Goal: Task Accomplishment & Management: Contribute content

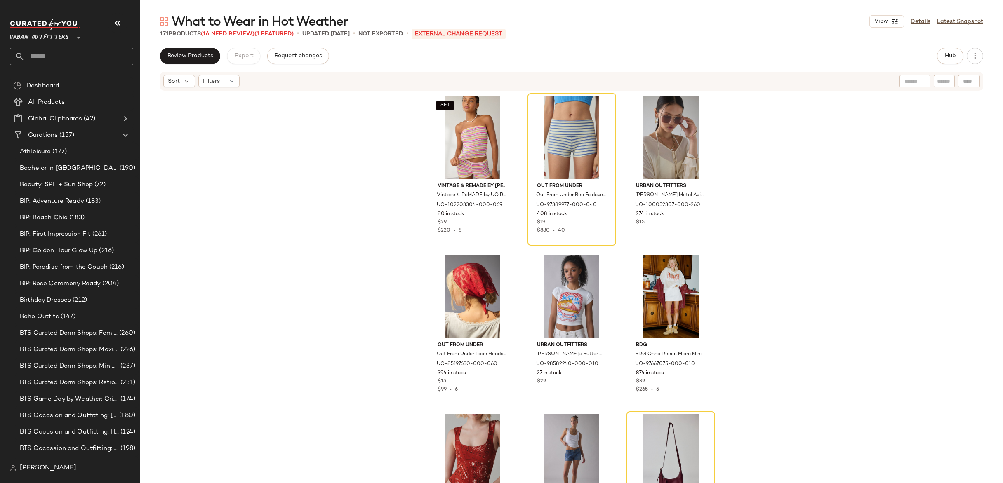
drag, startPoint x: 924, startPoint y: 22, endPoint x: 713, endPoint y: 38, distance: 211.4
click at [924, 22] on link "Details" at bounding box center [921, 21] width 20 height 9
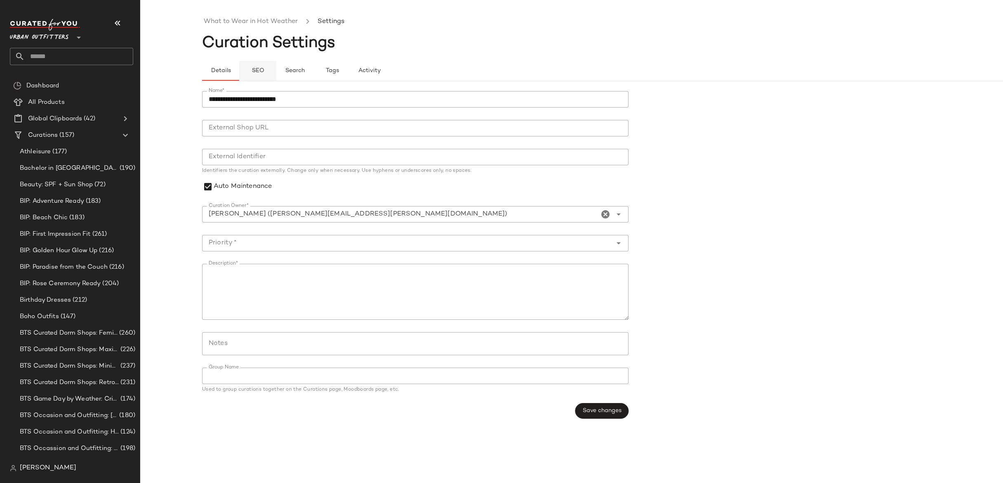
click at [258, 70] on span "SEO" at bounding box center [257, 71] width 13 height 7
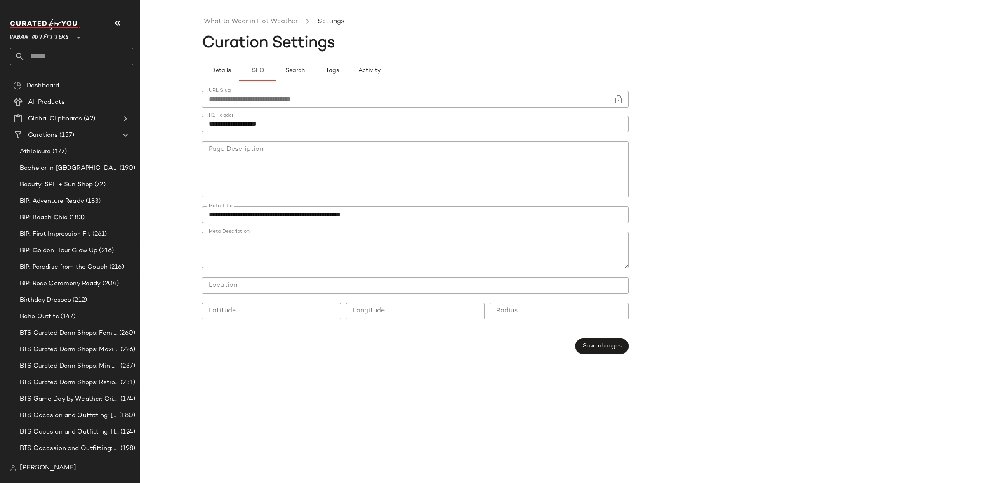
click at [272, 97] on input "**********" at bounding box center [408, 99] width 412 height 17
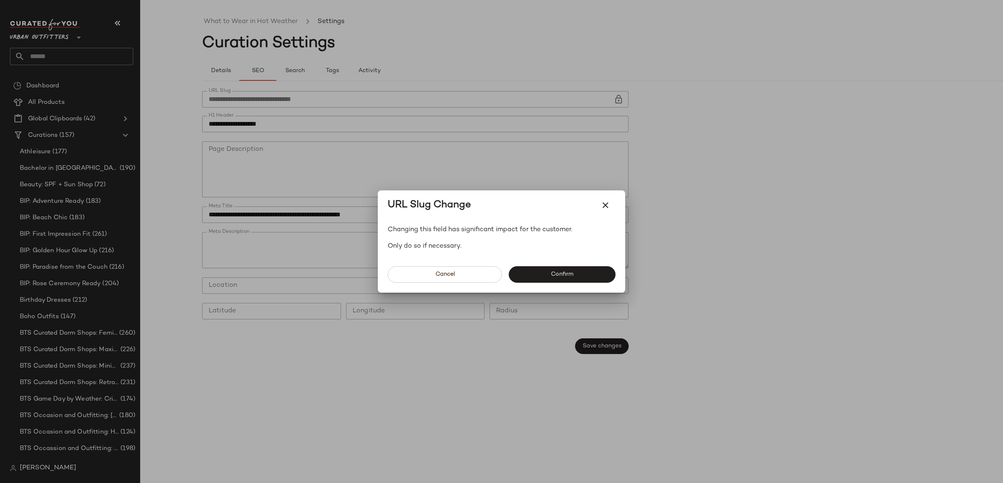
click at [272, 97] on input "**********" at bounding box center [408, 99] width 412 height 17
drag, startPoint x: 533, startPoint y: 268, endPoint x: 511, endPoint y: 257, distance: 24.7
click at [533, 269] on button "Confirm" at bounding box center [562, 274] width 107 height 17
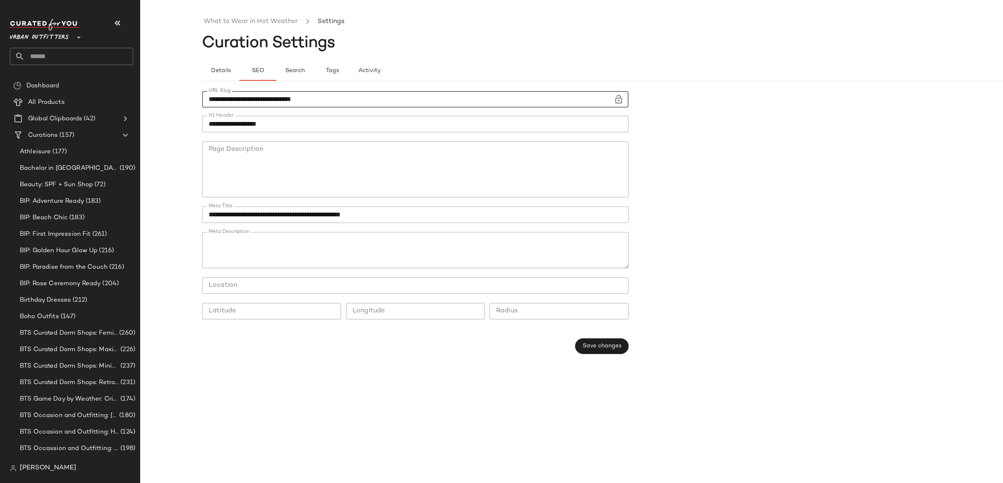
click at [609, 355] on div "**********" at bounding box center [417, 222] width 431 height 273
click at [605, 351] on button "Save changes" at bounding box center [601, 347] width 53 height 16
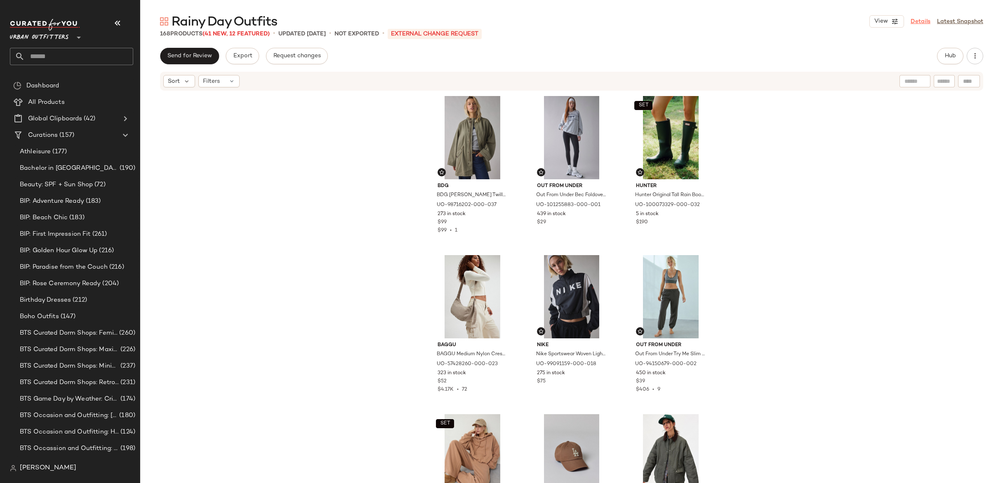
click at [927, 23] on link "Details" at bounding box center [921, 21] width 20 height 9
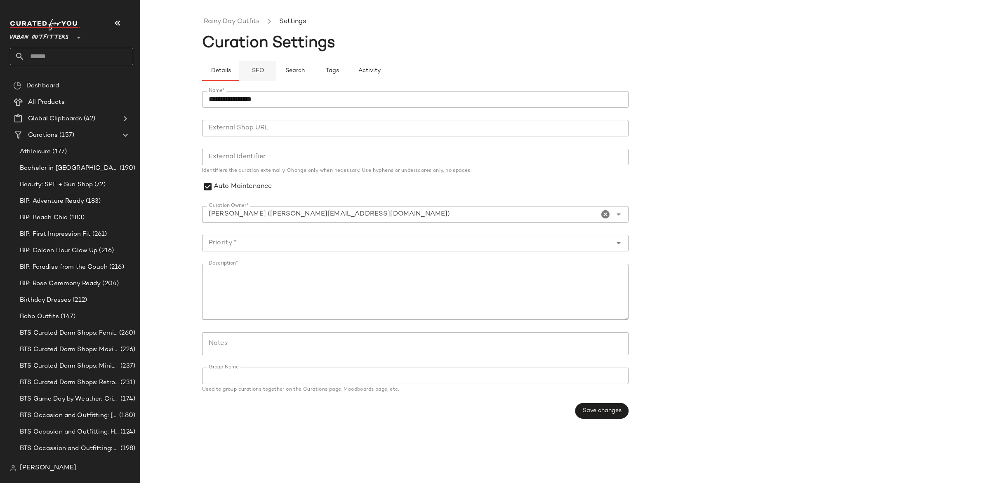
click at [258, 73] on span "SEO" at bounding box center [257, 71] width 13 height 7
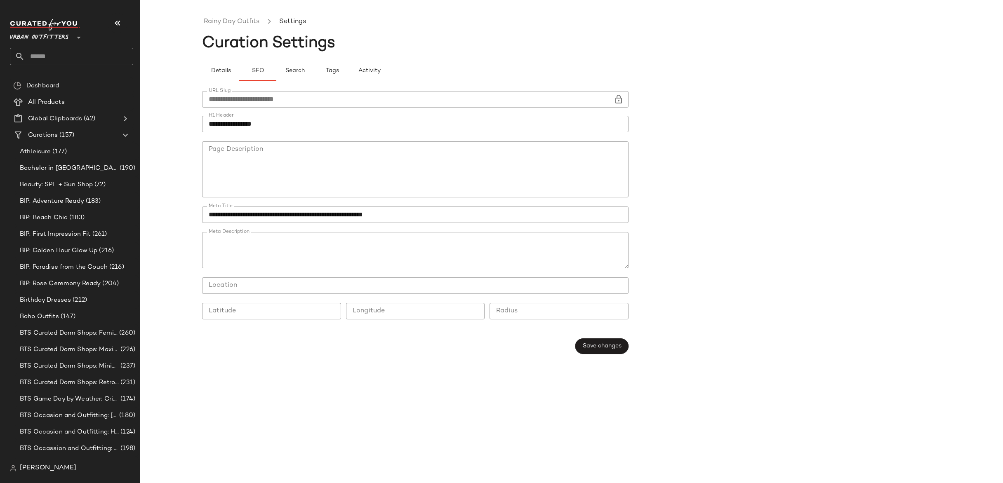
click at [259, 97] on input "**********" at bounding box center [408, 99] width 412 height 17
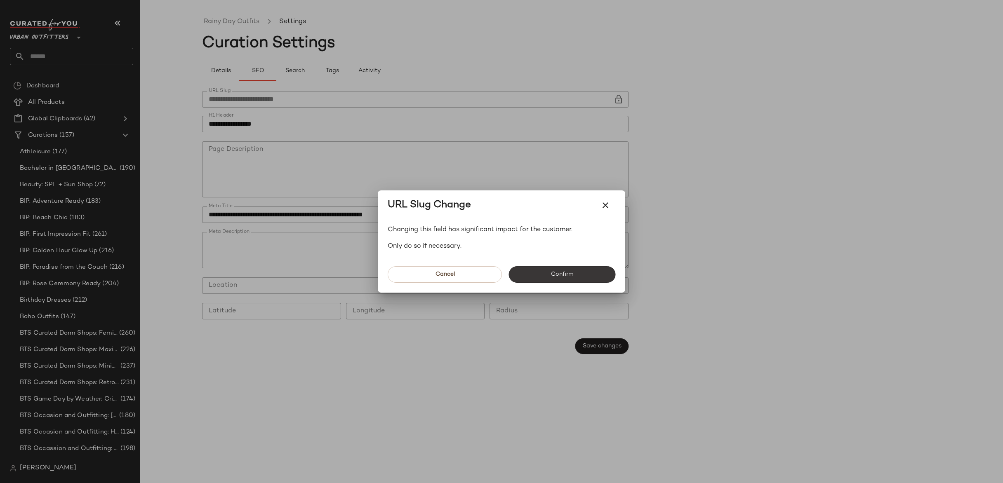
click at [570, 269] on button "Confirm" at bounding box center [562, 274] width 107 height 17
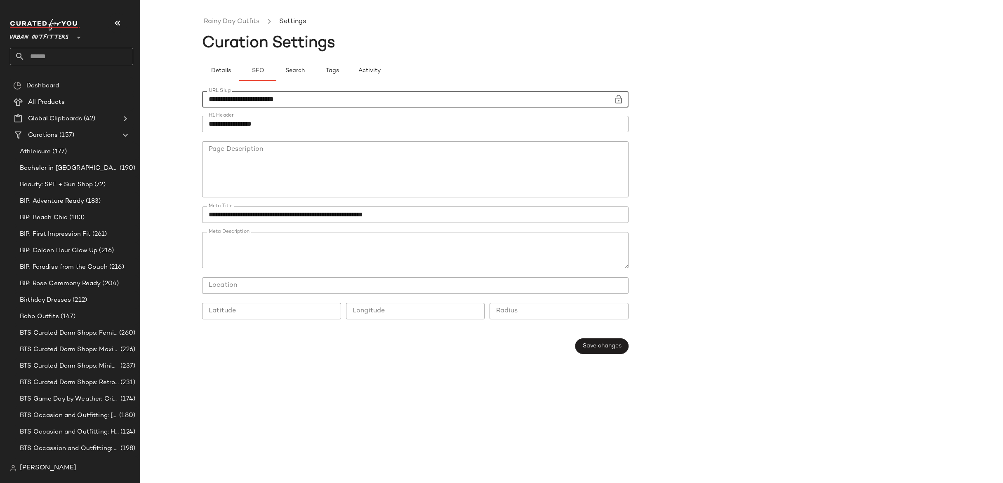
click at [358, 101] on input "**********" at bounding box center [408, 99] width 412 height 17
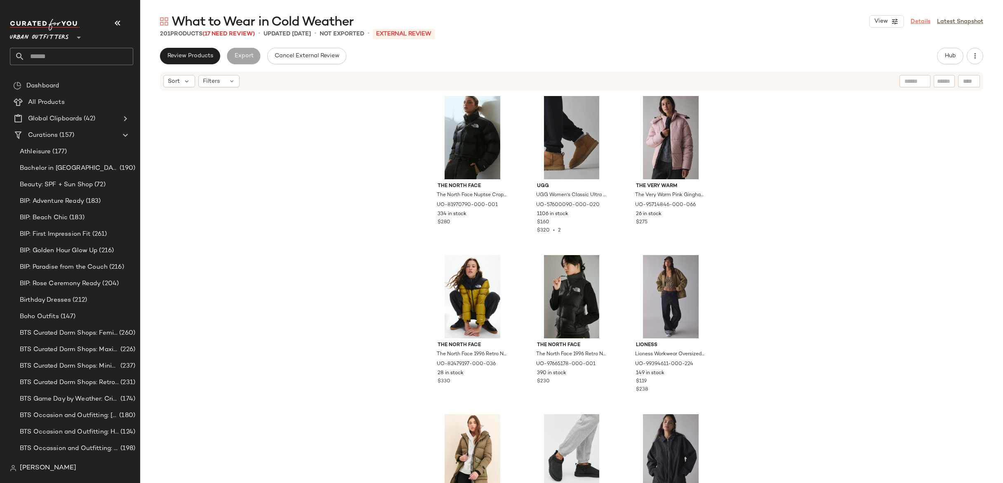
click at [923, 21] on link "Details" at bounding box center [921, 21] width 20 height 9
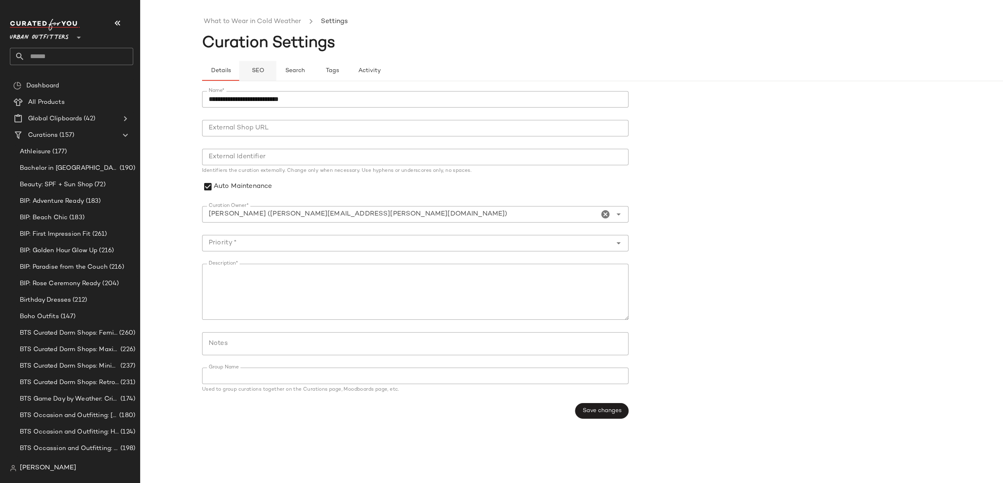
click at [314, 66] on button "SEO" at bounding box center [332, 71] width 37 height 20
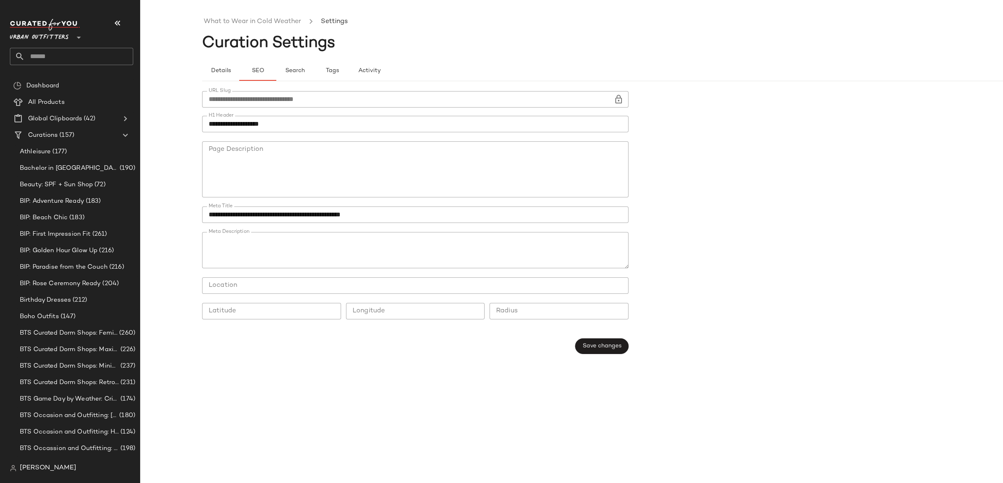
click at [283, 97] on input "**********" at bounding box center [408, 99] width 412 height 17
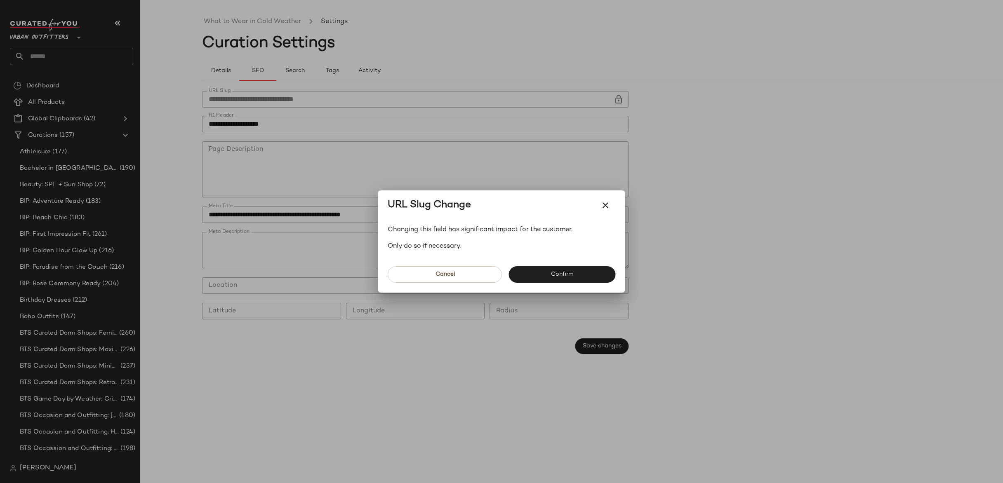
click at [283, 97] on div at bounding box center [501, 241] width 1003 height 483
click at [283, 97] on input "**********" at bounding box center [408, 99] width 412 height 17
click at [547, 270] on button "Confirm" at bounding box center [562, 274] width 107 height 17
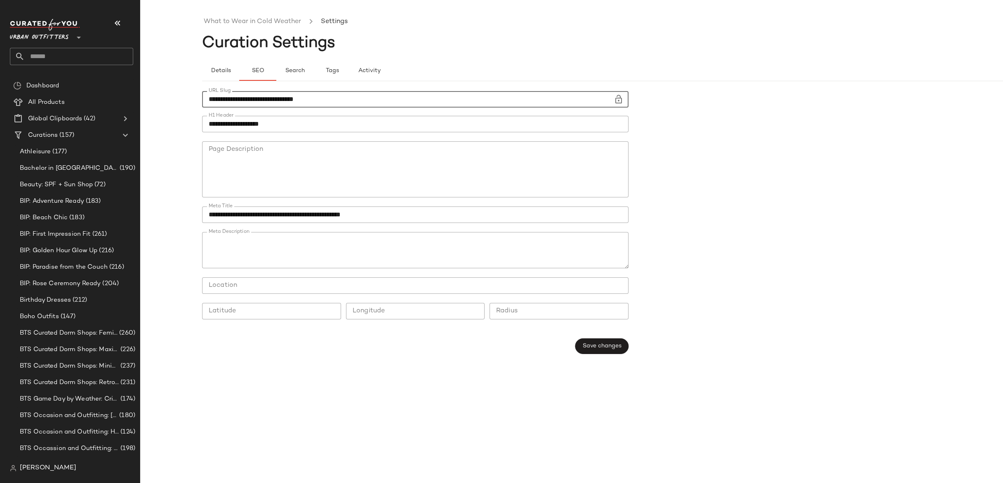
click at [364, 100] on input "**********" at bounding box center [408, 99] width 412 height 17
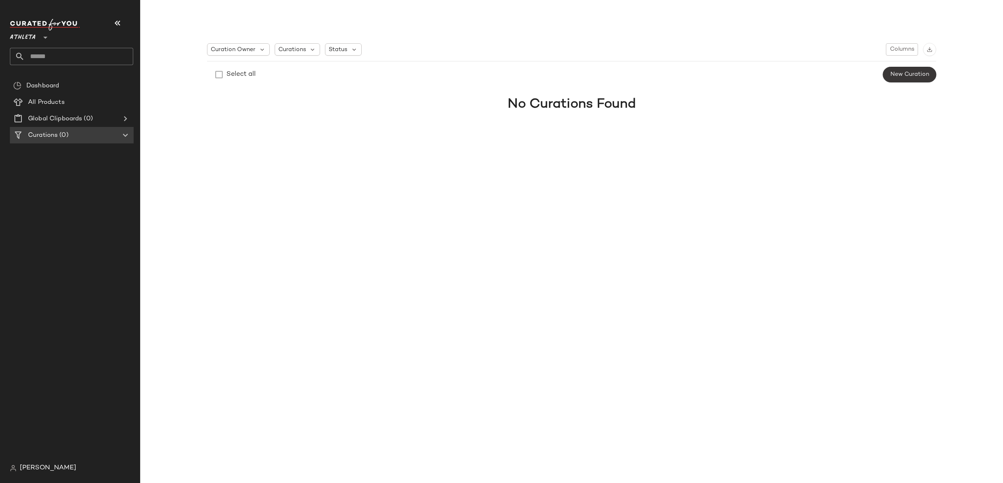
click at [908, 76] on span "New Curation" at bounding box center [909, 74] width 39 height 7
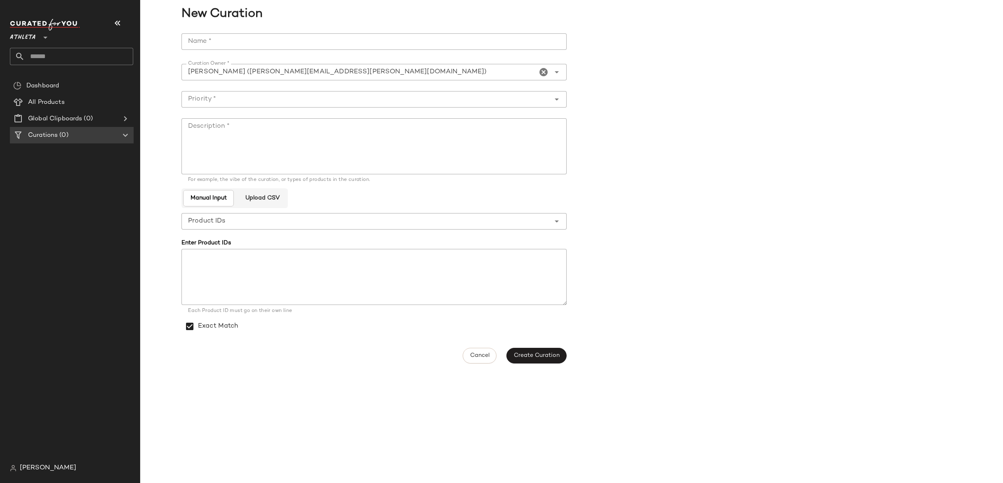
click at [216, 36] on input "Name *" at bounding box center [374, 41] width 385 height 17
type input "**********"
click at [292, 97] on input "Priority *" at bounding box center [366, 99] width 369 height 10
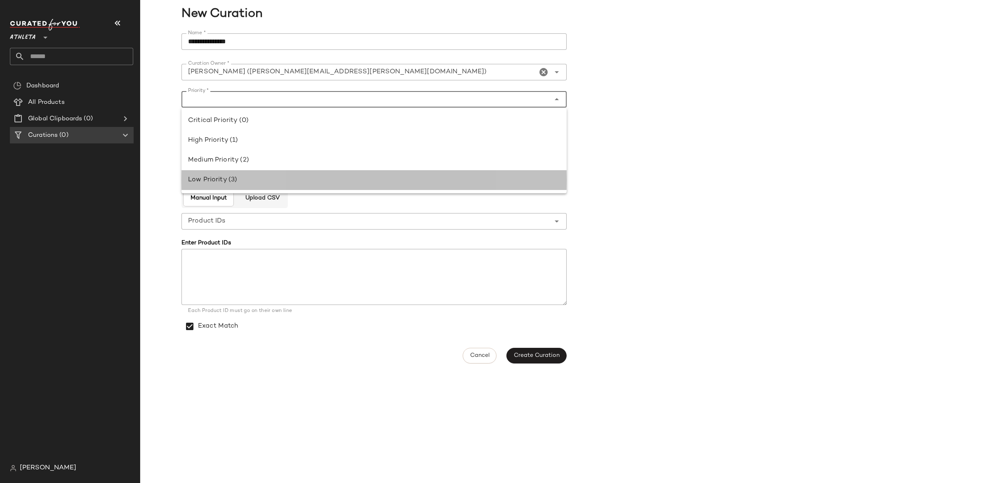
click at [271, 174] on div "Low Priority (3)" at bounding box center [374, 180] width 385 height 20
type input "**********"
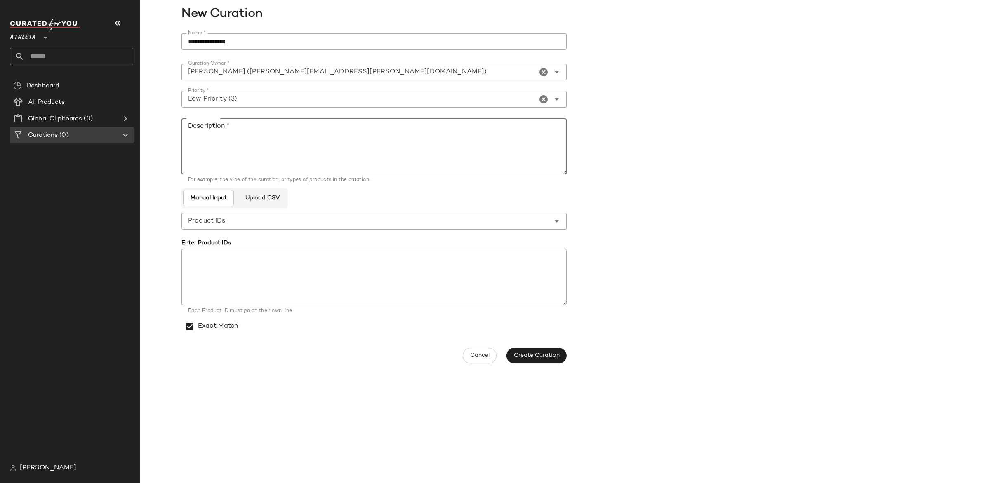
click at [253, 140] on textarea "Description *" at bounding box center [374, 146] width 385 height 56
type textarea "**********"
drag, startPoint x: 228, startPoint y: 327, endPoint x: 457, endPoint y: 355, distance: 230.7
click at [228, 327] on label "Exact Match" at bounding box center [218, 326] width 40 height 23
click at [520, 368] on button "Create Curation" at bounding box center [537, 364] width 60 height 16
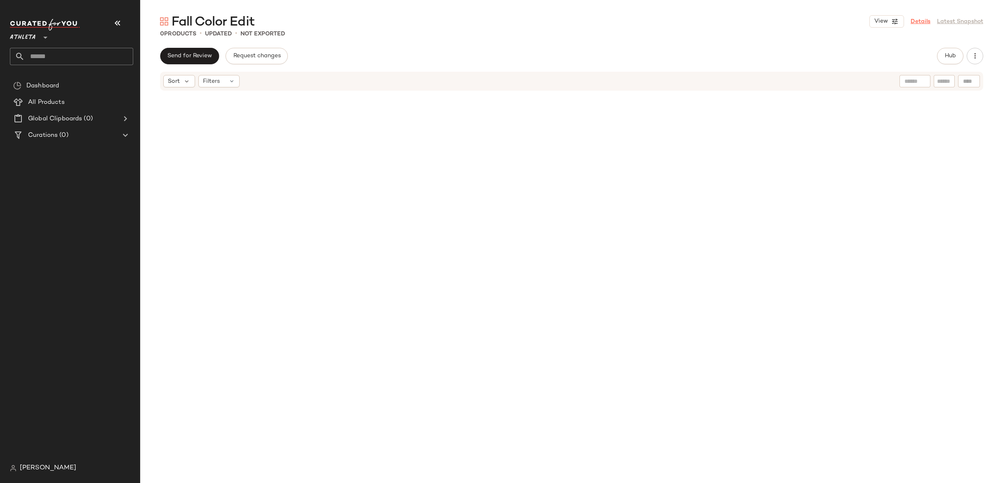
click at [922, 19] on link "Details" at bounding box center [921, 21] width 20 height 9
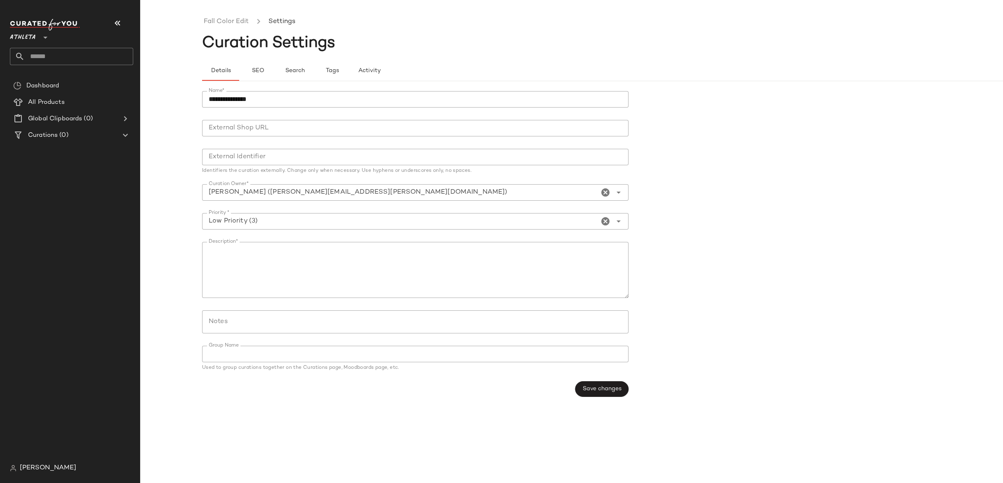
drag, startPoint x: 238, startPoint y: 17, endPoint x: 229, endPoint y: 16, distance: 9.1
click at [238, 17] on link "Fall Color Edit" at bounding box center [226, 22] width 45 height 11
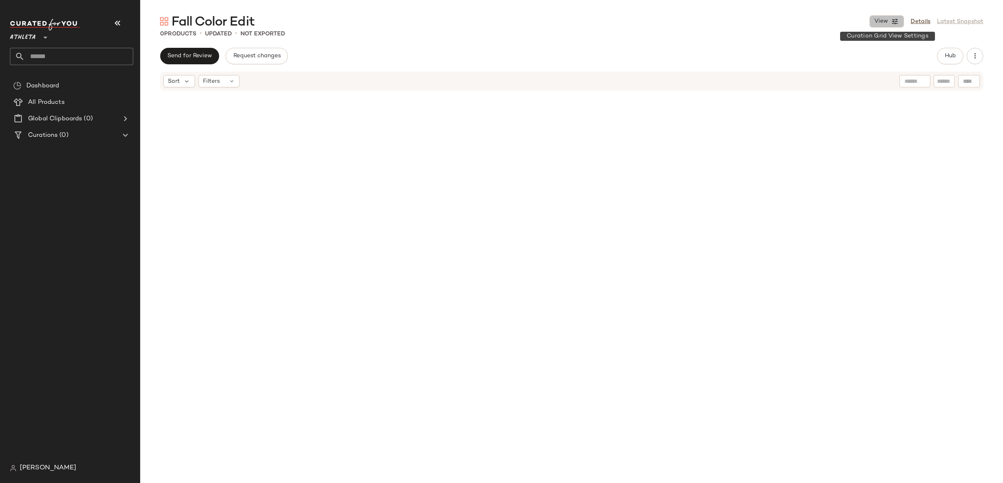
click at [889, 25] on button "View" at bounding box center [887, 21] width 35 height 12
click at [622, 46] on div "Fall Color Edit View Details Latest Snapshot 0 Products • updated • Not Exporte…" at bounding box center [571, 248] width 863 height 470
click at [971, 55] on icon "button" at bounding box center [975, 56] width 8 height 8
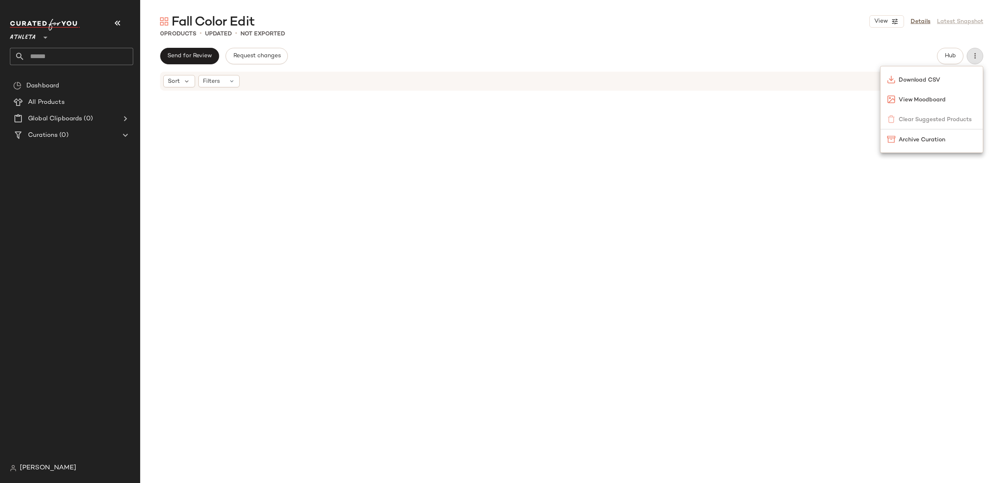
click at [562, 158] on div at bounding box center [571, 283] width 383 height 380
click at [31, 105] on span "All Products" at bounding box center [46, 102] width 37 height 9
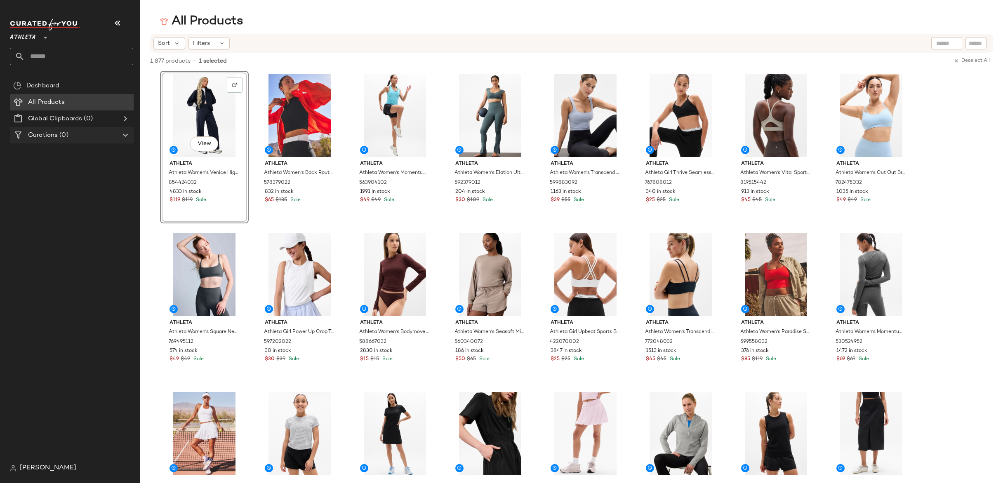
click at [79, 133] on div "Curations (0)" at bounding box center [72, 135] width 93 height 9
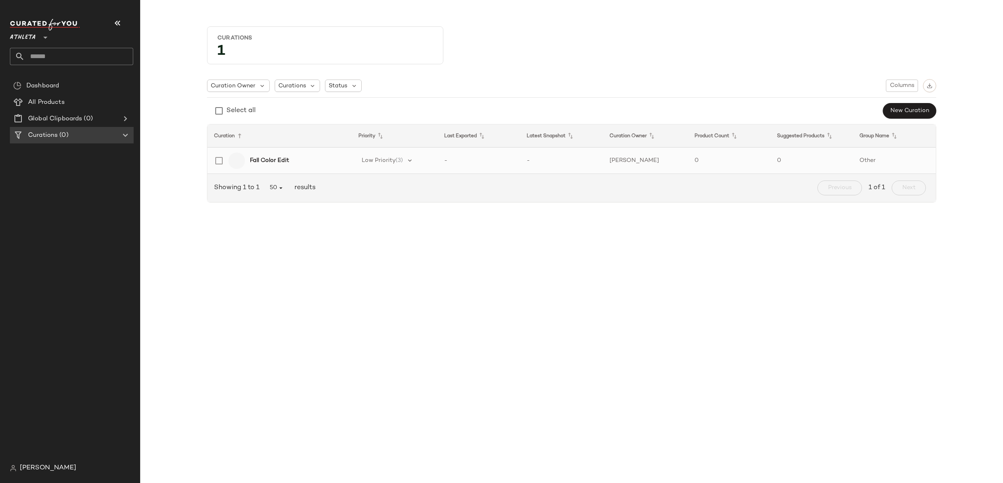
click at [293, 160] on div "Fall Color Edit" at bounding box center [297, 160] width 95 height 9
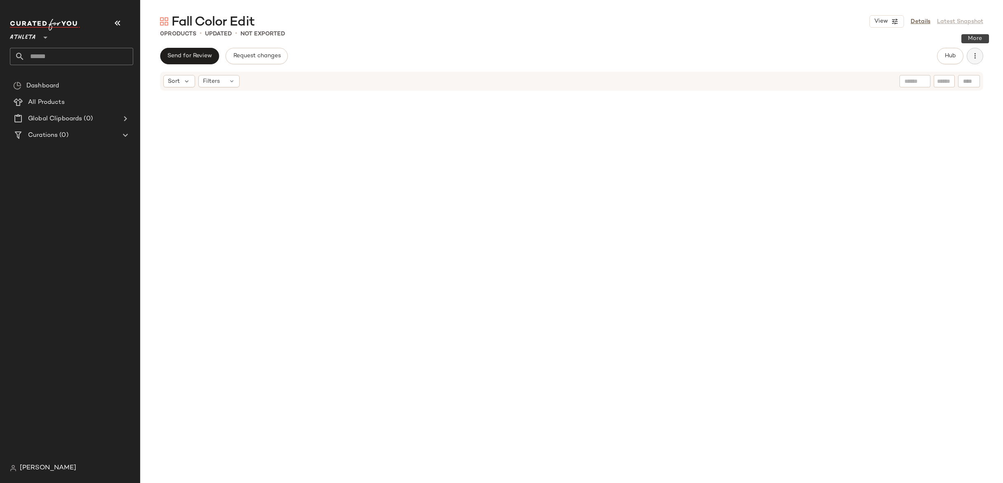
click at [972, 55] on icon "button" at bounding box center [975, 56] width 8 height 8
click at [945, 55] on span "Hub" at bounding box center [951, 56] width 12 height 7
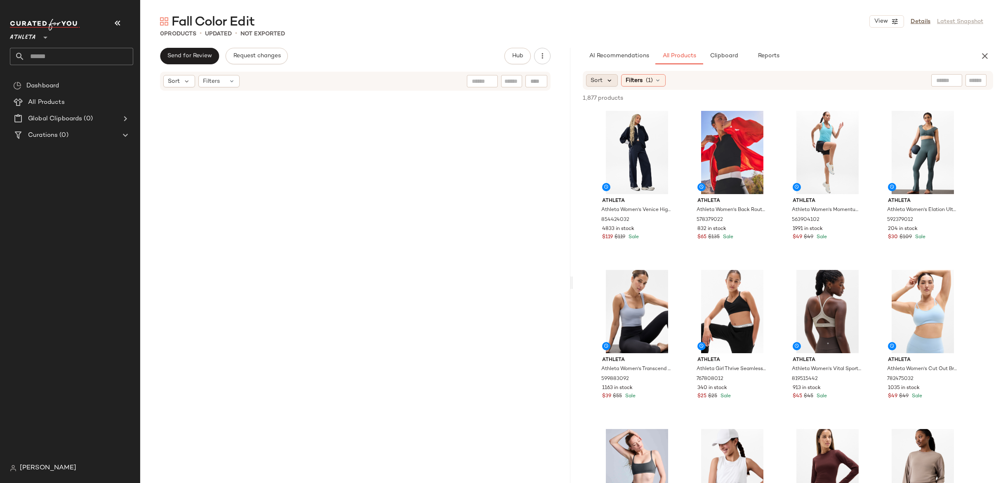
click at [610, 80] on icon at bounding box center [609, 80] width 7 height 7
click at [657, 80] on icon at bounding box center [658, 80] width 7 height 7
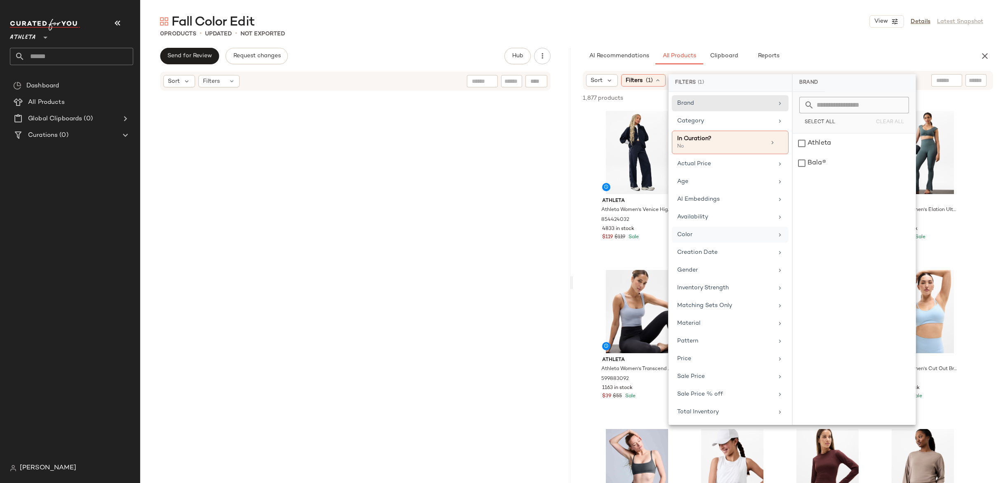
click at [707, 231] on div "Color" at bounding box center [725, 235] width 96 height 9
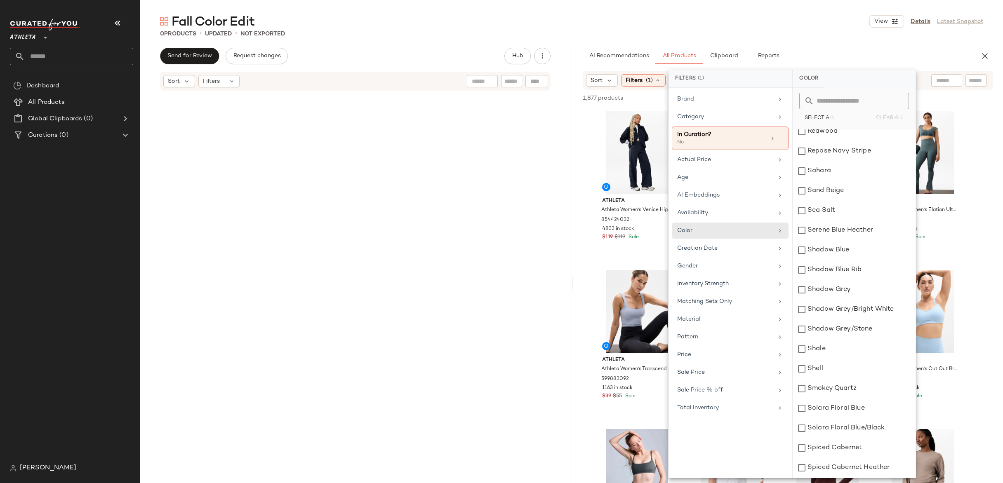
scroll to position [4112, 0]
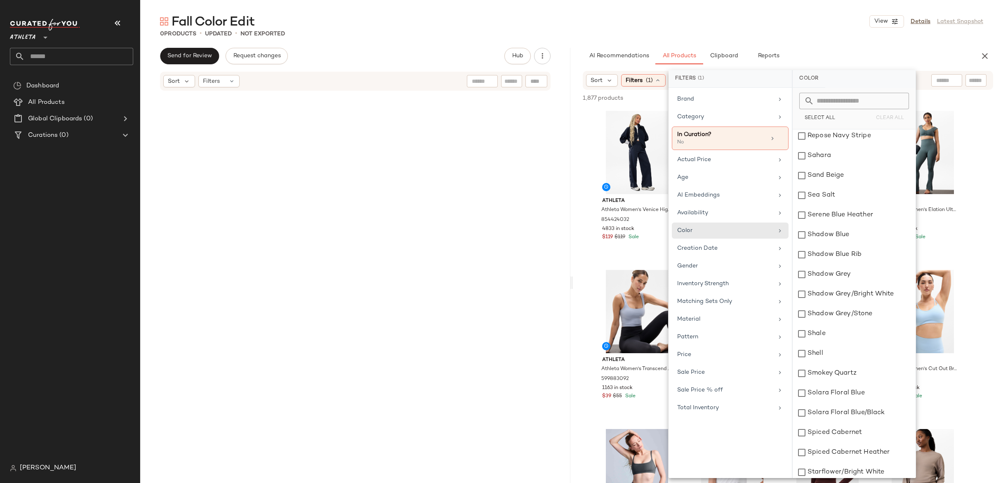
click at [819, 58] on div "AI Recommendations All Products Clipboard Reports" at bounding box center [775, 56] width 384 height 17
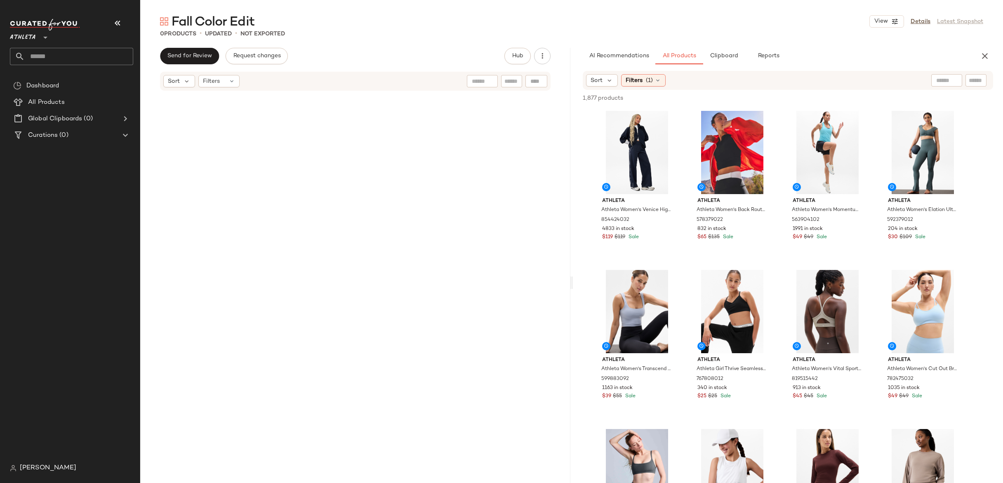
click at [745, 87] on div "Sort Filters (1)" at bounding box center [788, 80] width 410 height 19
click at [639, 57] on span "AI Recommendations" at bounding box center [619, 56] width 60 height 7
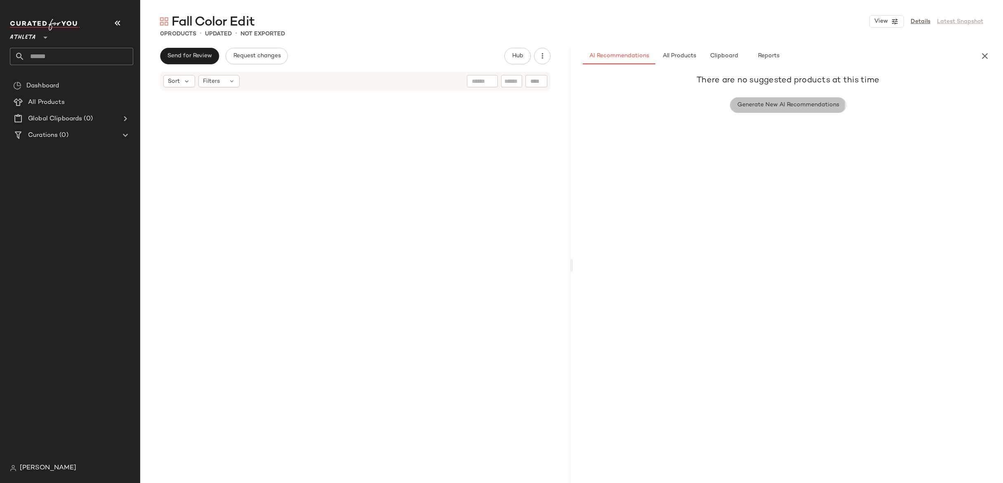
click at [796, 108] on button "Generate New AI Recommendations" at bounding box center [788, 105] width 116 height 16
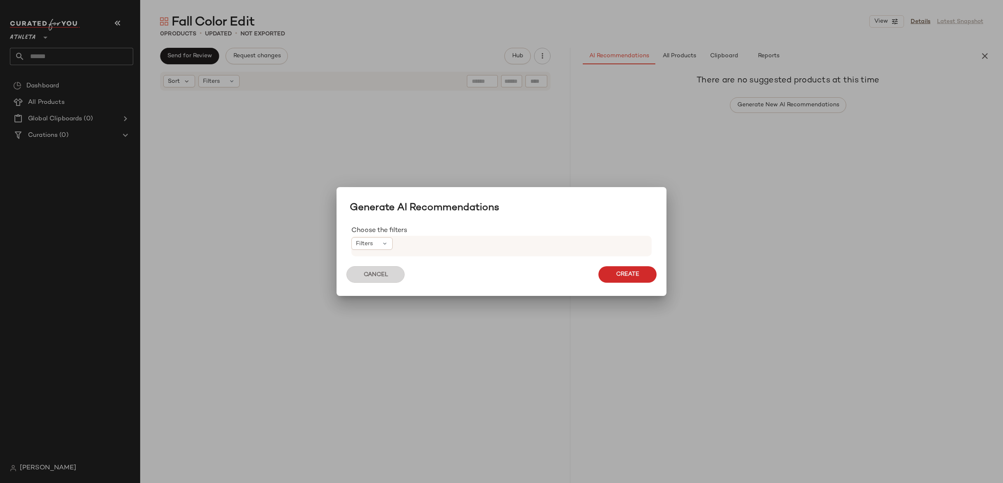
drag, startPoint x: 373, startPoint y: 275, endPoint x: 498, endPoint y: 214, distance: 139.3
click at [373, 275] on span "Cancel" at bounding box center [375, 275] width 25 height 8
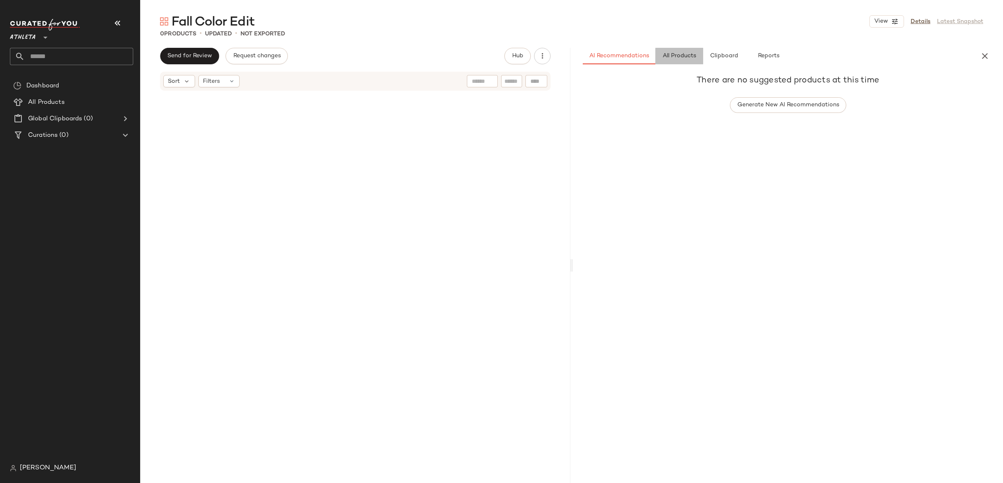
click at [672, 58] on span "All Products" at bounding box center [679, 56] width 34 height 7
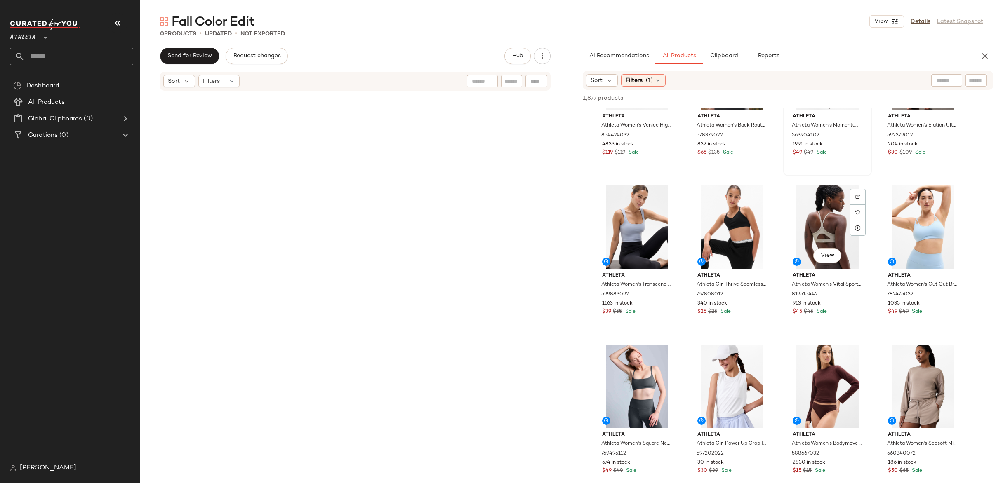
scroll to position [0, 0]
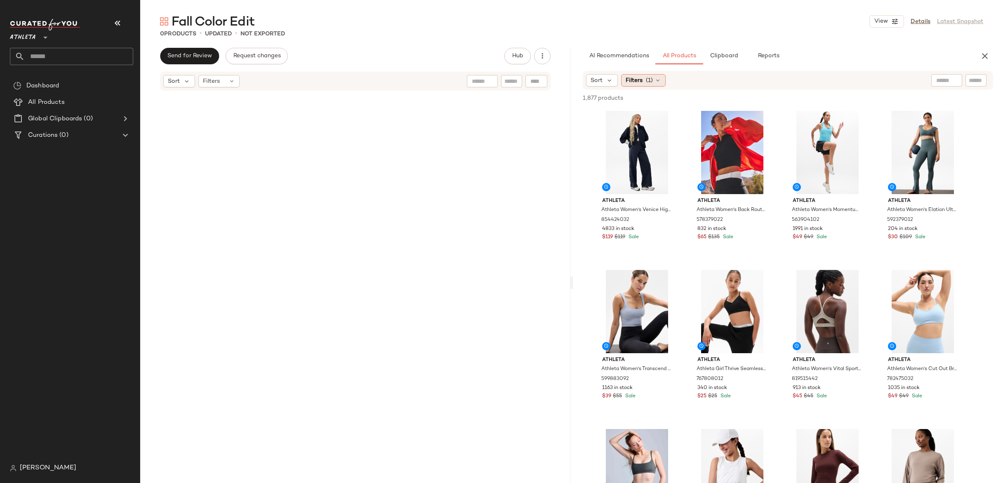
click at [647, 83] on span "(1)" at bounding box center [649, 80] width 7 height 9
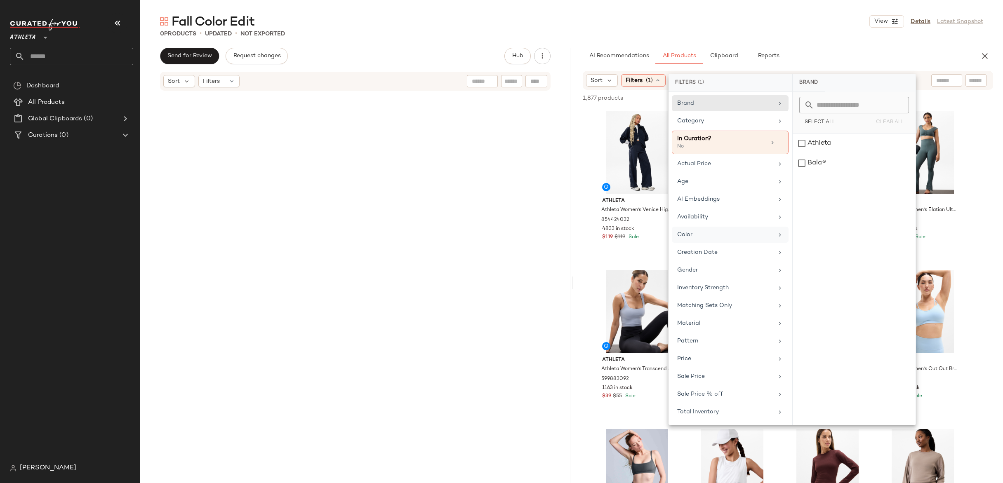
click at [723, 245] on div "Color" at bounding box center [730, 253] width 117 height 16
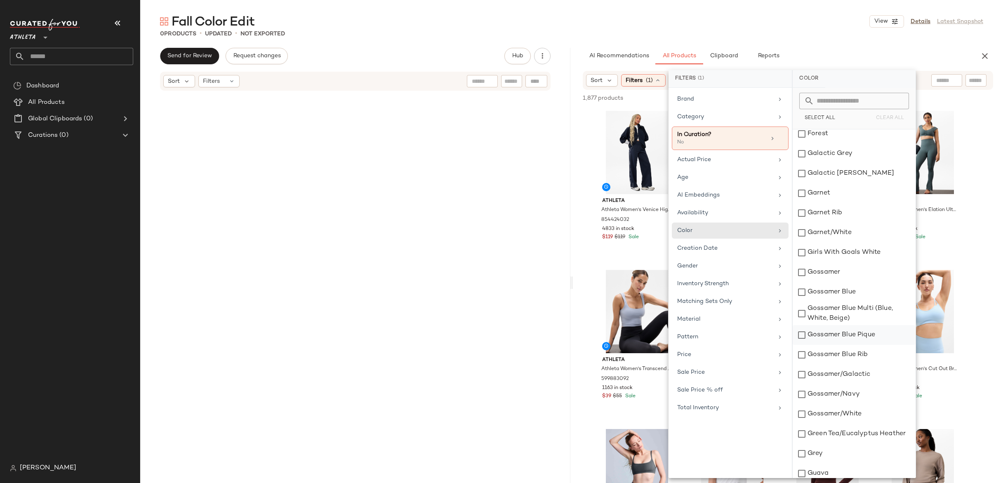
scroll to position [2046, 0]
click at [802, 193] on div "Garnet" at bounding box center [854, 192] width 123 height 20
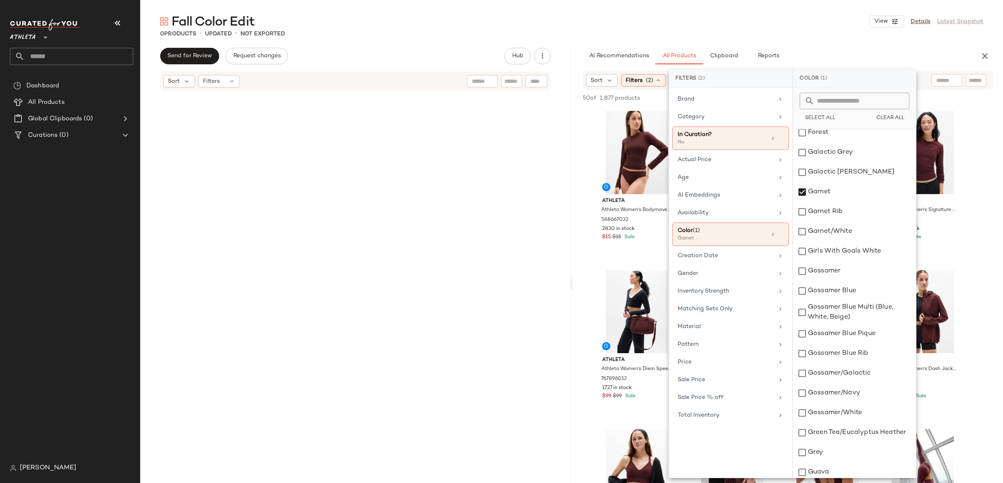
click at [823, 22] on div "Fall Color Edit View Details Latest Snapshot" at bounding box center [571, 21] width 863 height 17
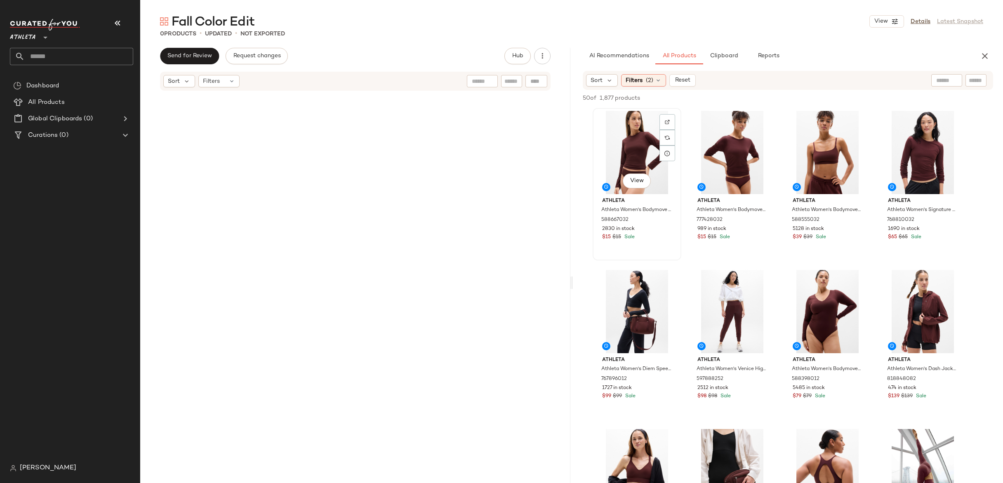
click at [604, 124] on div "View" at bounding box center [637, 152] width 83 height 83
click at [703, 130] on div "View" at bounding box center [732, 152] width 83 height 83
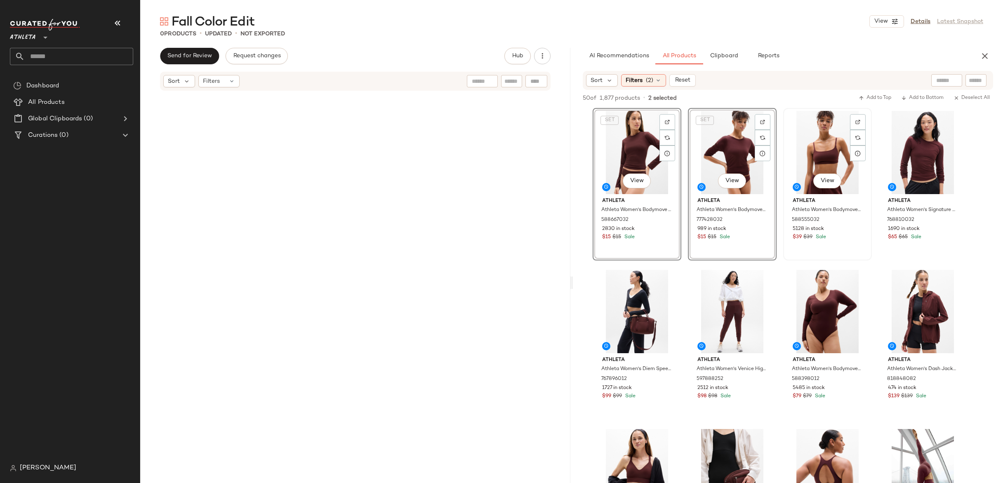
click at [808, 143] on div "View" at bounding box center [827, 152] width 83 height 83
click at [905, 146] on div "View" at bounding box center [923, 152] width 83 height 83
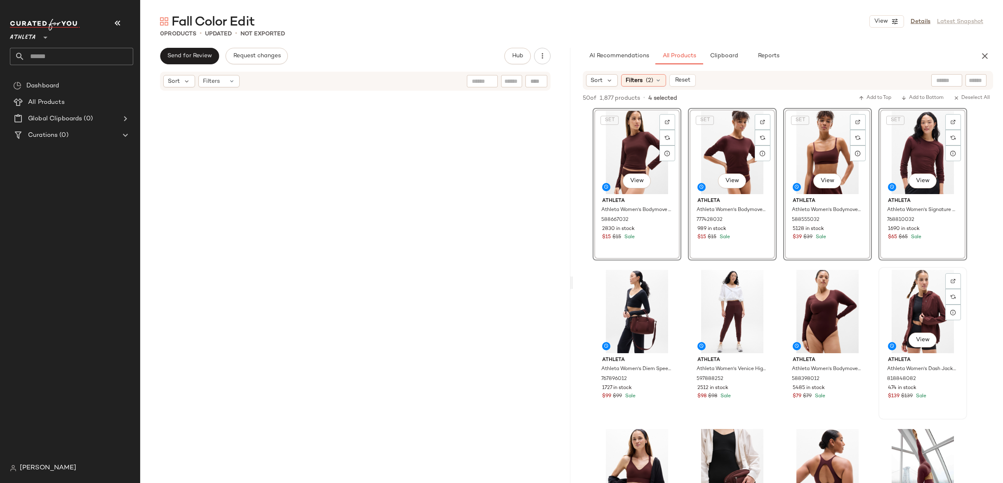
click at [901, 284] on div "View" at bounding box center [923, 311] width 83 height 83
click at [790, 288] on div "View" at bounding box center [827, 311] width 83 height 83
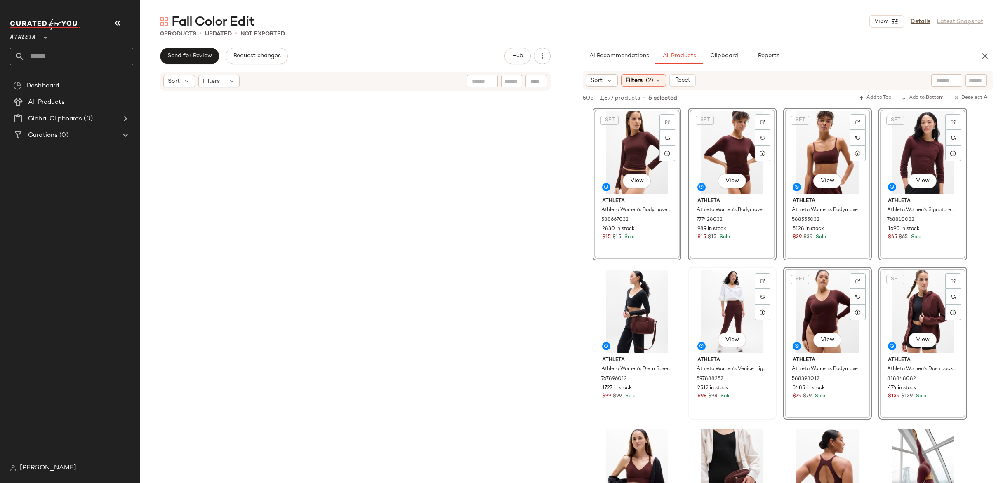
click at [691, 291] on div "View" at bounding box center [732, 311] width 83 height 83
click at [637, 291] on div "View" at bounding box center [637, 311] width 83 height 83
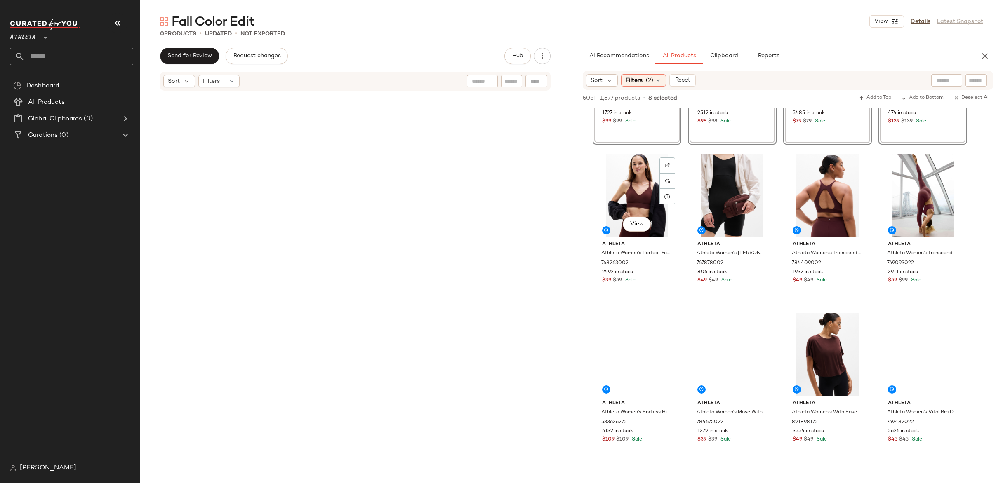
scroll to position [277, 0]
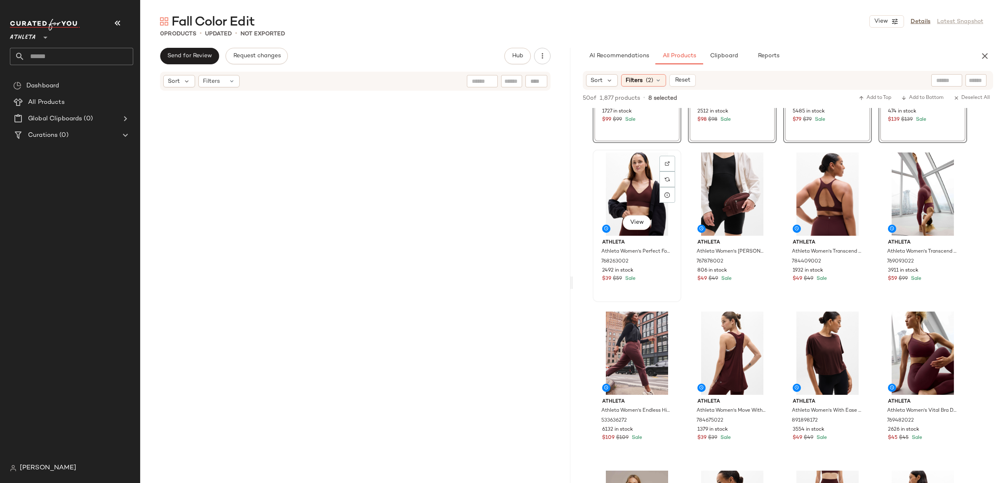
click at [638, 196] on div "View" at bounding box center [637, 194] width 83 height 83
click at [711, 195] on div "View" at bounding box center [732, 194] width 83 height 83
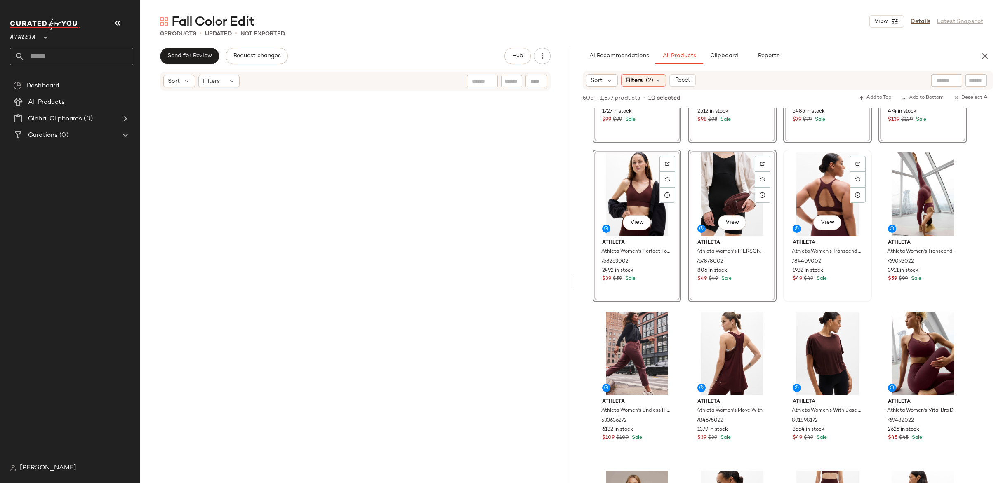
click at [839, 192] on div "View" at bounding box center [827, 194] width 83 height 83
click at [916, 196] on div "View" at bounding box center [923, 194] width 83 height 83
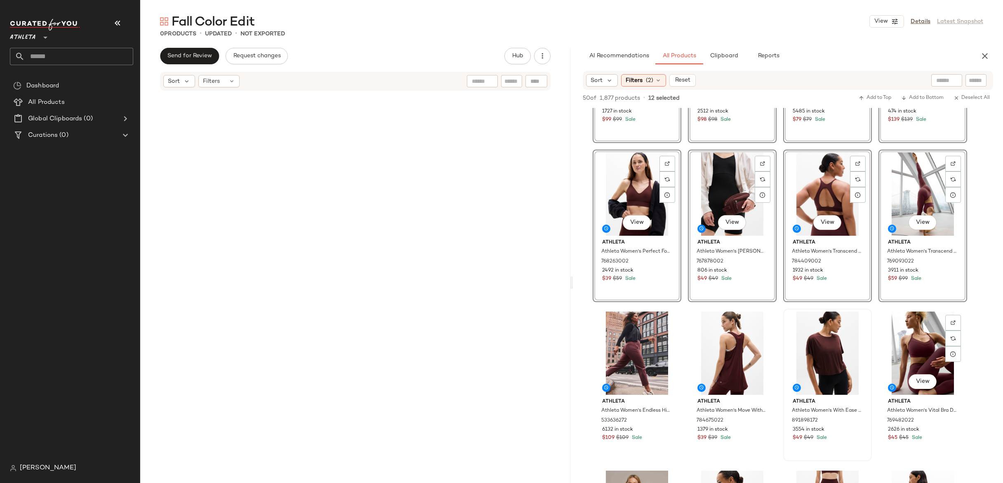
drag, startPoint x: 918, startPoint y: 347, endPoint x: 813, endPoint y: 346, distance: 105.2
click at [917, 347] on div "View" at bounding box center [923, 353] width 83 height 83
click at [813, 346] on div "View" at bounding box center [827, 353] width 83 height 83
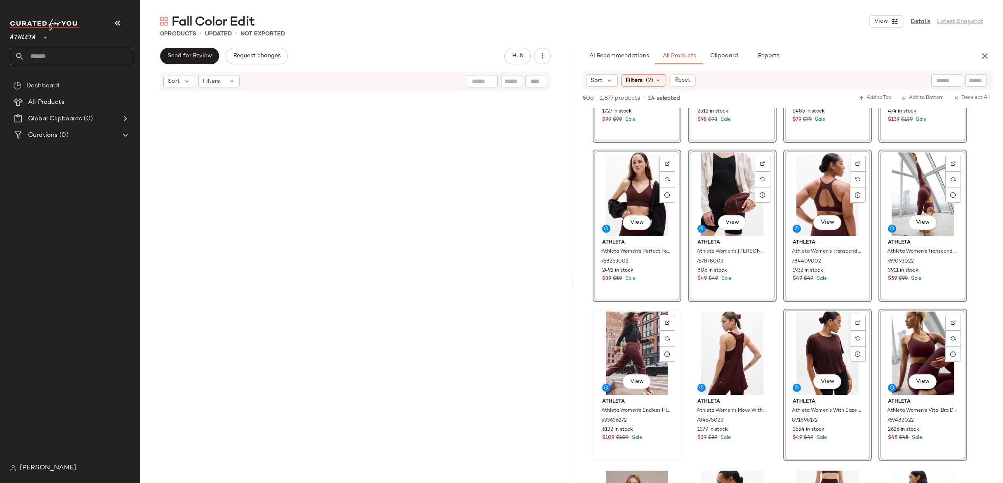
click at [623, 344] on div "View" at bounding box center [637, 353] width 83 height 83
click at [742, 340] on div "View" at bounding box center [732, 353] width 83 height 83
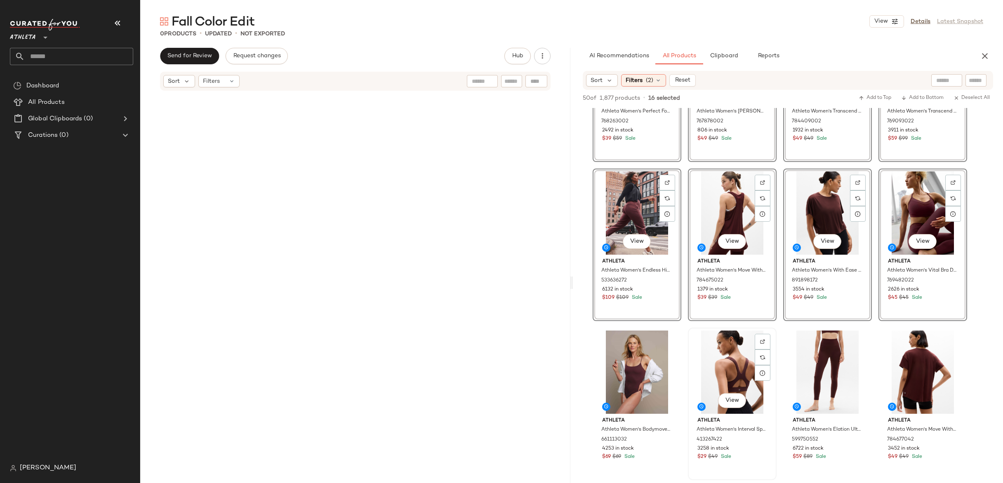
scroll to position [418, 0]
click at [632, 338] on div "View" at bounding box center [637, 371] width 83 height 83
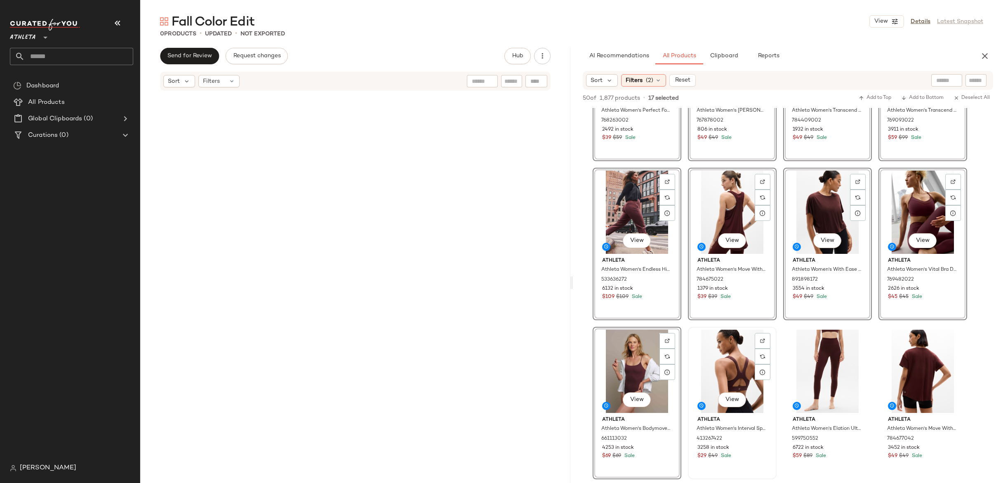
click at [731, 345] on div "View" at bounding box center [732, 371] width 83 height 83
click at [825, 346] on div "View" at bounding box center [827, 371] width 83 height 83
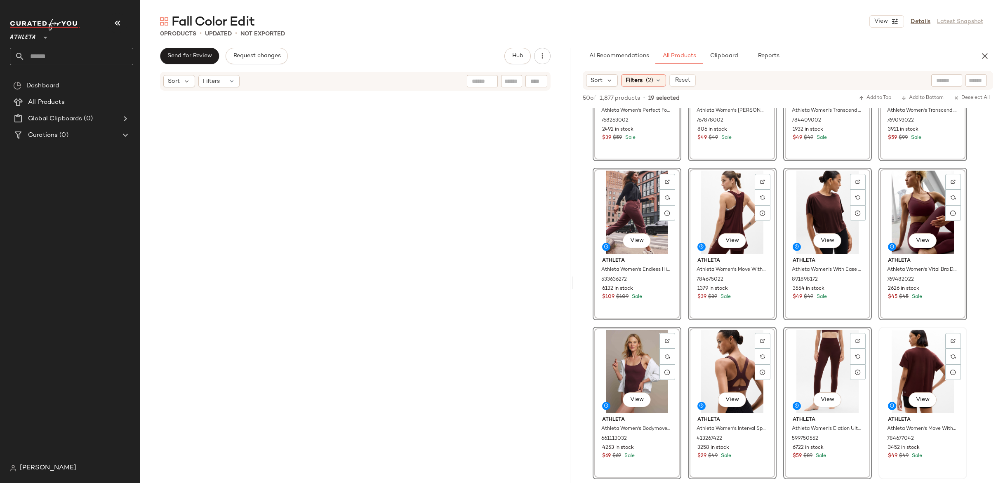
click at [940, 356] on div "View" at bounding box center [923, 371] width 83 height 83
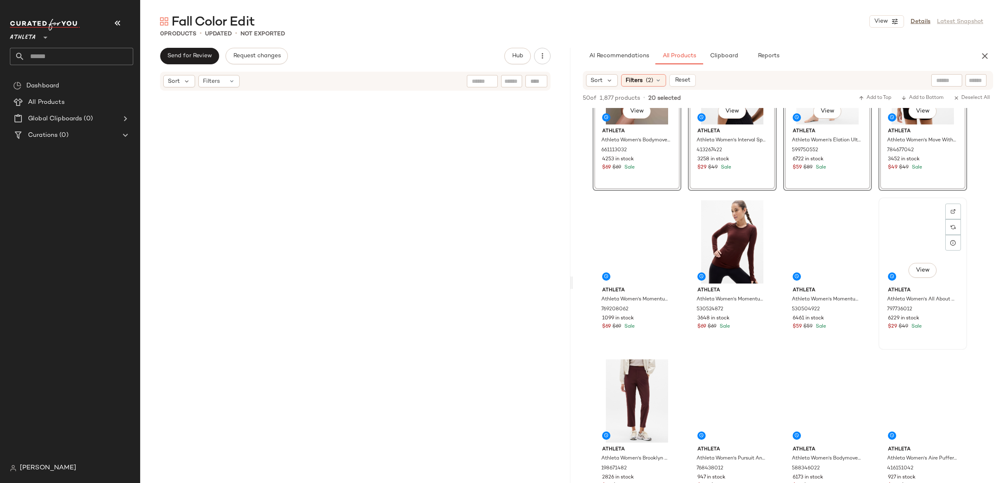
scroll to position [709, 0]
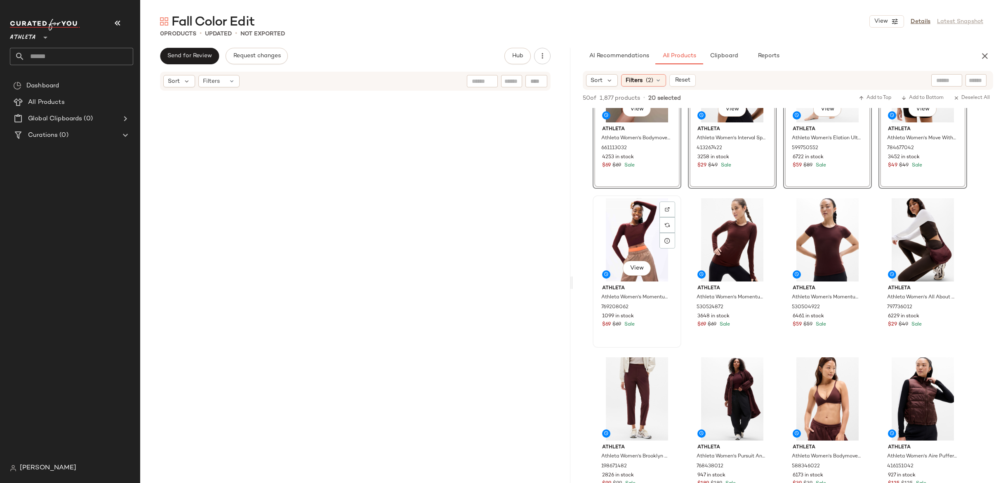
click at [641, 223] on div "View" at bounding box center [637, 239] width 83 height 83
click at [740, 225] on div "View" at bounding box center [732, 239] width 83 height 83
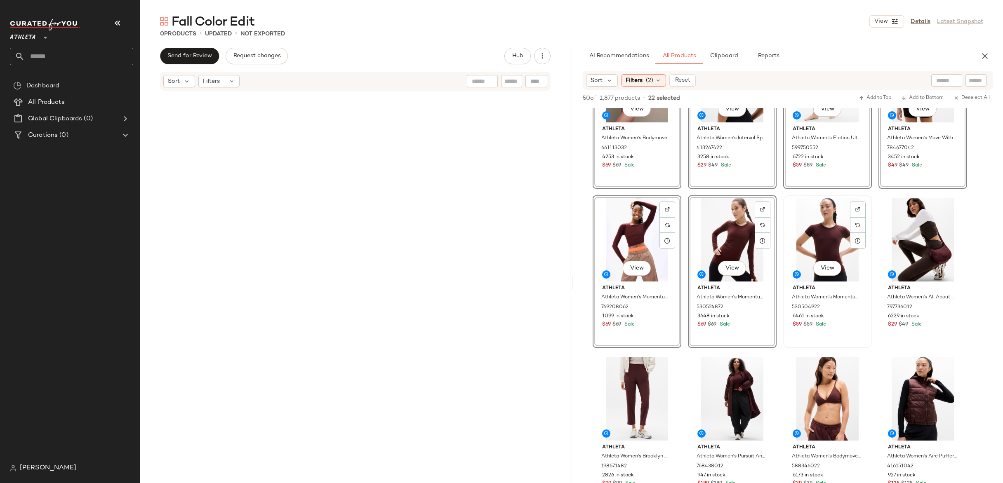
click at [826, 229] on div "View" at bounding box center [827, 239] width 83 height 83
click at [905, 232] on div "View" at bounding box center [923, 239] width 83 height 83
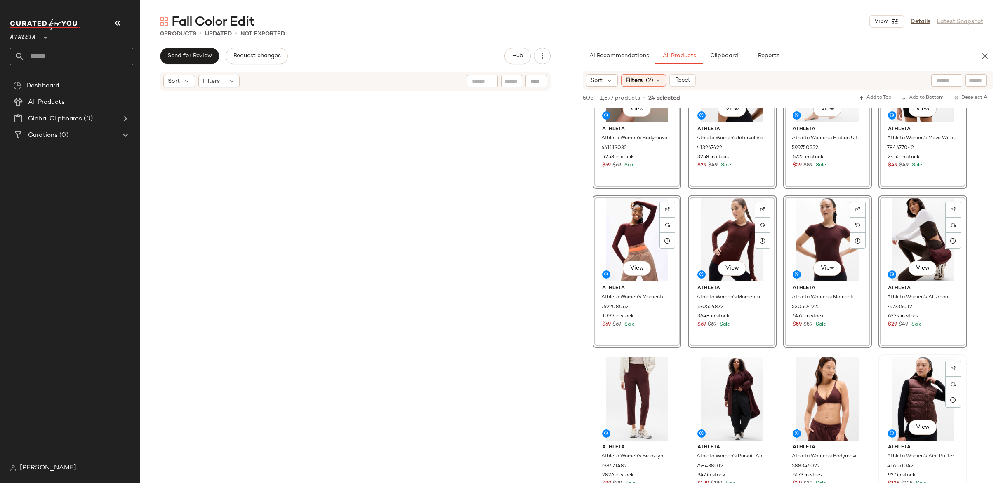
click at [920, 380] on div "View" at bounding box center [923, 399] width 83 height 83
click at [824, 385] on div "View" at bounding box center [827, 399] width 83 height 83
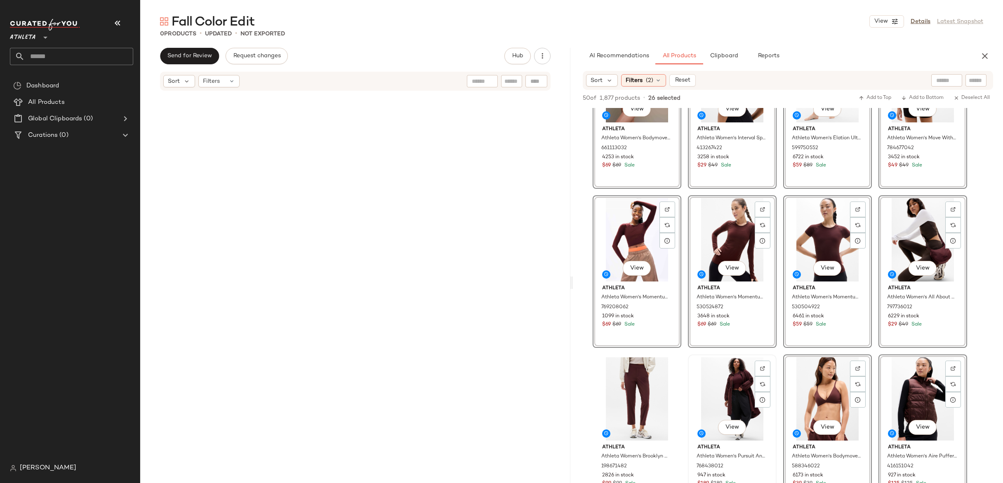
click at [744, 384] on div "View" at bounding box center [732, 399] width 83 height 83
click at [636, 382] on div "View" at bounding box center [637, 399] width 83 height 83
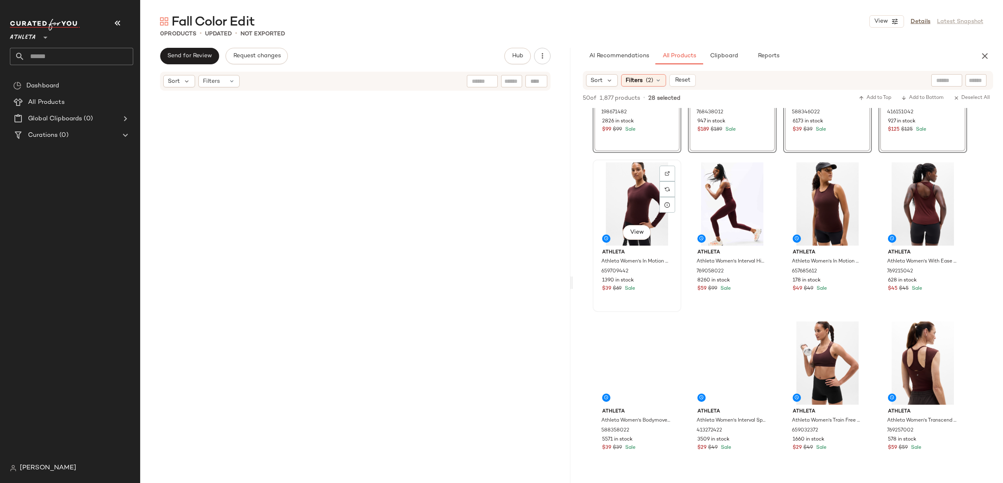
scroll to position [1064, 0]
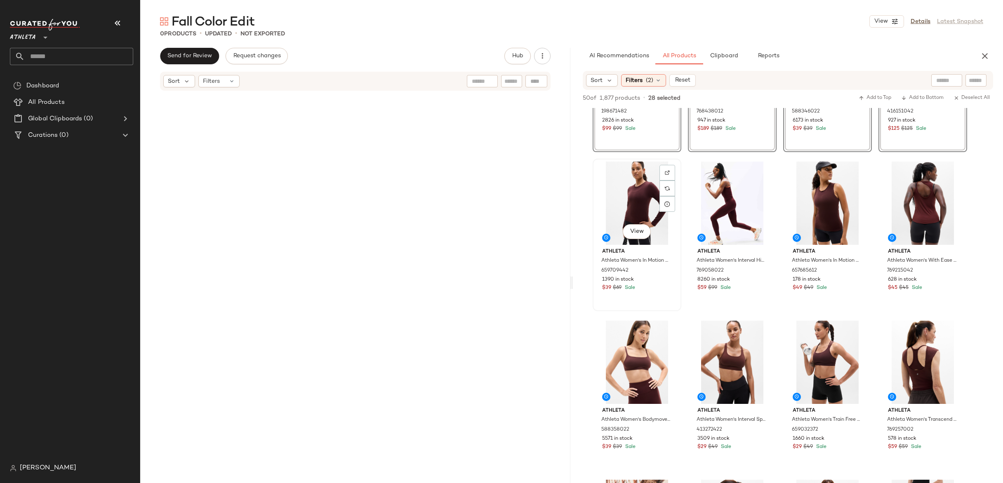
click at [633, 198] on div "View" at bounding box center [637, 203] width 83 height 83
click at [731, 206] on div "View" at bounding box center [732, 203] width 83 height 83
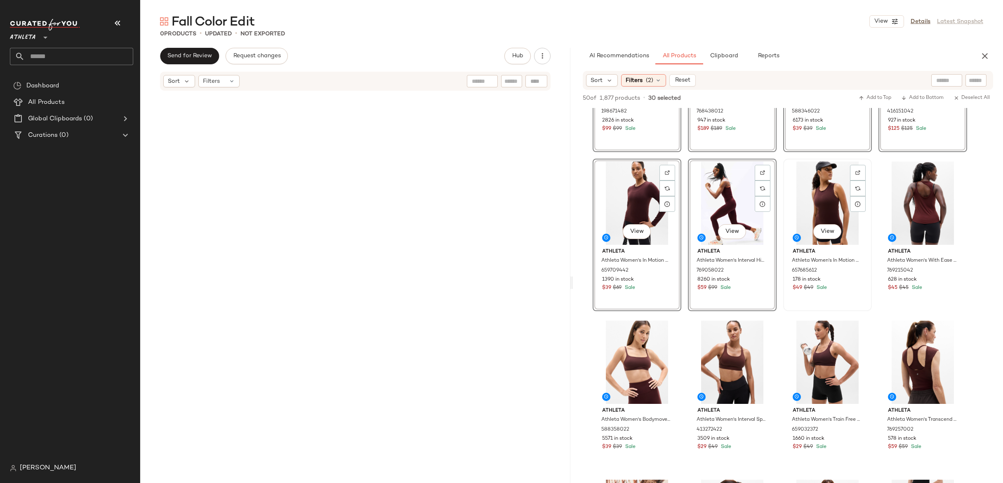
click at [822, 217] on div "View" at bounding box center [827, 203] width 83 height 83
click at [927, 214] on div "View" at bounding box center [923, 203] width 83 height 83
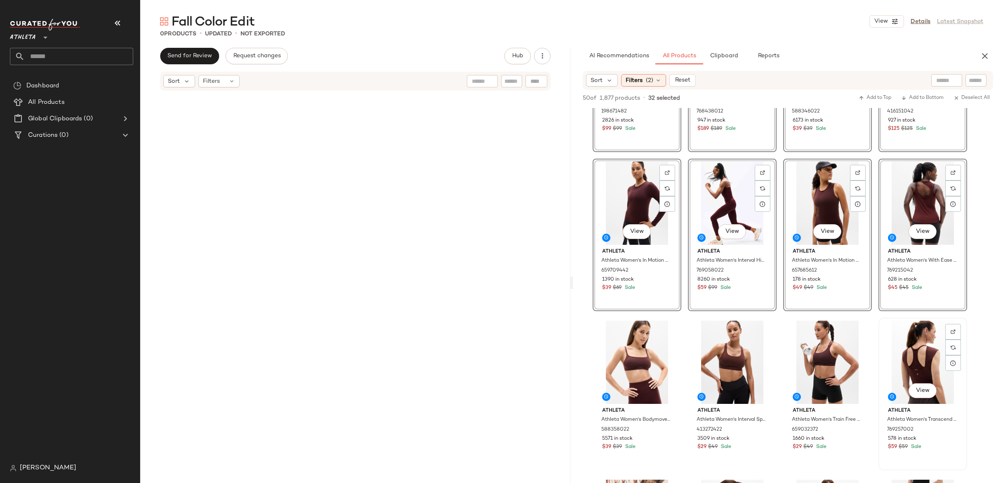
click at [924, 332] on div "View" at bounding box center [923, 362] width 83 height 83
click at [821, 349] on div "View" at bounding box center [827, 362] width 83 height 83
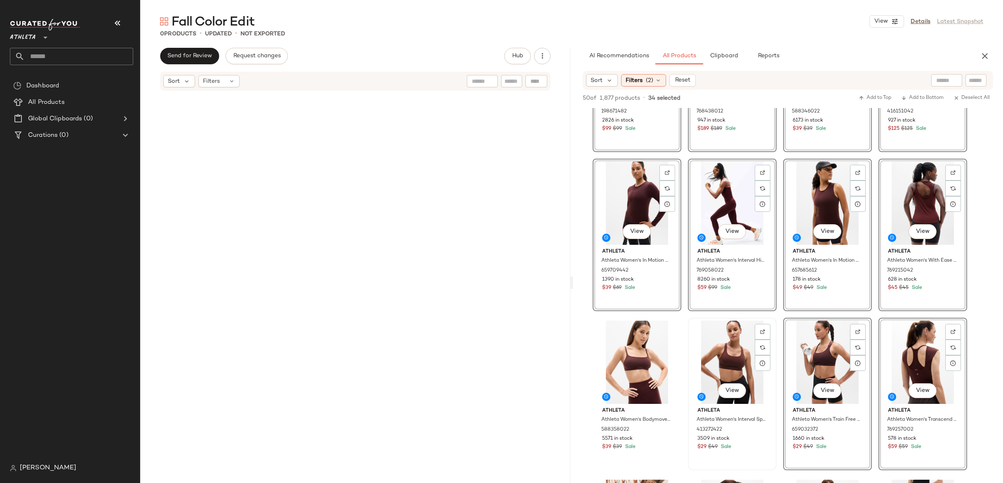
click at [710, 346] on div "View" at bounding box center [732, 362] width 83 height 83
click at [641, 347] on div "View" at bounding box center [637, 362] width 83 height 83
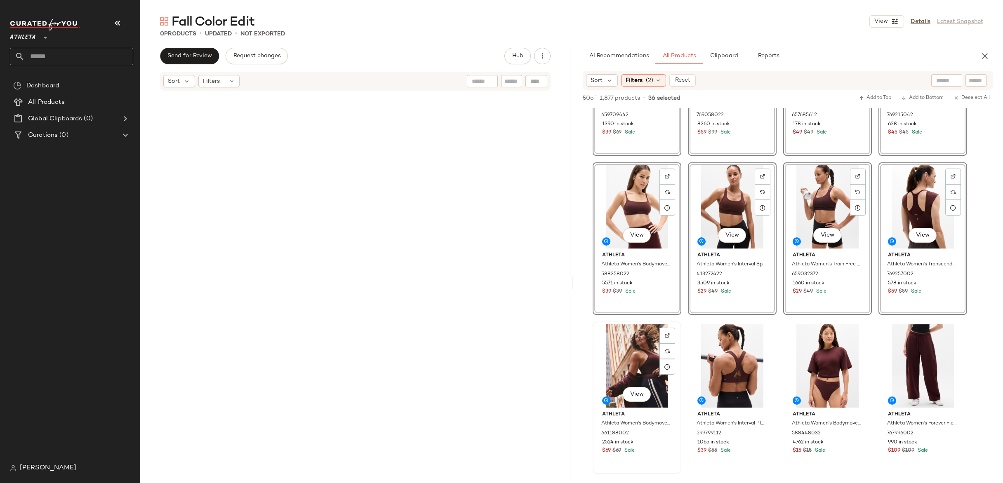
scroll to position [1224, 0]
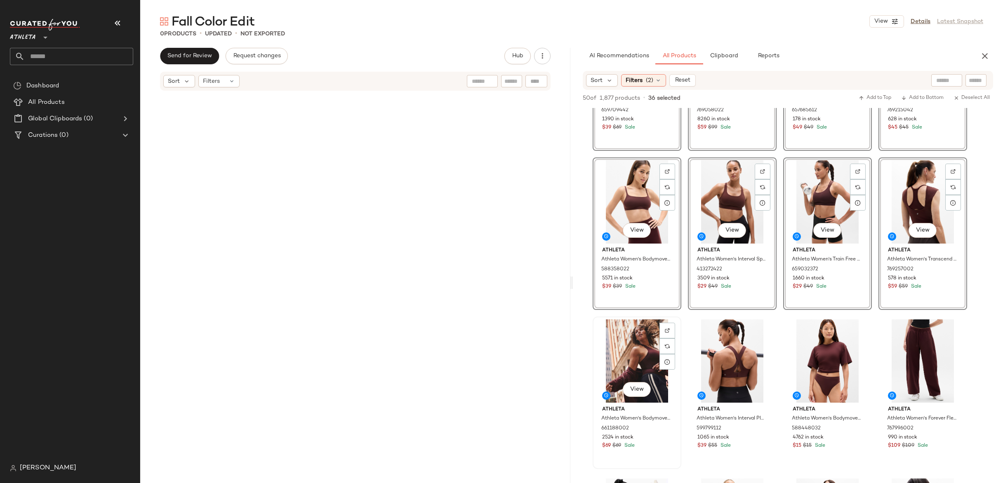
click at [633, 342] on div "View" at bounding box center [637, 361] width 83 height 83
click at [727, 346] on div "View" at bounding box center [732, 361] width 83 height 83
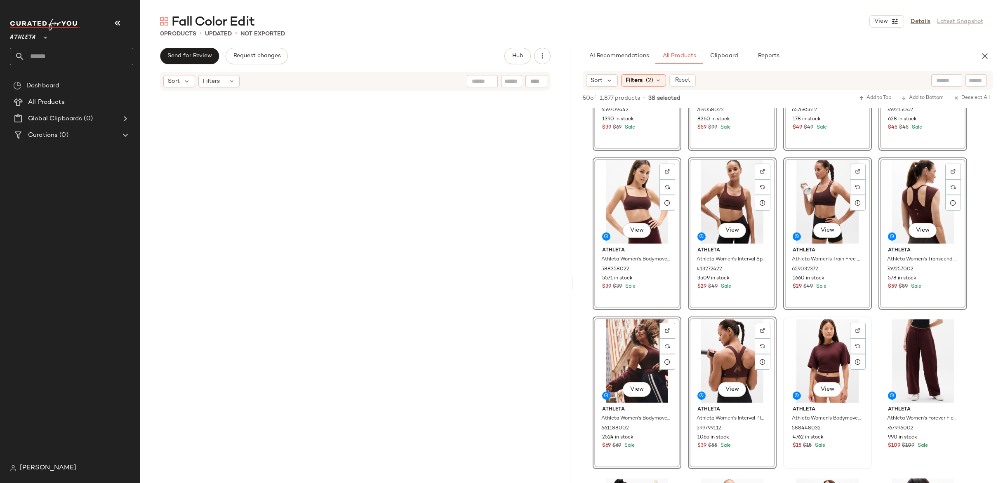
click at [819, 352] on div "View" at bounding box center [827, 361] width 83 height 83
click at [923, 355] on div "View" at bounding box center [923, 361] width 83 height 83
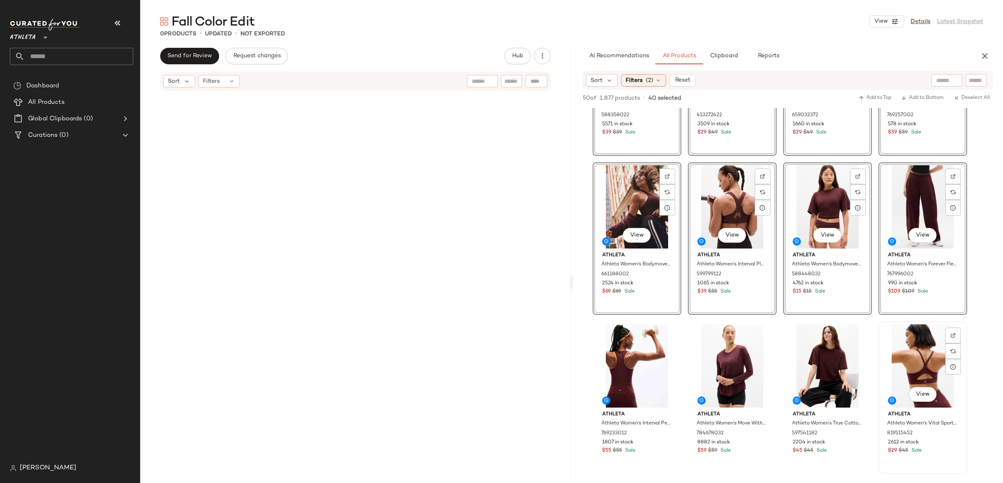
scroll to position [1379, 0]
click at [917, 351] on div "View" at bounding box center [923, 365] width 83 height 83
drag, startPoint x: 836, startPoint y: 356, endPoint x: 729, endPoint y: 349, distance: 107.1
click at [835, 356] on div "View" at bounding box center [827, 365] width 83 height 83
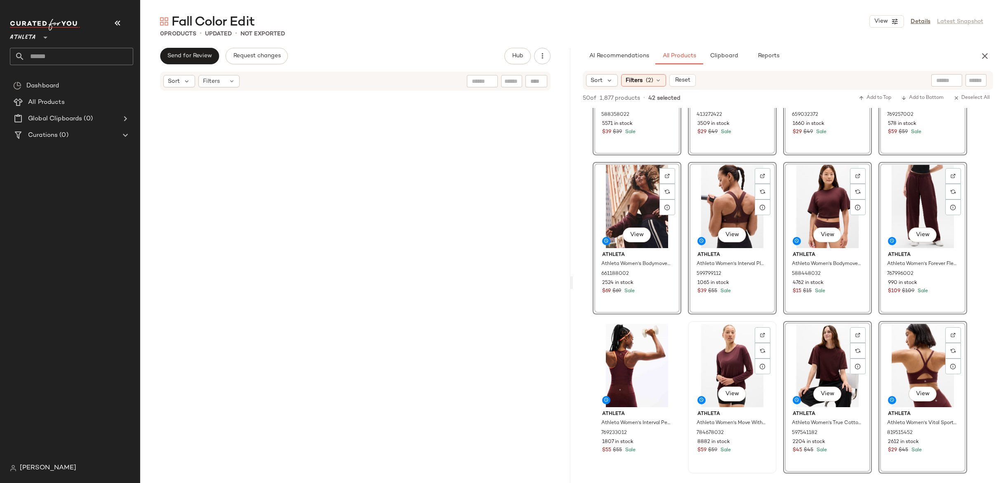
click at [727, 349] on div "View" at bounding box center [732, 365] width 83 height 83
click at [625, 354] on div "View" at bounding box center [637, 365] width 83 height 83
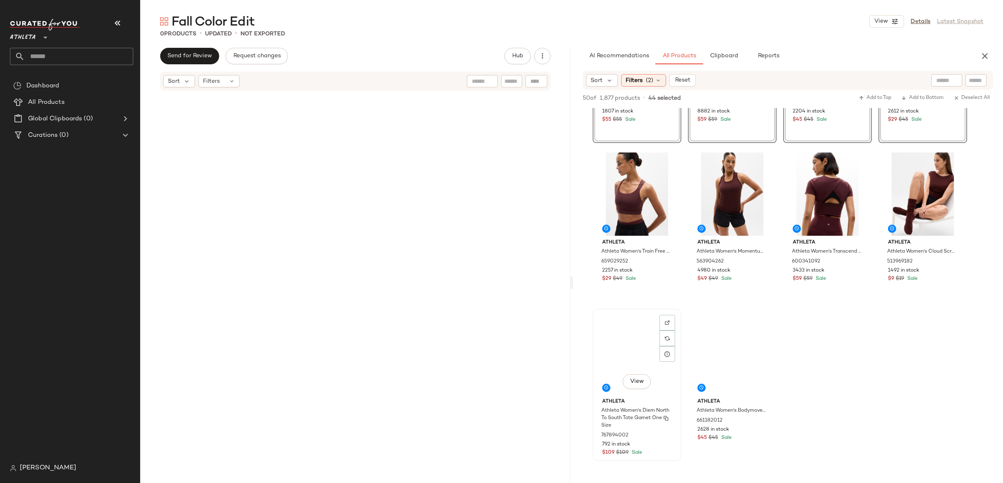
scroll to position [1768, 0]
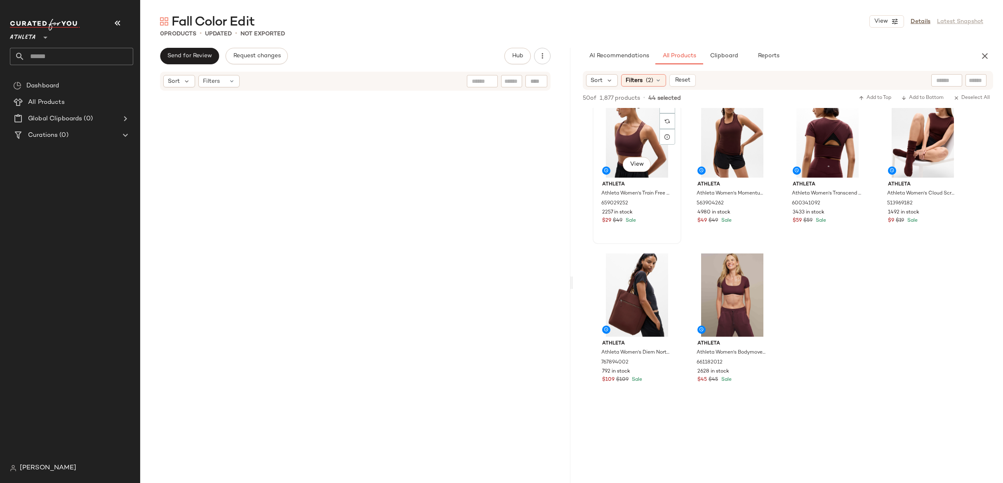
click at [643, 138] on div "View" at bounding box center [637, 135] width 83 height 83
click at [733, 144] on div "View" at bounding box center [732, 135] width 83 height 83
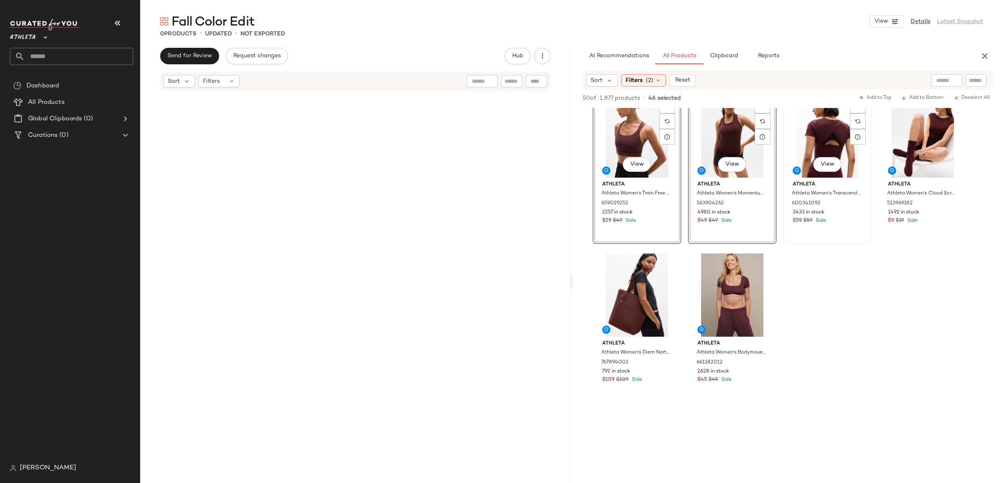
click at [824, 145] on div "View" at bounding box center [827, 135] width 83 height 83
click at [923, 170] on button "View" at bounding box center [923, 164] width 28 height 15
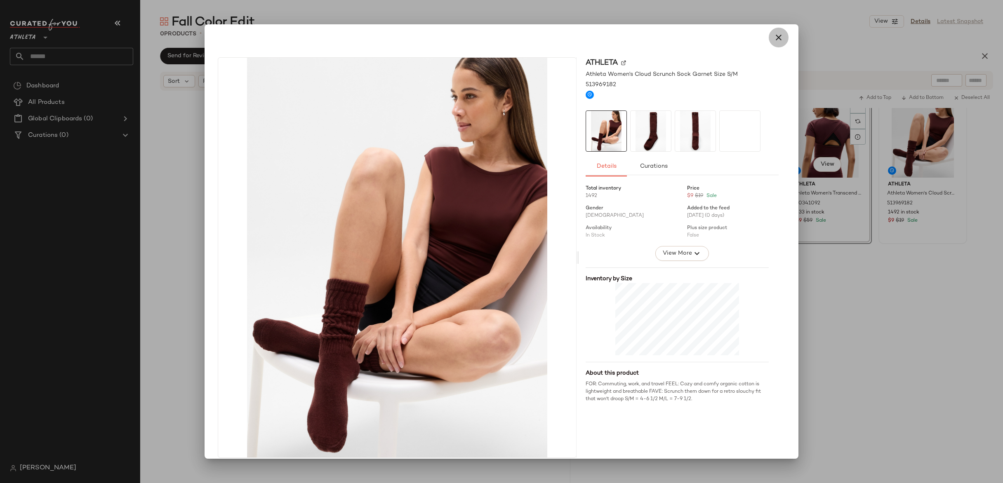
click at [775, 32] on button "button" at bounding box center [779, 38] width 20 height 20
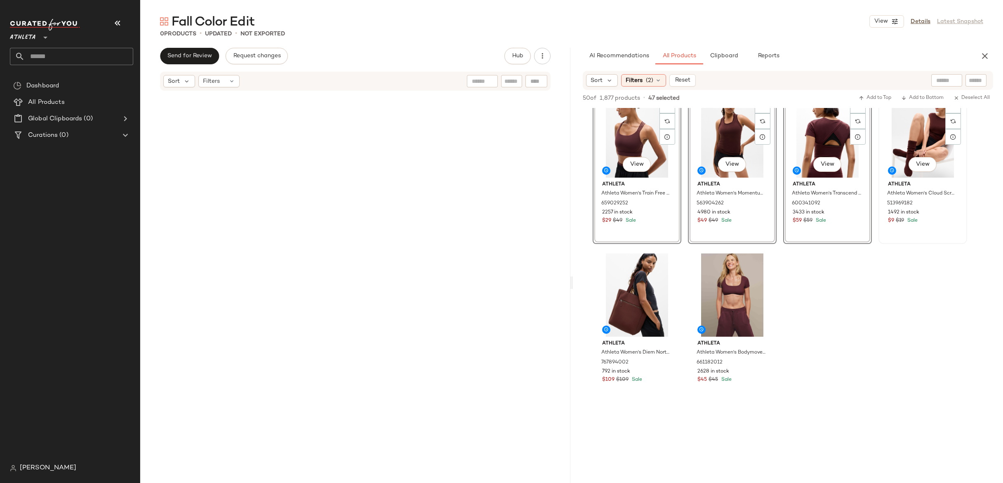
click at [914, 126] on div "View" at bounding box center [923, 135] width 83 height 83
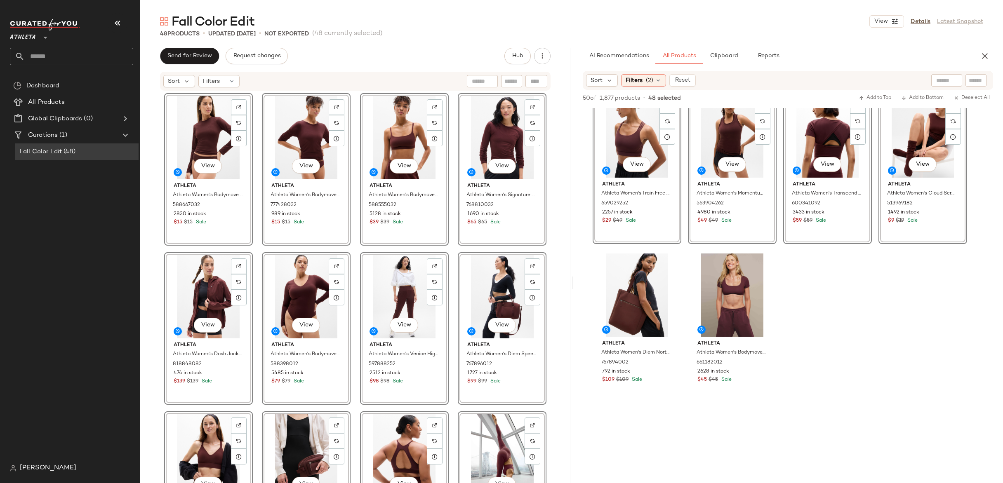
click at [563, 191] on div "View Athleta Athleta Women's Bodymove Thong Underwear Garnet Size XS 588667032 …" at bounding box center [355, 300] width 430 height 417
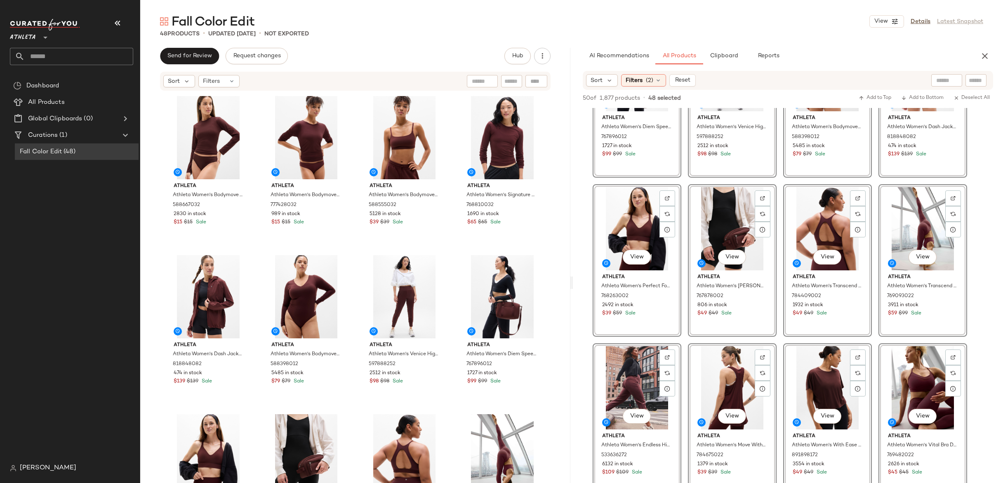
scroll to position [0, 0]
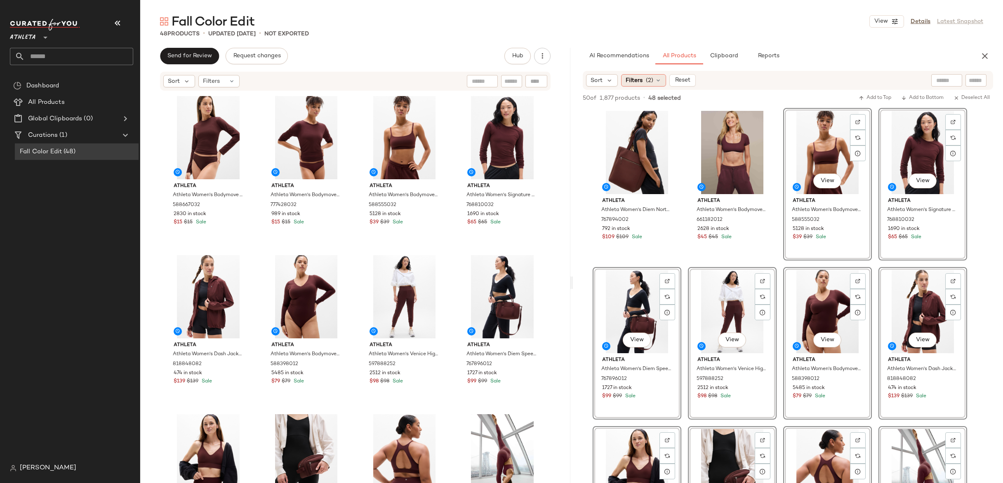
click at [646, 83] on span "(2)" at bounding box center [649, 80] width 7 height 9
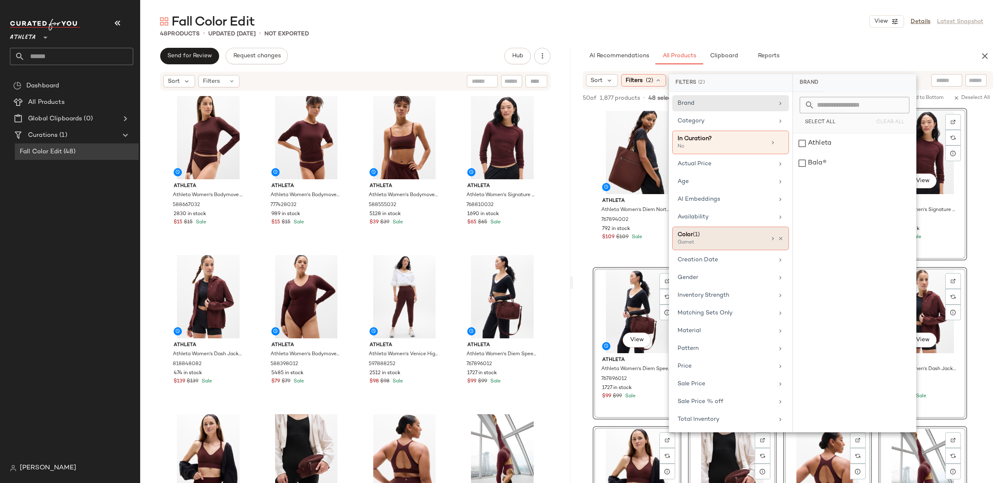
click at [733, 230] on div "Color (1) Garnet" at bounding box center [730, 239] width 117 height 24
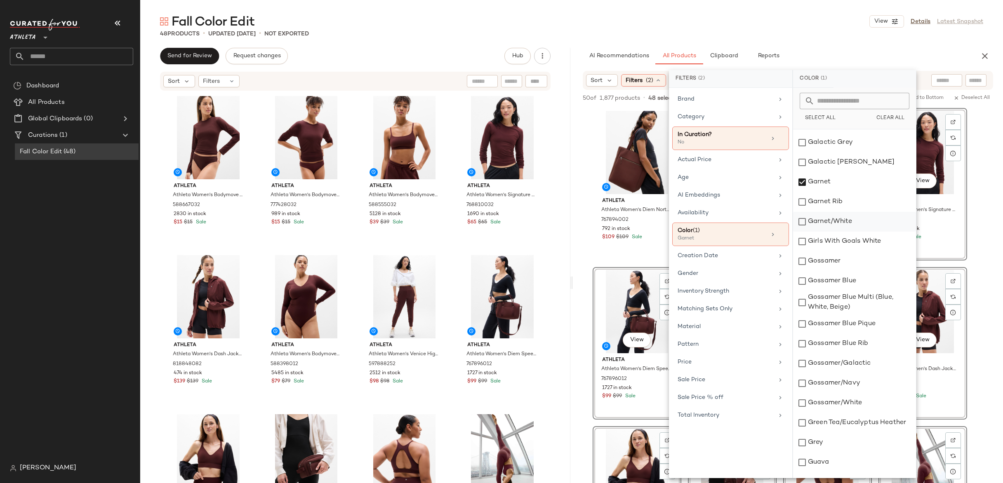
scroll to position [2055, 0]
click at [800, 183] on div "Garnet" at bounding box center [854, 183] width 123 height 20
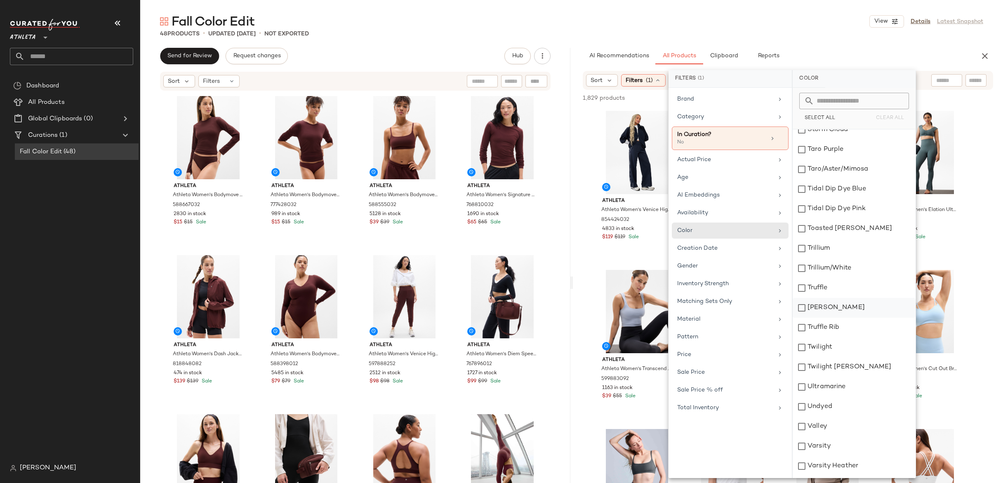
scroll to position [4500, 0]
click at [801, 289] on div "Truffle" at bounding box center [854, 283] width 123 height 20
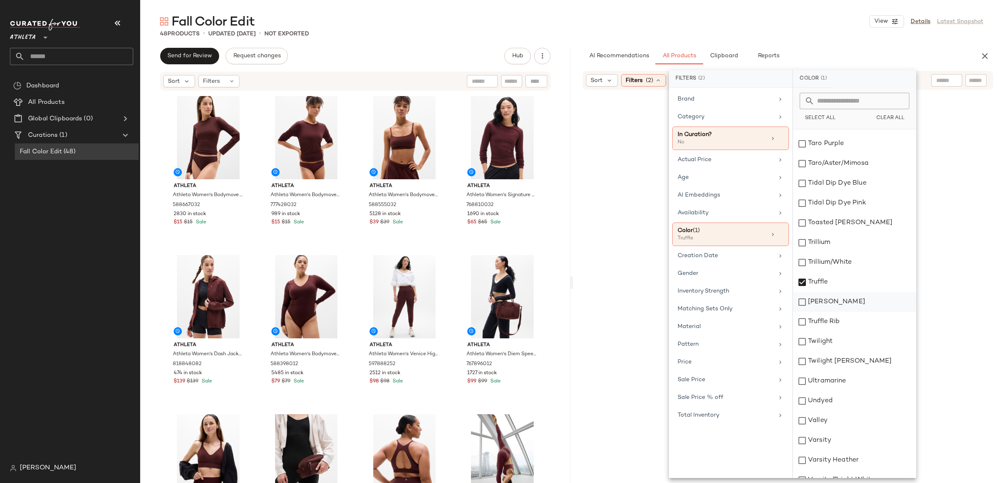
click at [802, 304] on div "Truffle Brown" at bounding box center [854, 302] width 123 height 20
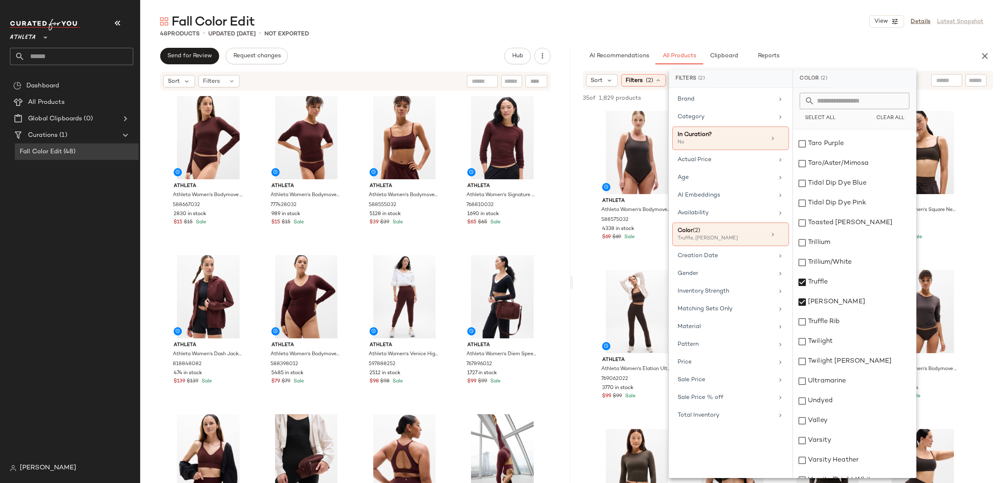
click at [659, 98] on div "35 of 1,829 products • 0 selected" at bounding box center [631, 98] width 96 height 9
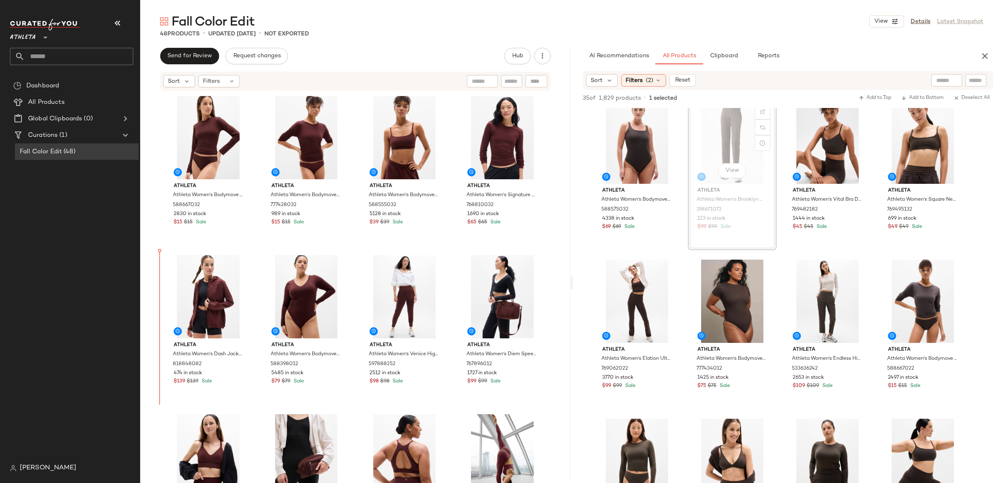
scroll to position [14, 0]
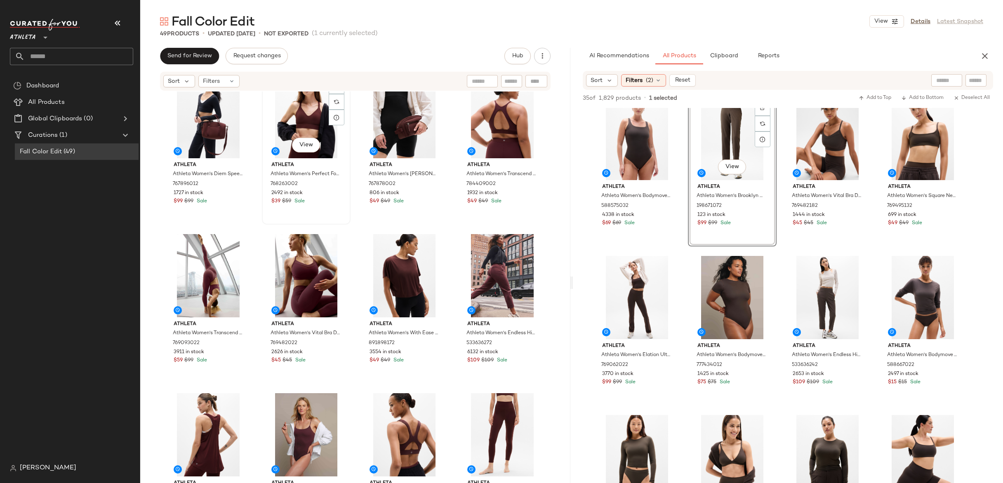
scroll to position [348, 0]
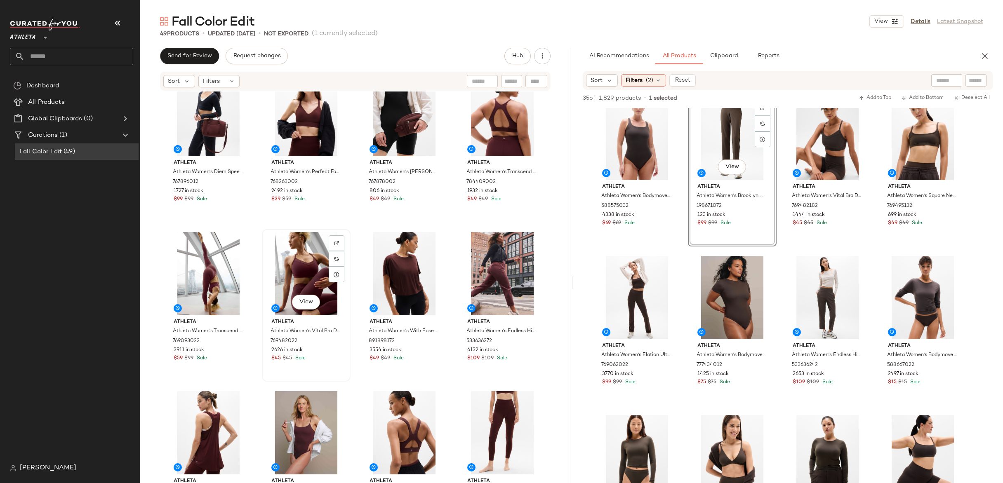
click at [290, 245] on div "View" at bounding box center [306, 273] width 83 height 83
click at [210, 251] on div "View" at bounding box center [208, 273] width 83 height 83
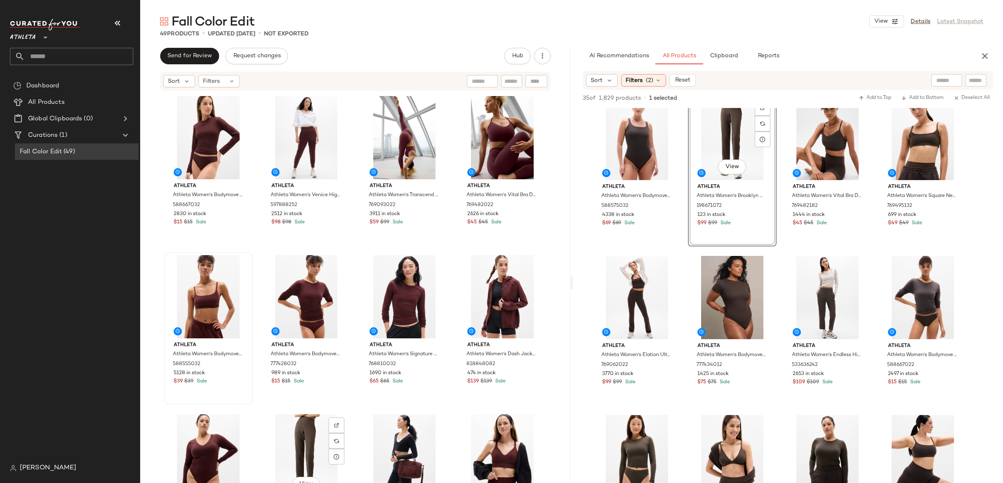
drag, startPoint x: 305, startPoint y: 428, endPoint x: 211, endPoint y: 324, distance: 139.9
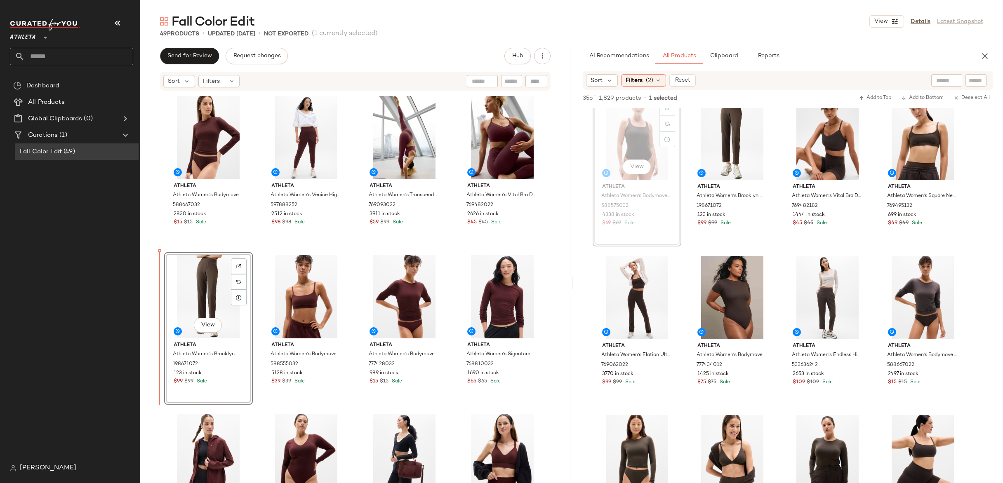
drag, startPoint x: 638, startPoint y: 139, endPoint x: 633, endPoint y: 140, distance: 4.6
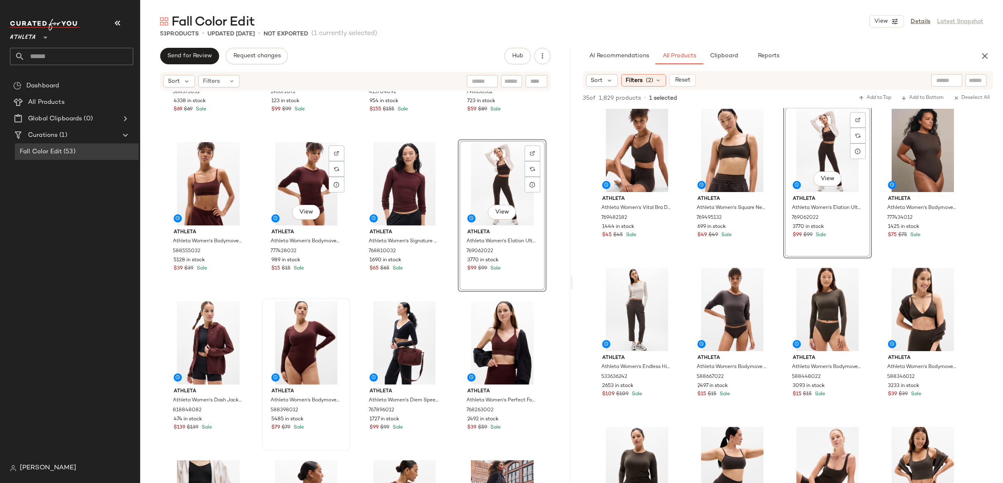
scroll to position [279, 0]
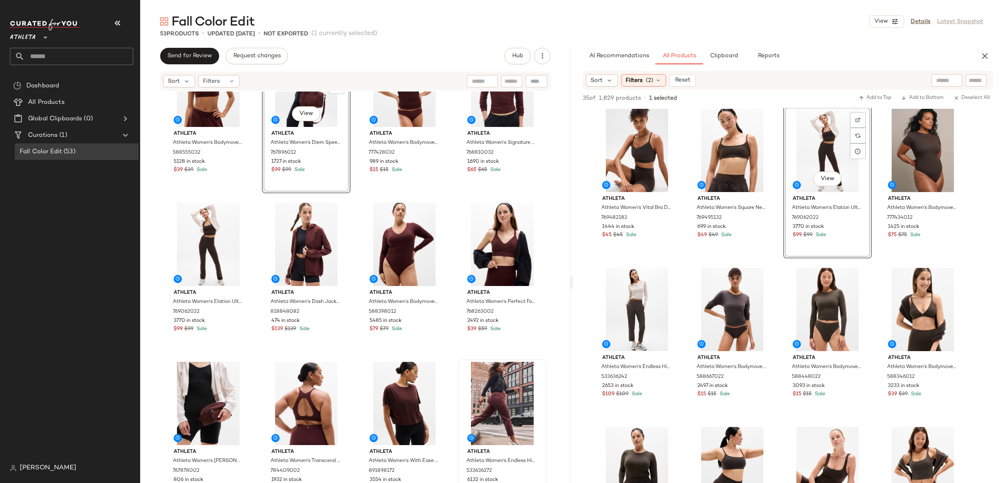
scroll to position [377, 0]
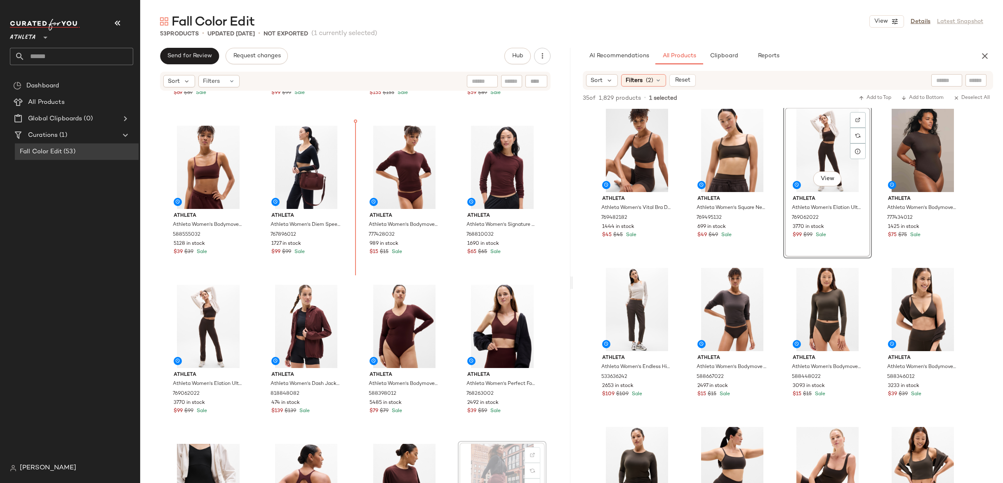
scroll to position [286, 0]
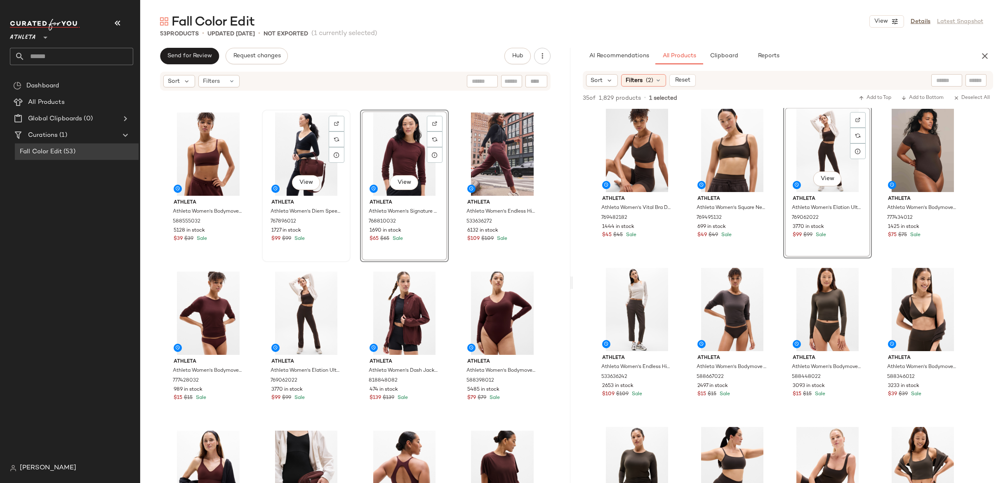
scroll to position [314, 0]
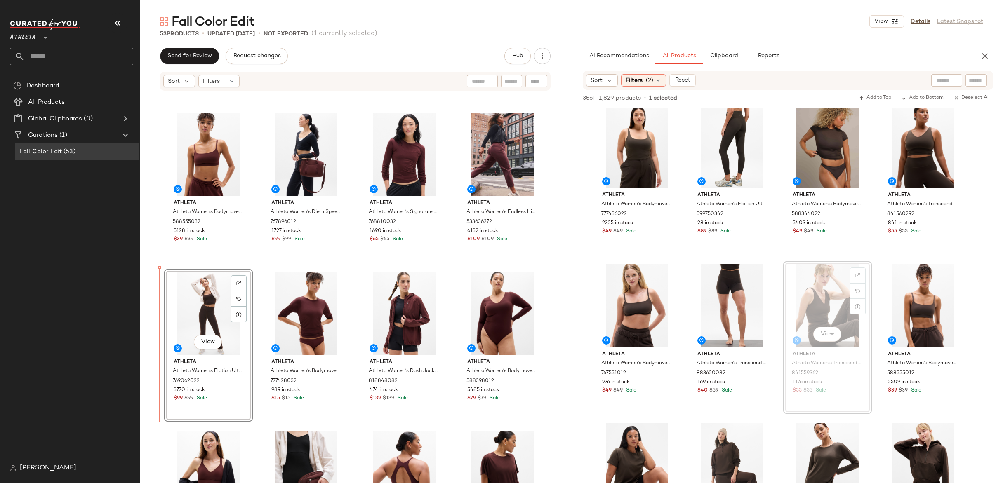
scroll to position [310, 0]
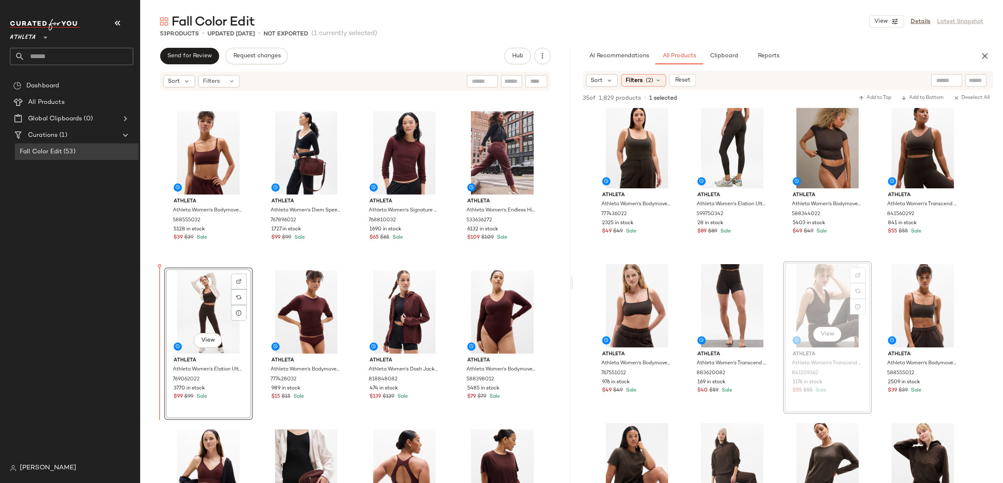
drag, startPoint x: 825, startPoint y: 299, endPoint x: 815, endPoint y: 301, distance: 10.0
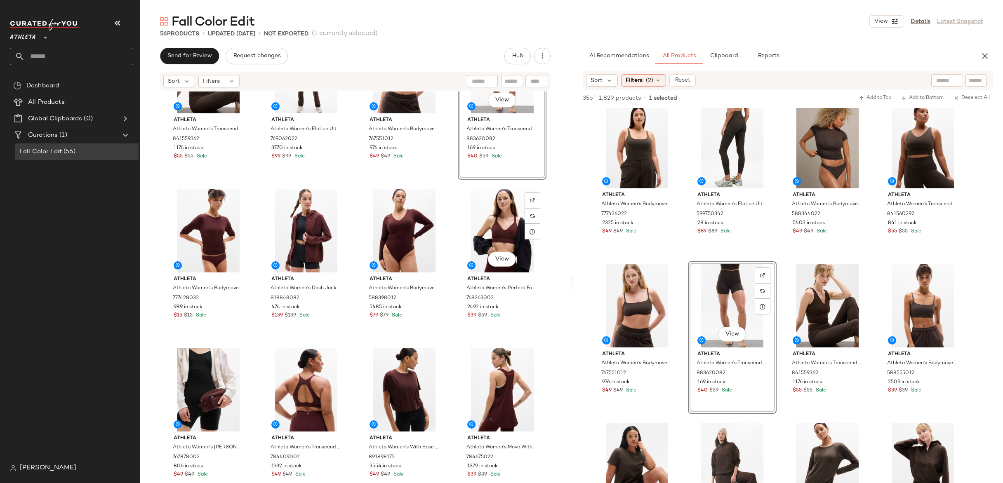
scroll to position [550, 0]
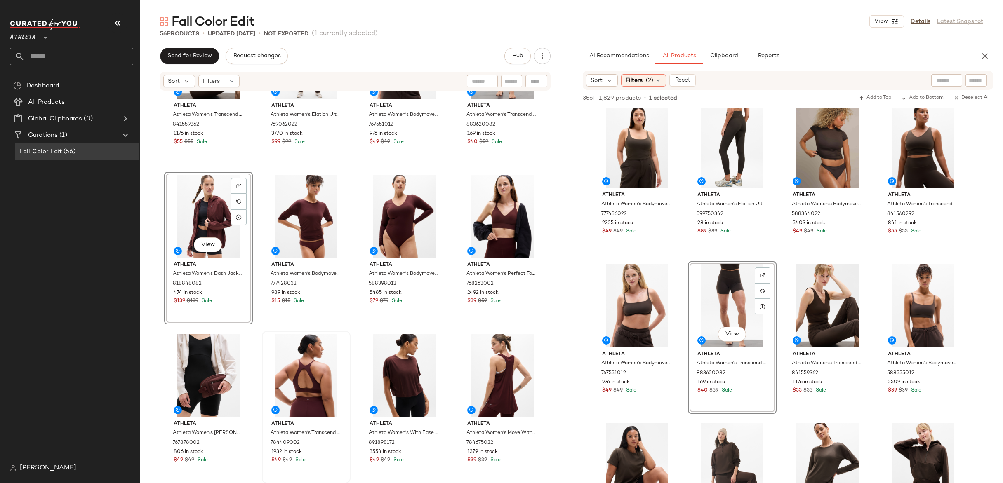
scroll to position [566, 0]
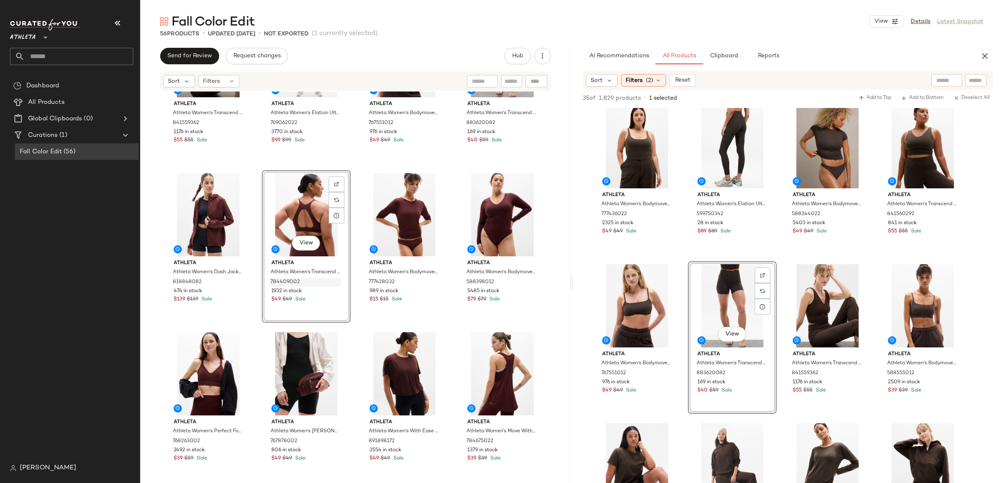
scroll to position [565, 0]
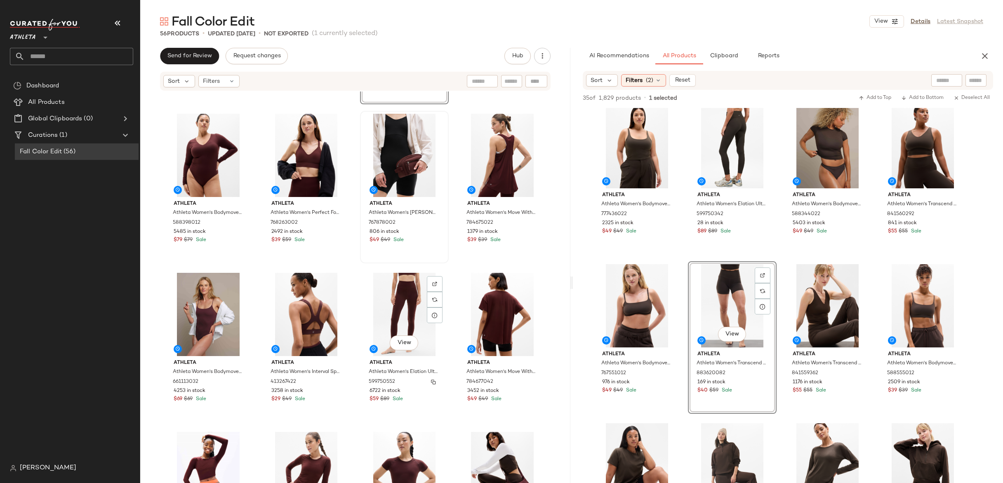
scroll to position [785, 0]
click at [401, 307] on div "View" at bounding box center [404, 314] width 83 height 83
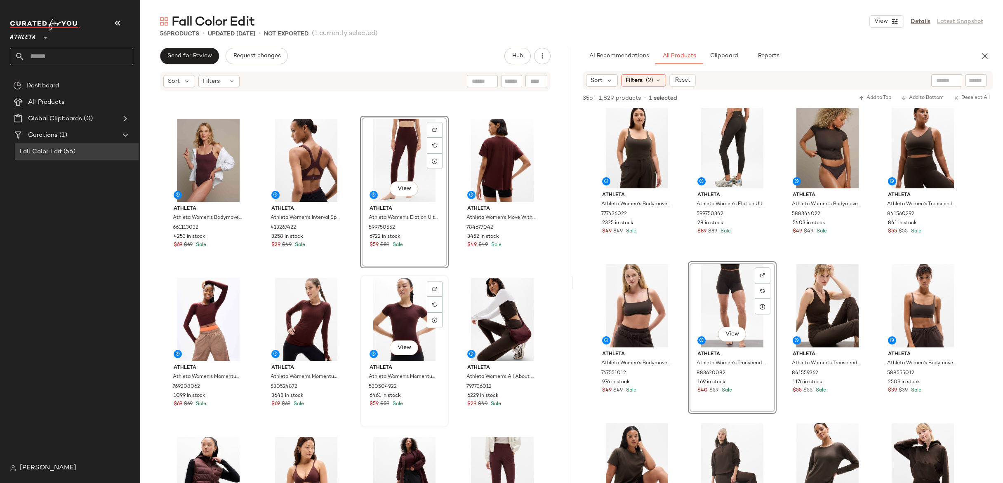
scroll to position [1062, 0]
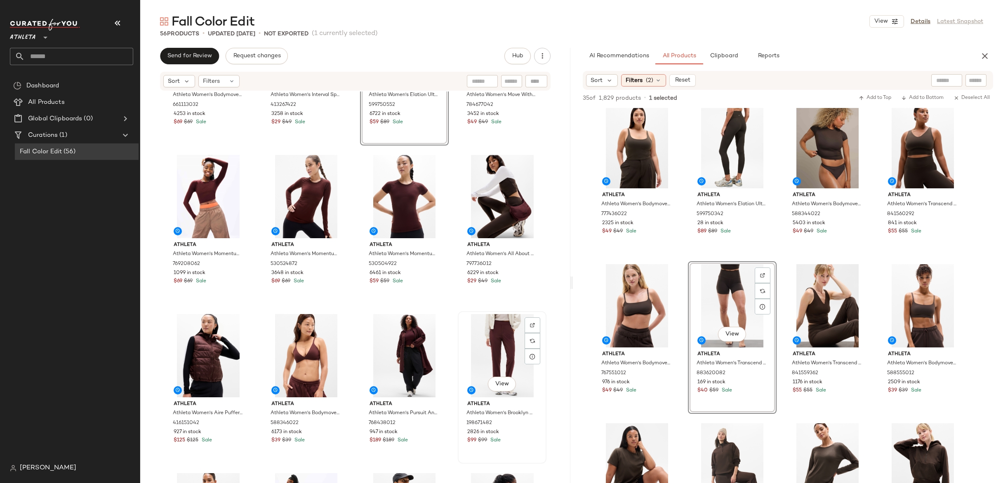
click at [499, 344] on div "View" at bounding box center [502, 355] width 83 height 83
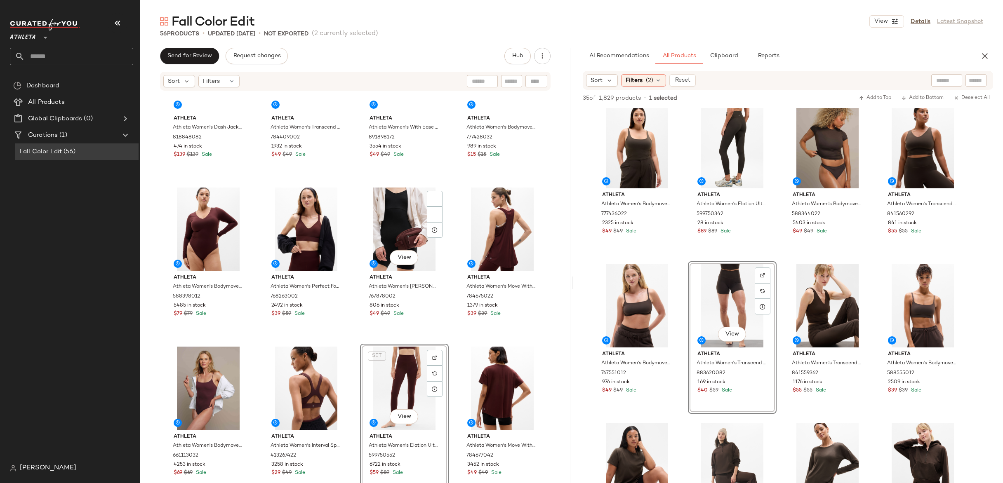
scroll to position [691, 0]
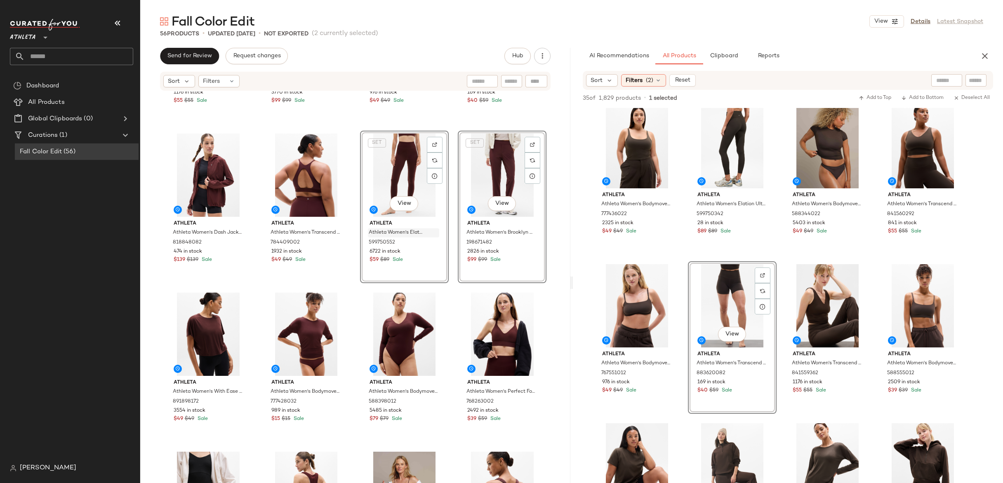
scroll to position [597, 0]
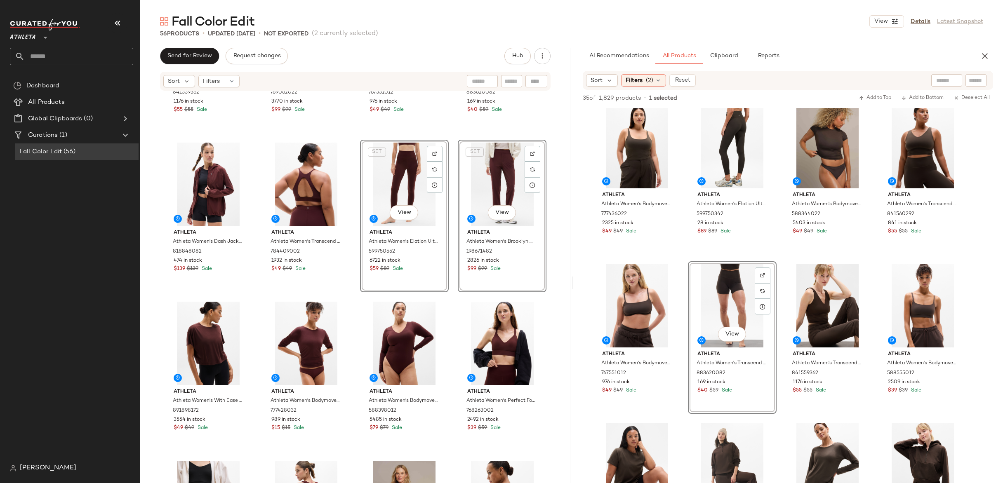
click at [397, 179] on div "SET View" at bounding box center [404, 184] width 83 height 83
click at [506, 195] on div "SET View" at bounding box center [502, 184] width 83 height 83
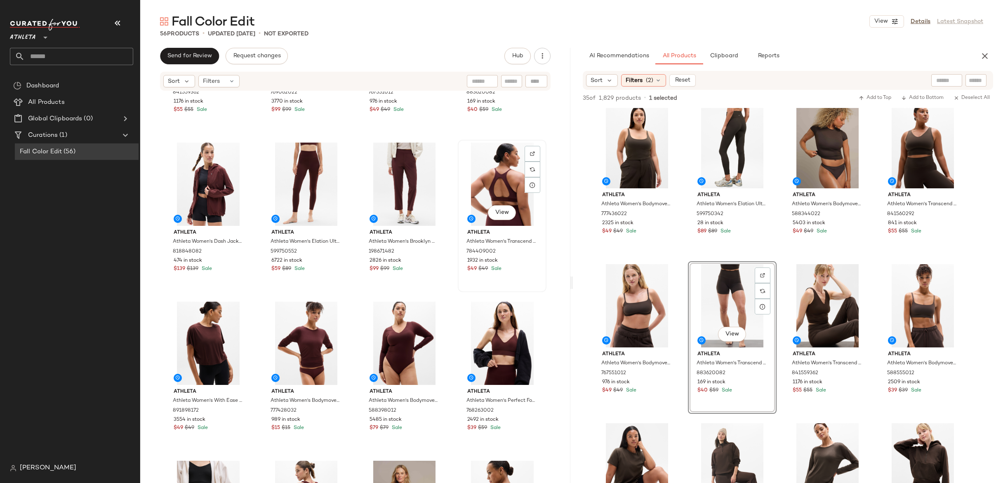
click at [496, 204] on div "View" at bounding box center [502, 184] width 83 height 83
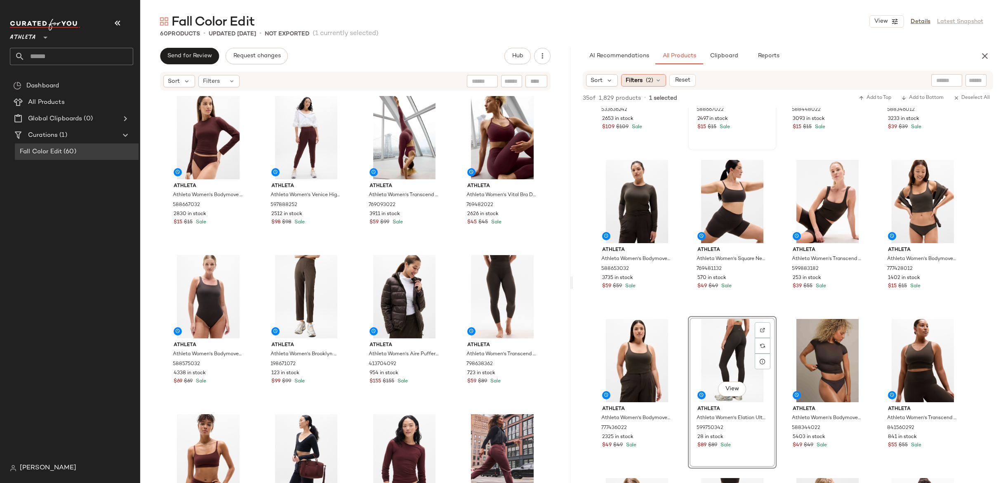
click at [658, 82] on icon at bounding box center [658, 80] width 7 height 7
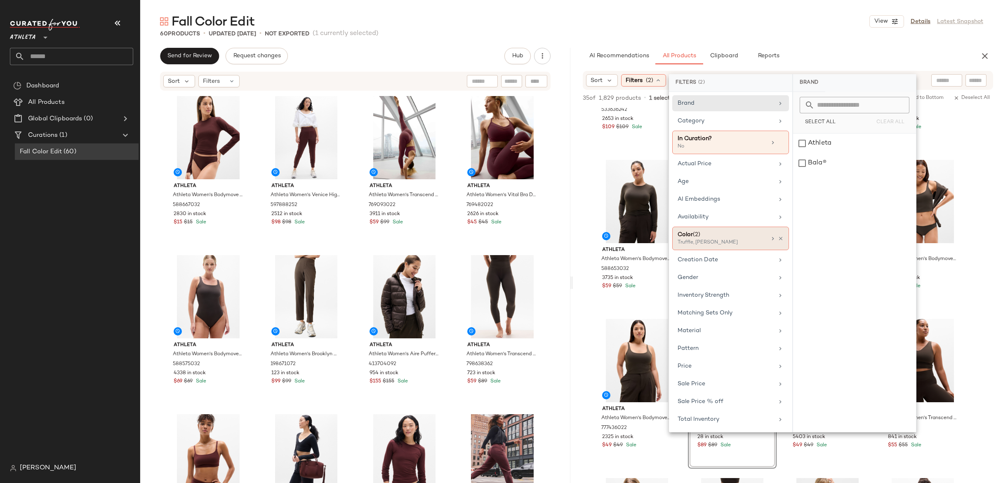
click at [742, 240] on div "Truffle, Truffle Brown" at bounding box center [719, 242] width 83 height 7
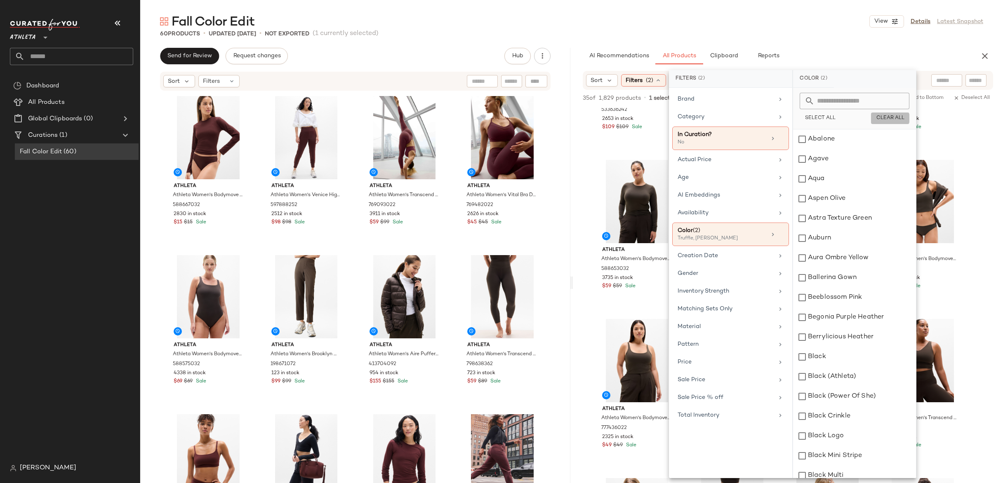
click at [877, 117] on span "Clear All" at bounding box center [890, 119] width 28 height 6
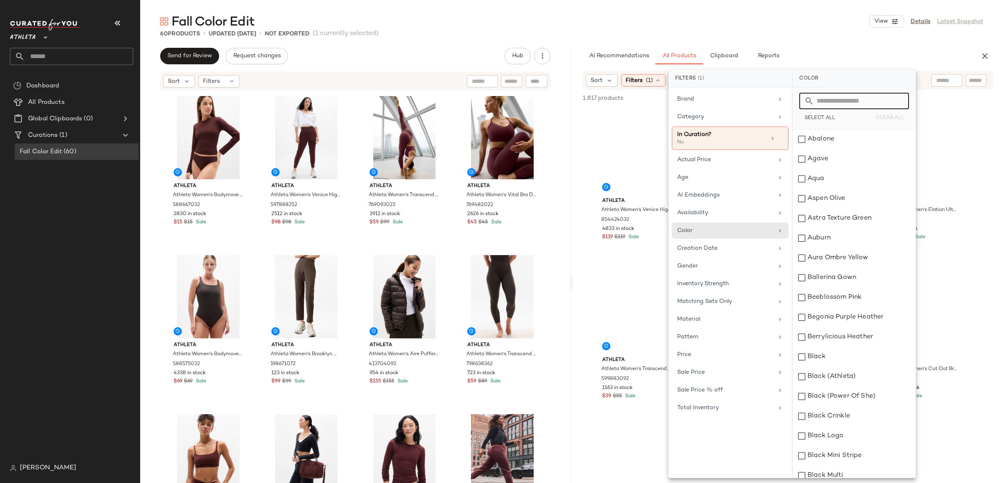
click at [844, 108] on input "text" at bounding box center [859, 101] width 90 height 17
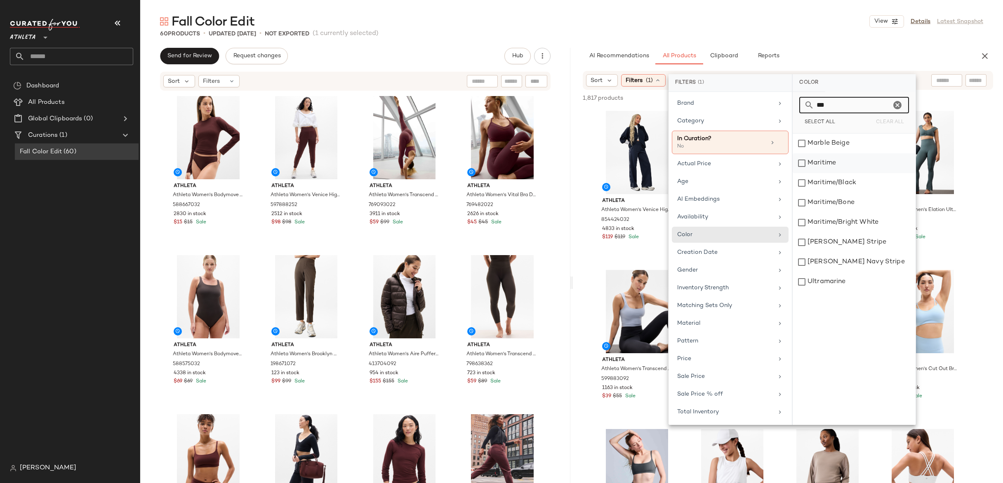
type input "***"
click at [799, 173] on div "Maritime" at bounding box center [854, 183] width 123 height 20
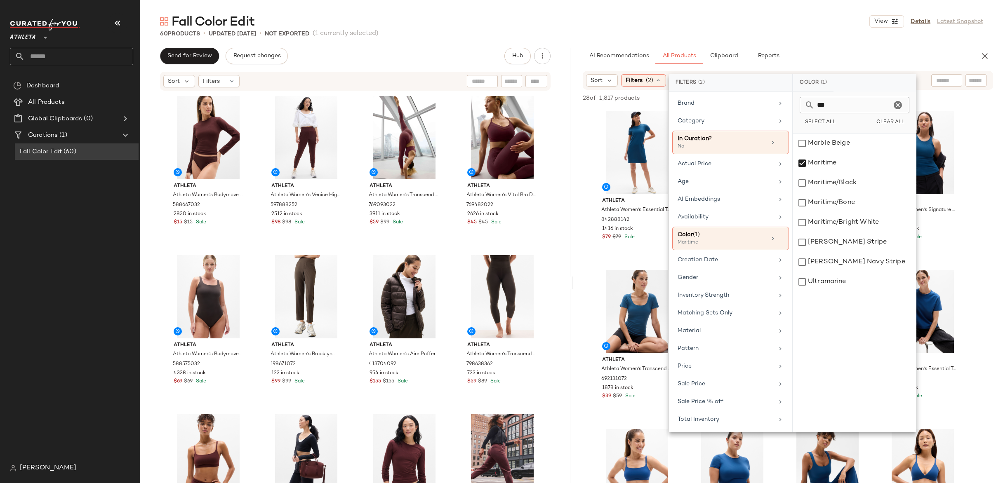
click at [775, 35] on div "60 Products • updated Sep 2nd • Not Exported (1 currently selected)" at bounding box center [571, 34] width 863 height 8
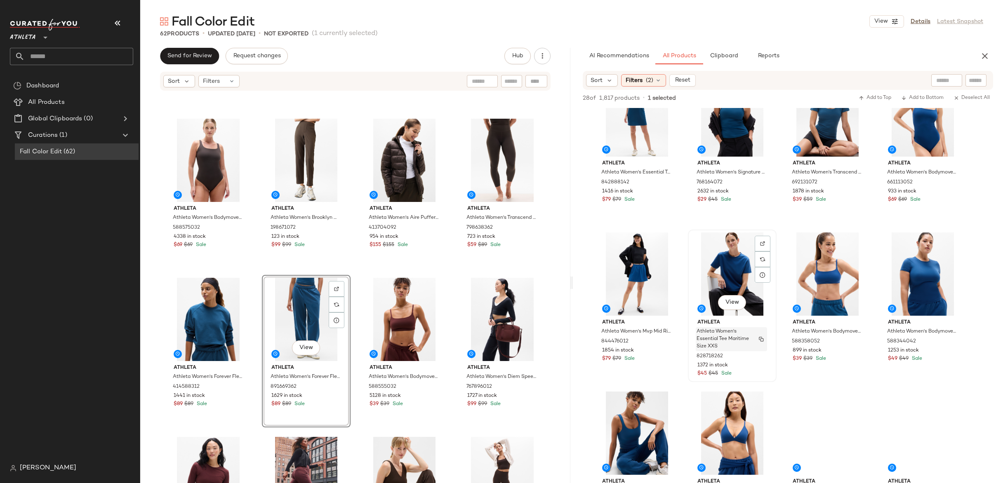
scroll to position [50, 0]
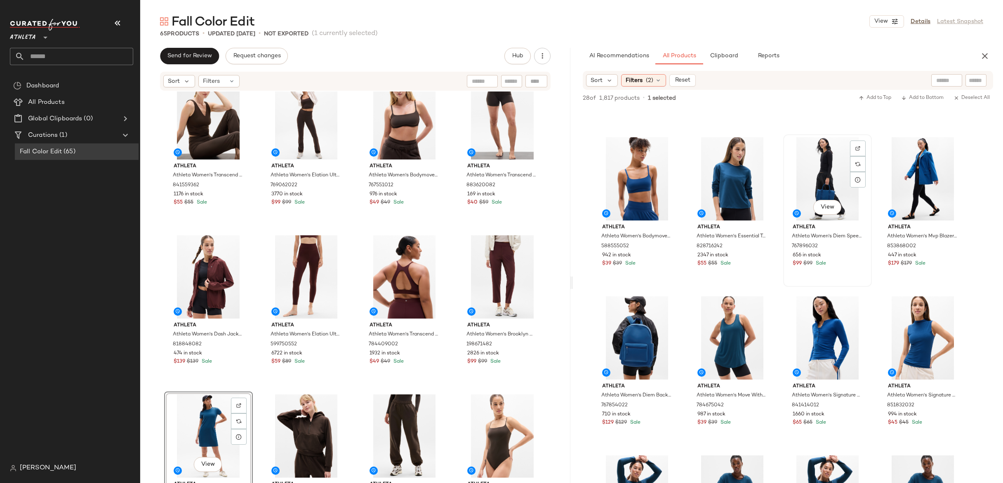
scroll to position [612, 0]
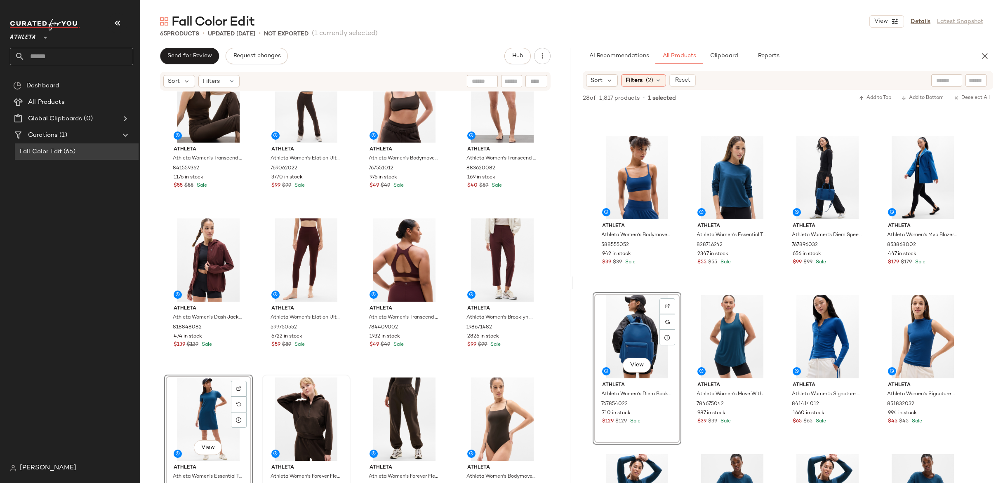
drag, startPoint x: 644, startPoint y: 330, endPoint x: 279, endPoint y: 430, distance: 378.9
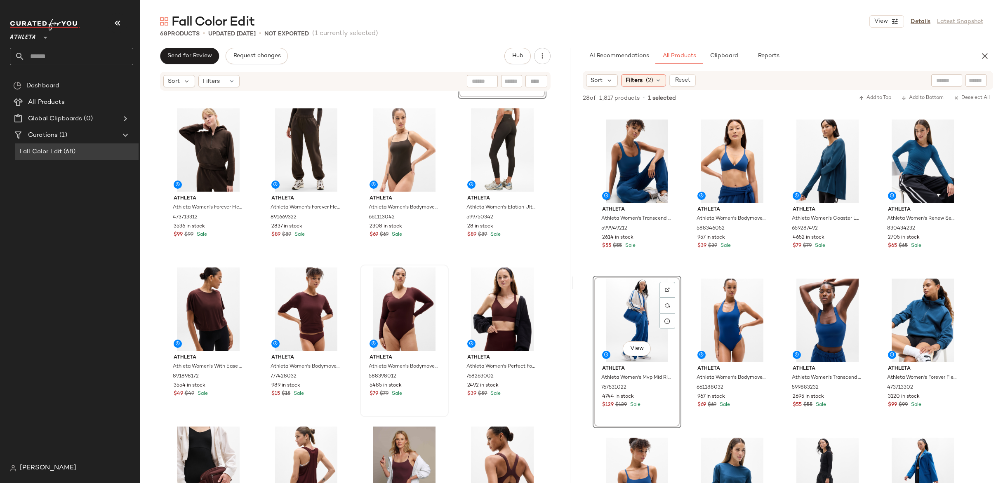
scroll to position [1111, 0]
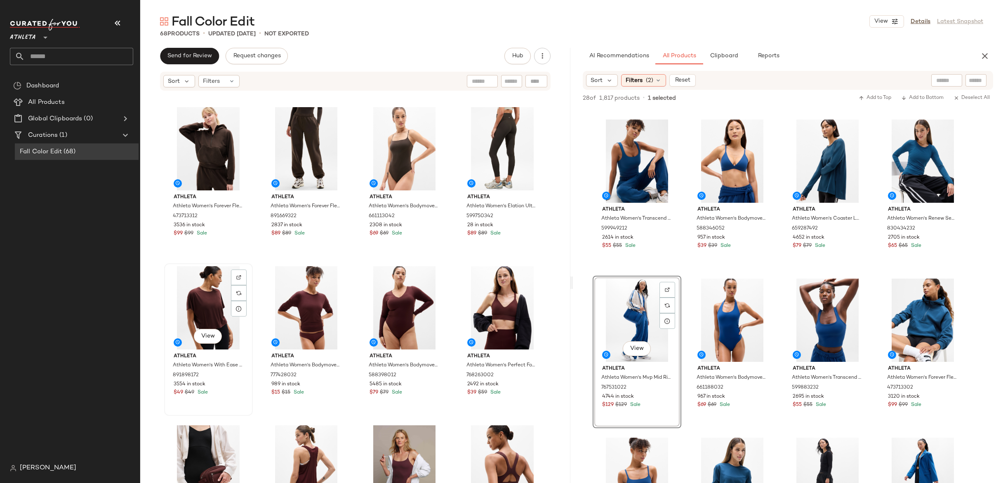
click at [221, 306] on div "View" at bounding box center [208, 307] width 83 height 83
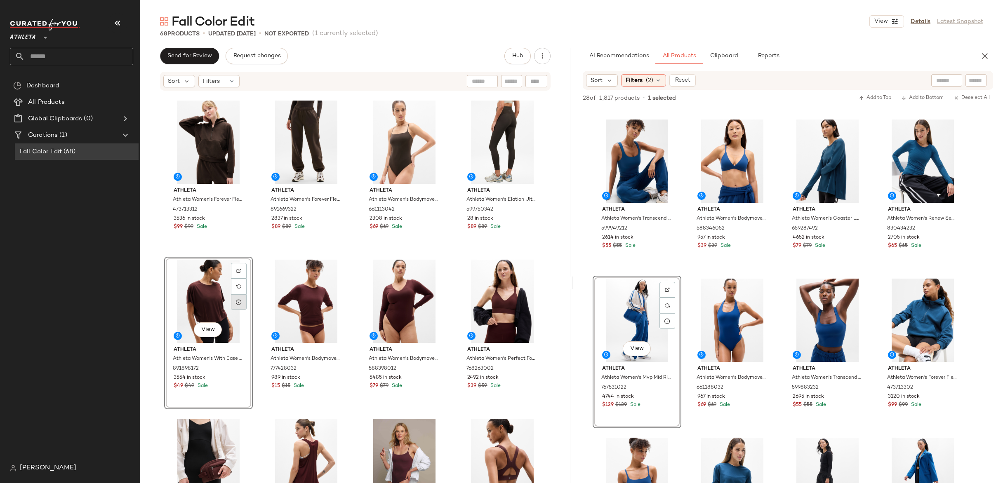
scroll to position [1116, 0]
click at [290, 285] on div "View" at bounding box center [306, 301] width 83 height 83
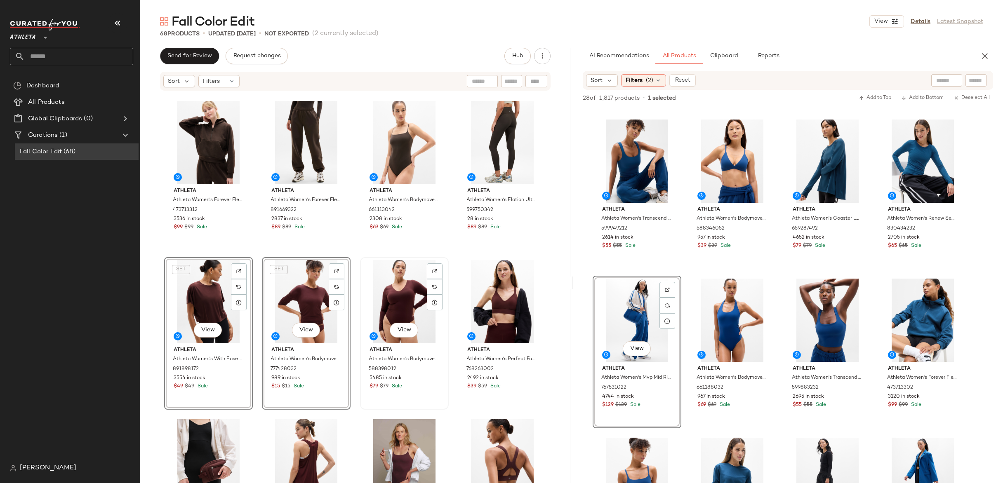
click at [382, 292] on div "View" at bounding box center [404, 301] width 83 height 83
click at [483, 299] on div "View" at bounding box center [502, 301] width 83 height 83
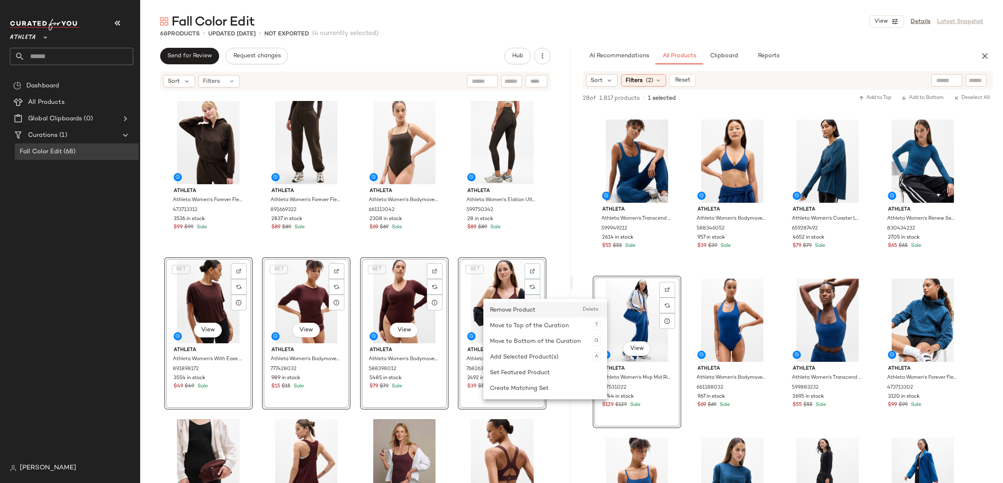
click at [521, 311] on div "Remove Product Delete" at bounding box center [545, 310] width 111 height 16
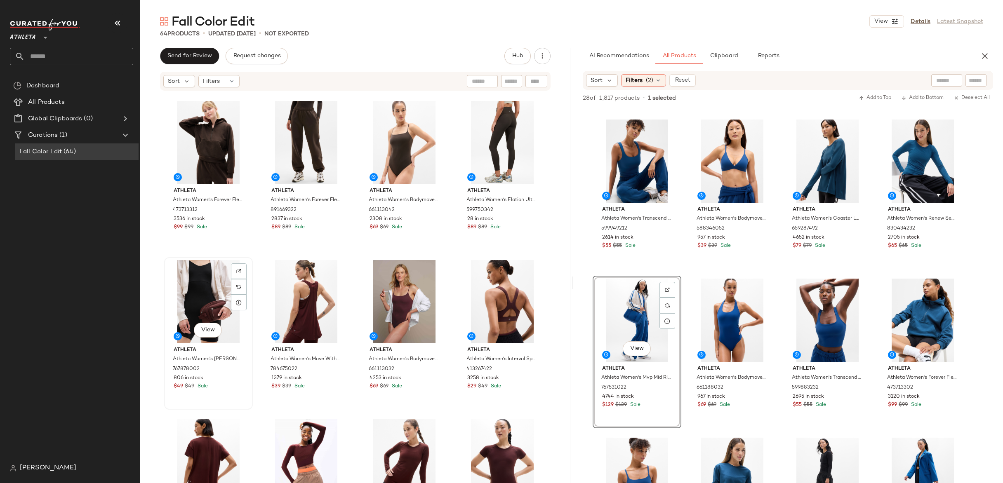
click at [191, 281] on div "View" at bounding box center [208, 301] width 83 height 83
click at [490, 431] on div "View" at bounding box center [502, 461] width 83 height 83
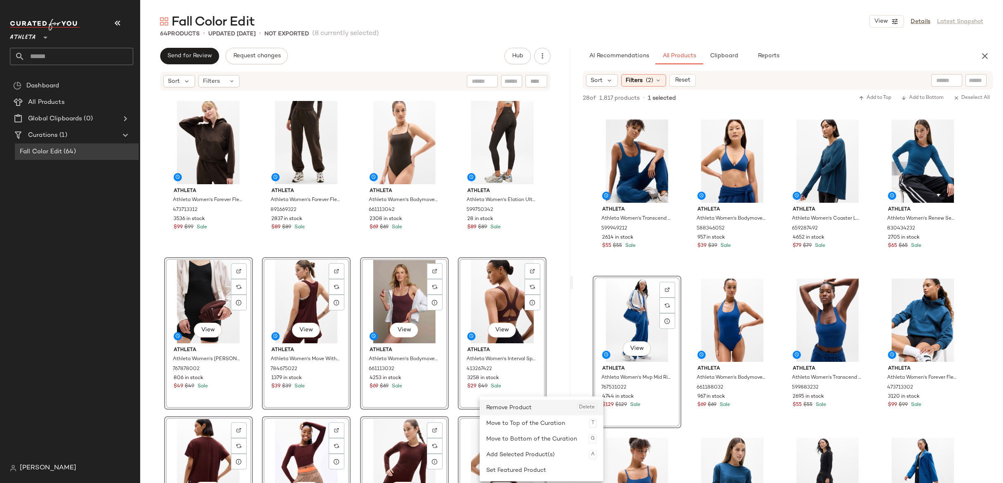
click at [511, 408] on div "Remove Product Delete" at bounding box center [541, 408] width 111 height 16
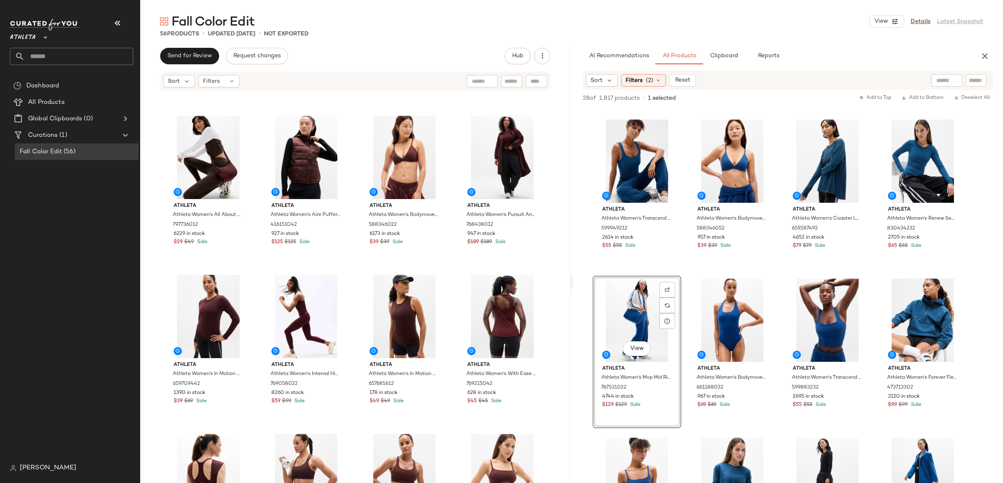
scroll to position [1275, 0]
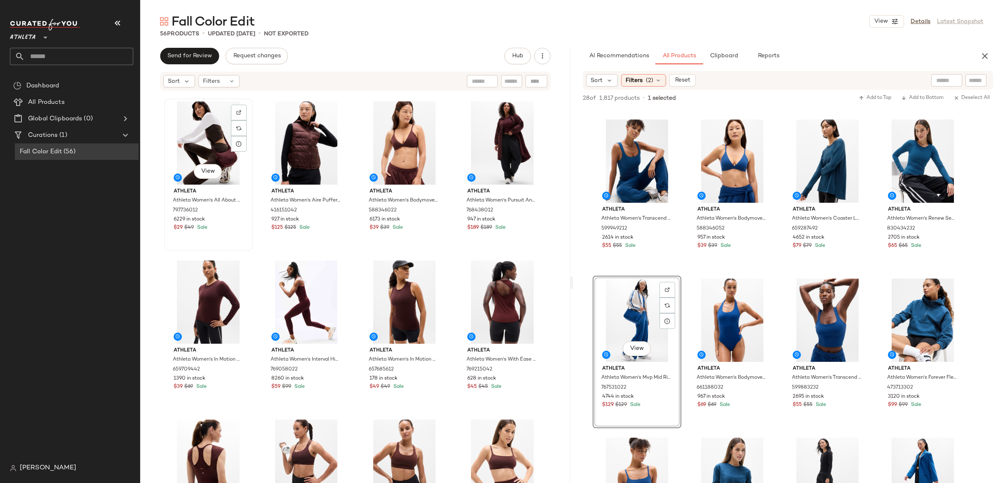
click at [210, 141] on div "View" at bounding box center [208, 142] width 83 height 83
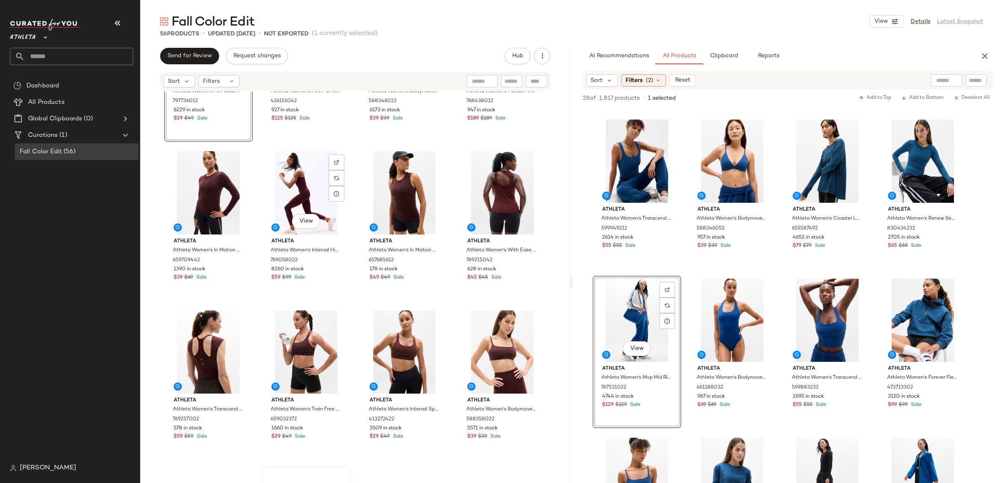
scroll to position [1814, 0]
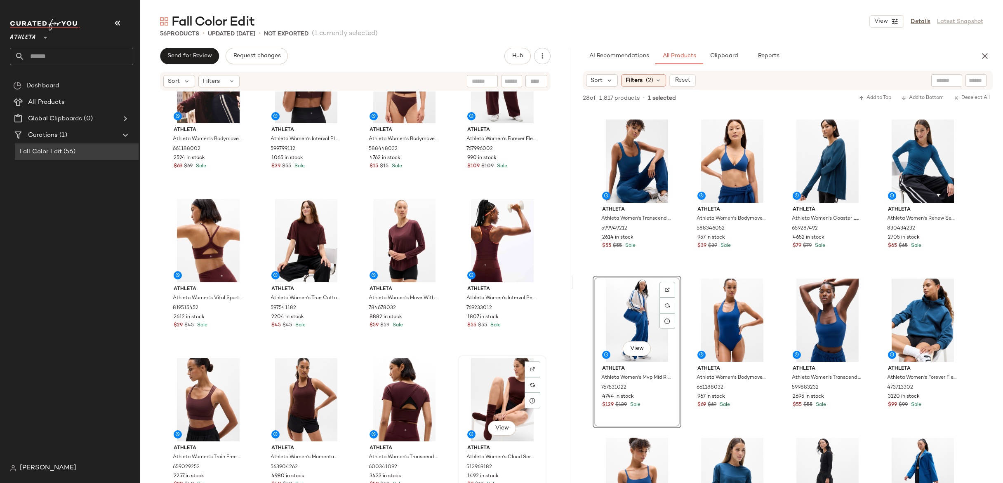
click at [488, 363] on div "View" at bounding box center [502, 399] width 83 height 83
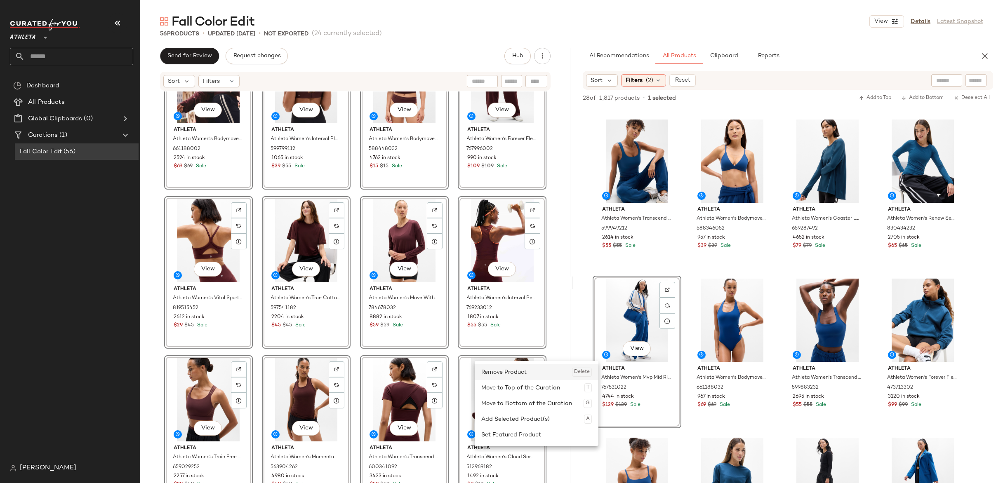
click at [502, 369] on div "Remove Product Delete" at bounding box center [536, 373] width 111 height 16
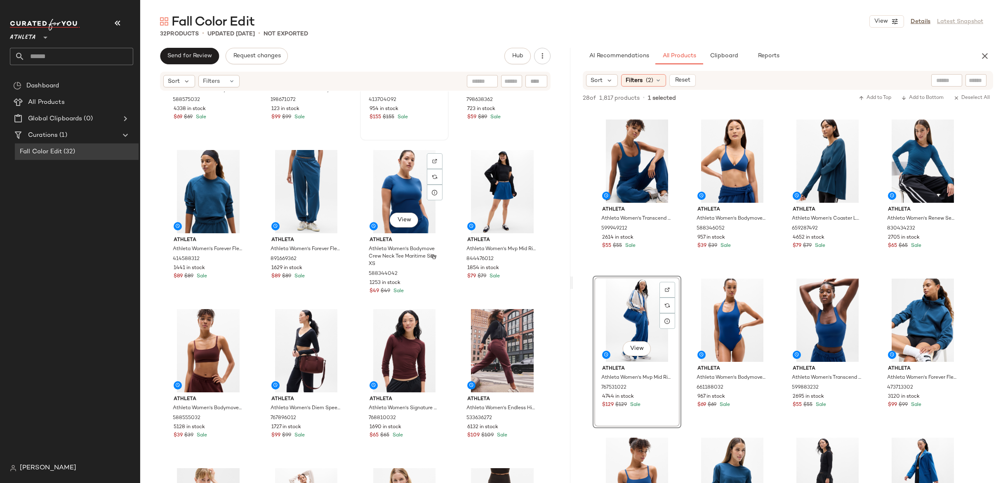
scroll to position [281, 0]
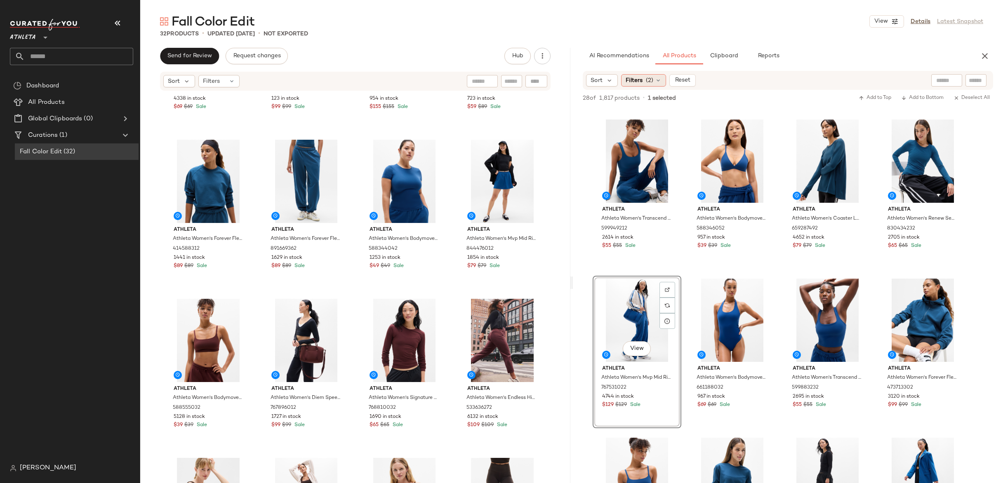
click at [652, 83] on span "(2)" at bounding box center [649, 80] width 7 height 9
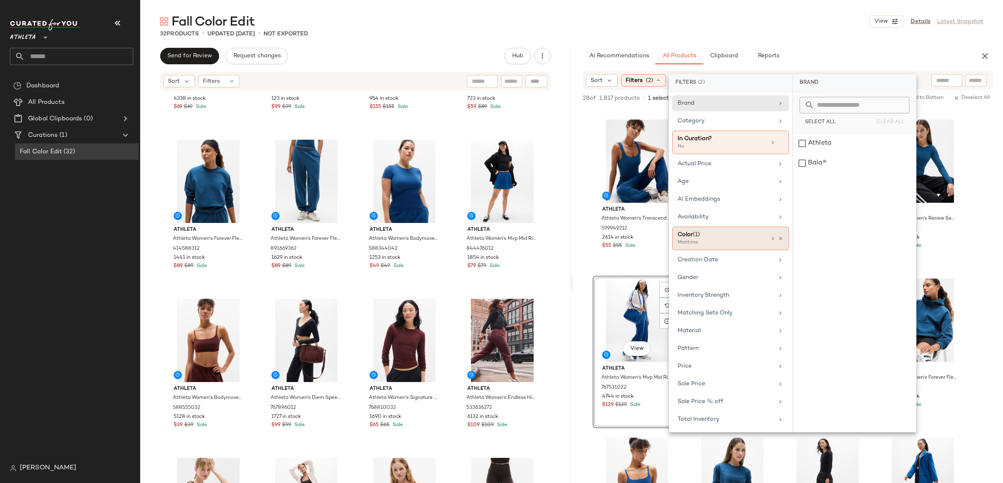
click at [726, 239] on div "Color (1)" at bounding box center [722, 235] width 89 height 9
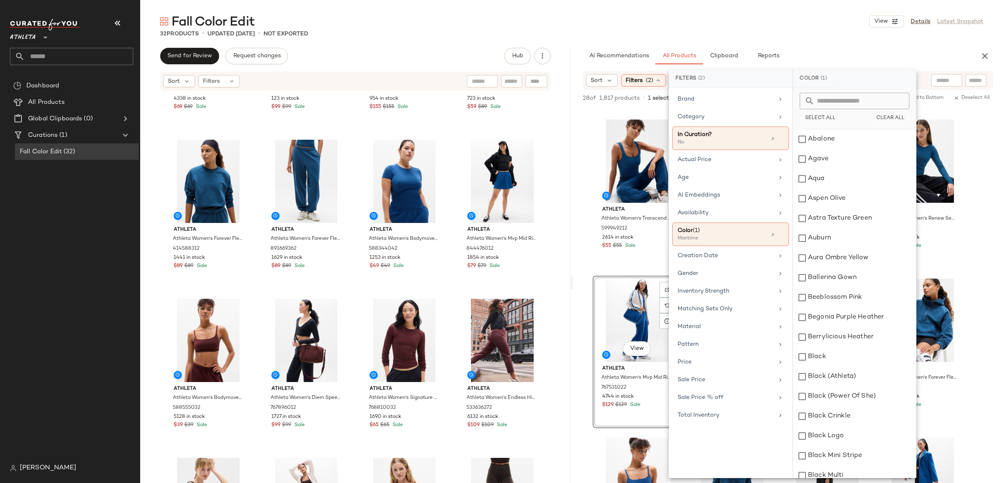
drag, startPoint x: 879, startPoint y: 116, endPoint x: 856, endPoint y: 109, distance: 23.7
click at [879, 116] on span "Clear All" at bounding box center [890, 119] width 28 height 6
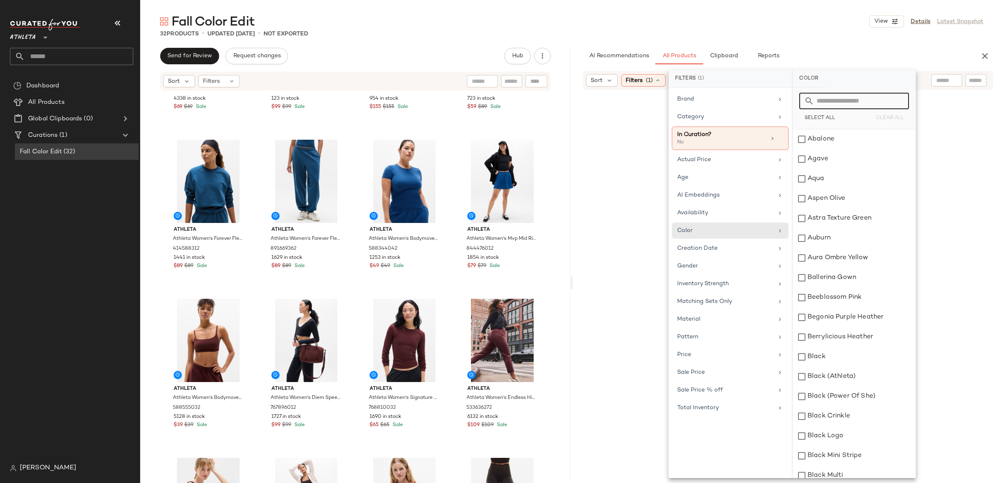
click at [834, 101] on input "text" at bounding box center [859, 101] width 90 height 17
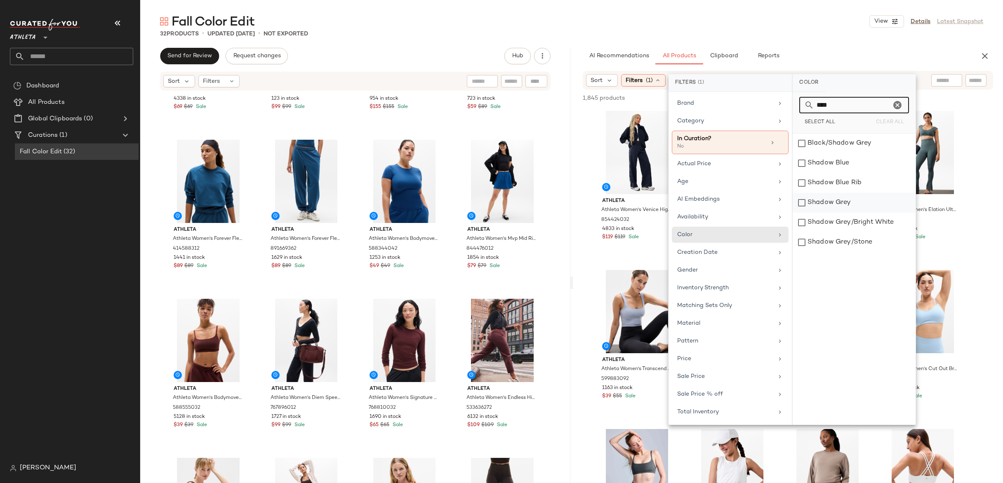
type input "****"
click at [811, 213] on div "Shadow Grey" at bounding box center [854, 223] width 123 height 20
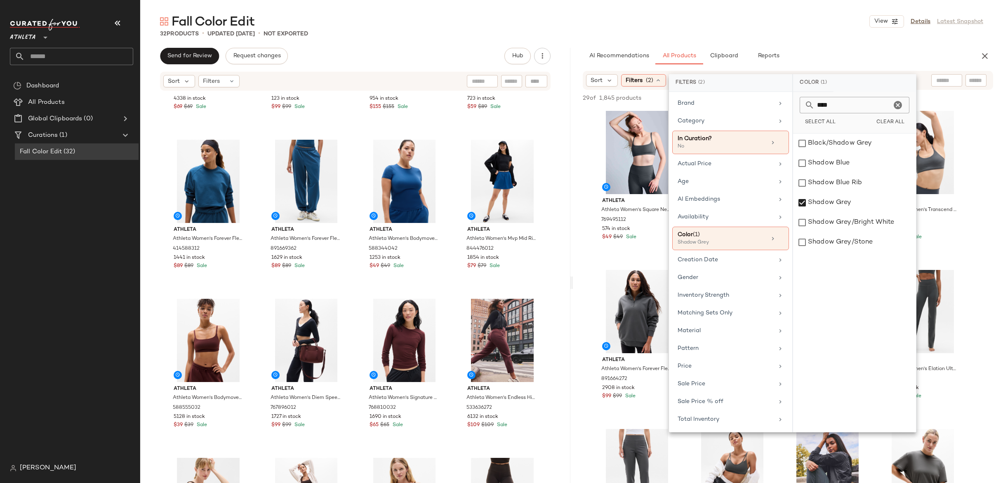
click at [834, 52] on div "AI Recommendations All Products Clipboard Reports" at bounding box center [775, 56] width 384 height 17
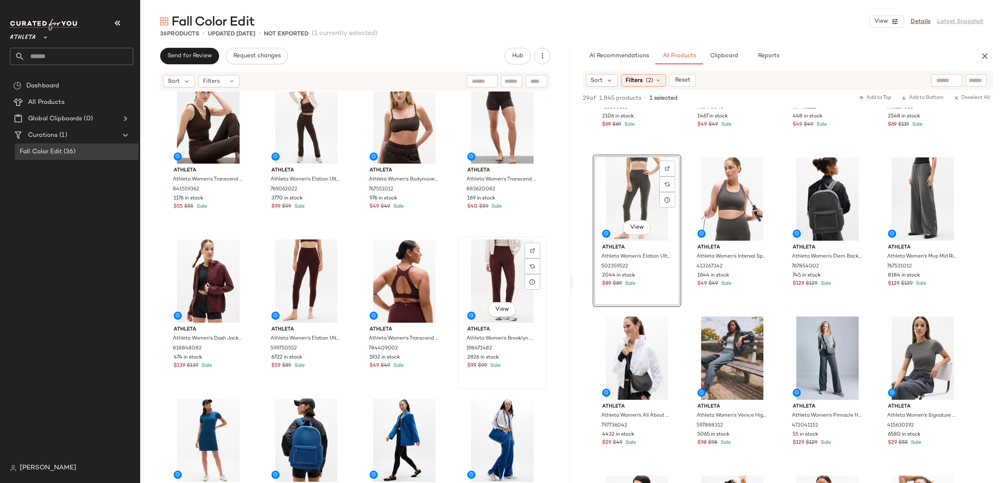
scroll to position [870, 0]
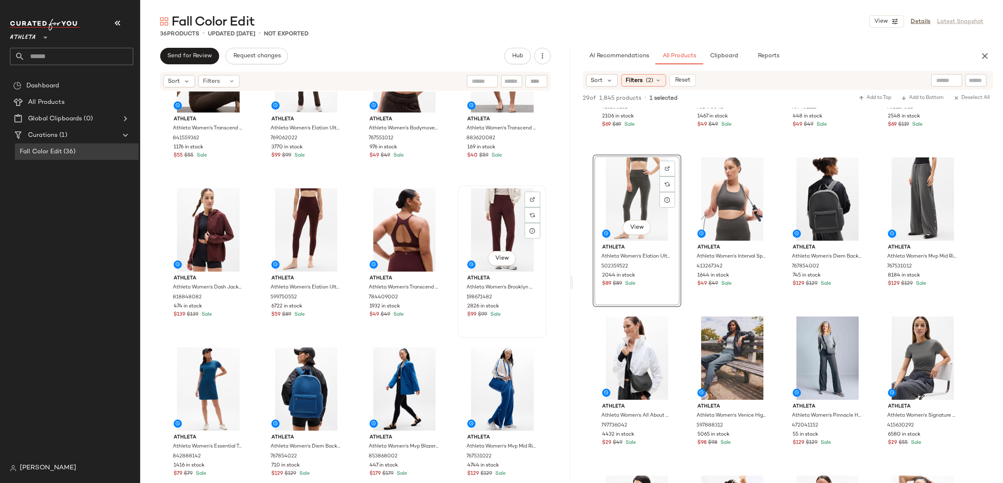
click at [483, 229] on div "View" at bounding box center [502, 230] width 83 height 83
click at [217, 240] on div "View" at bounding box center [208, 230] width 83 height 83
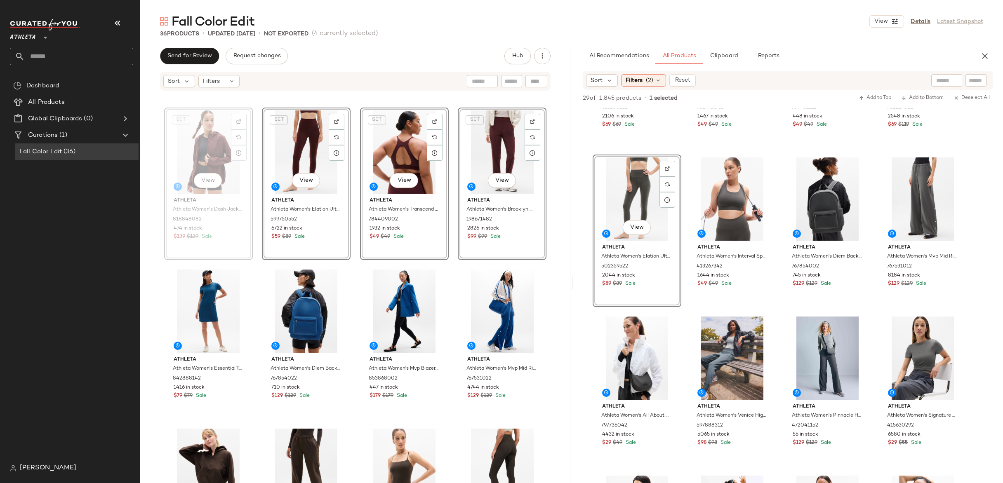
scroll to position [1018, 0]
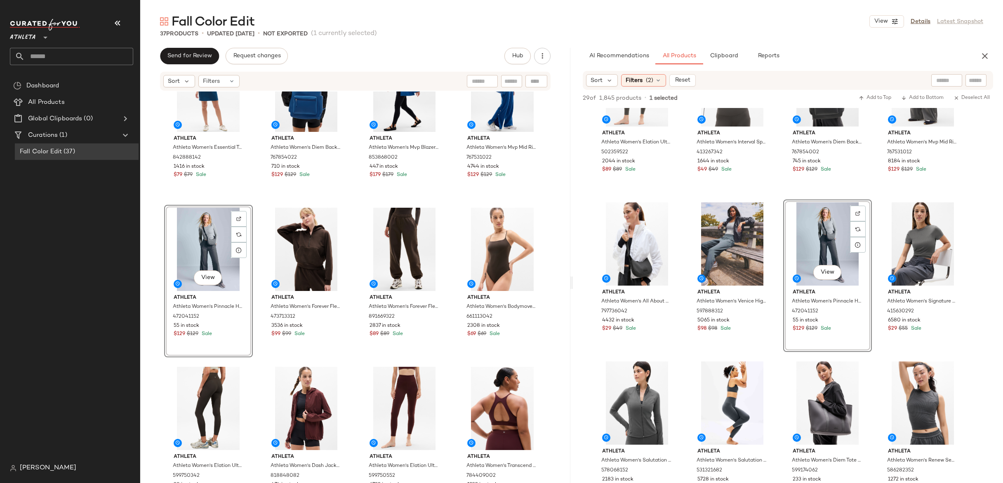
scroll to position [1011, 0]
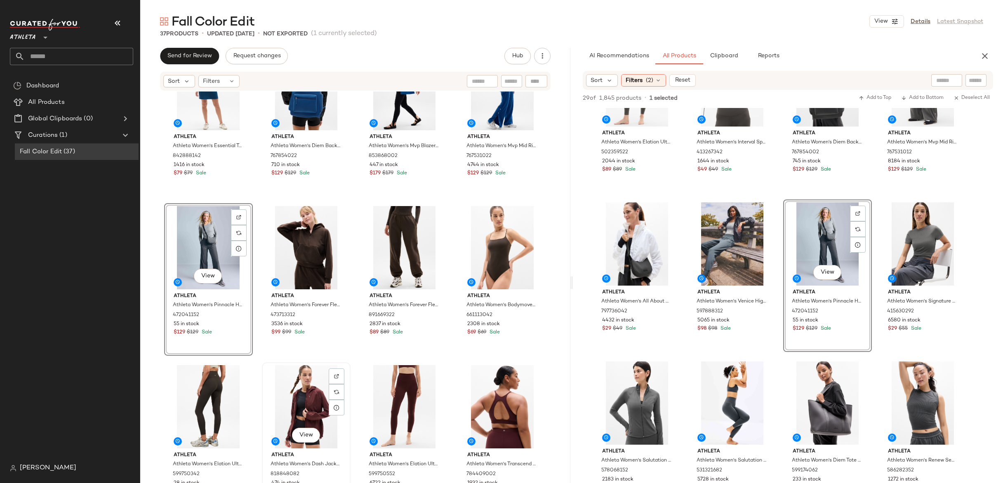
click at [296, 385] on div "View" at bounding box center [306, 406] width 83 height 83
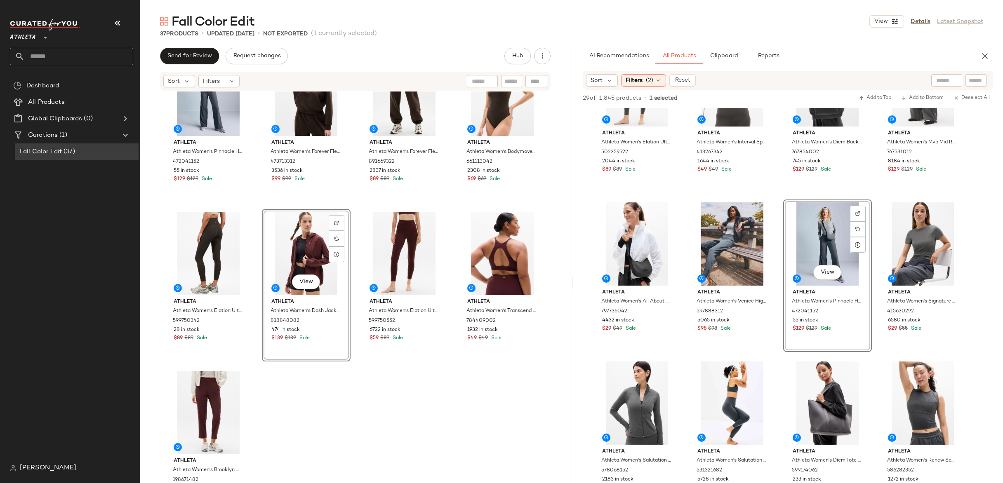
scroll to position [1166, 0]
click at [219, 386] on div "View" at bounding box center [208, 411] width 83 height 83
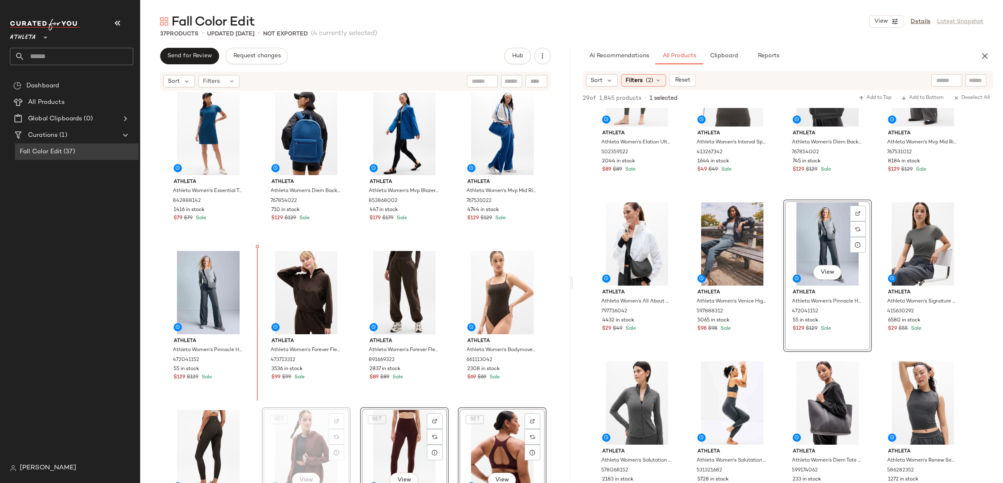
scroll to position [967, 0]
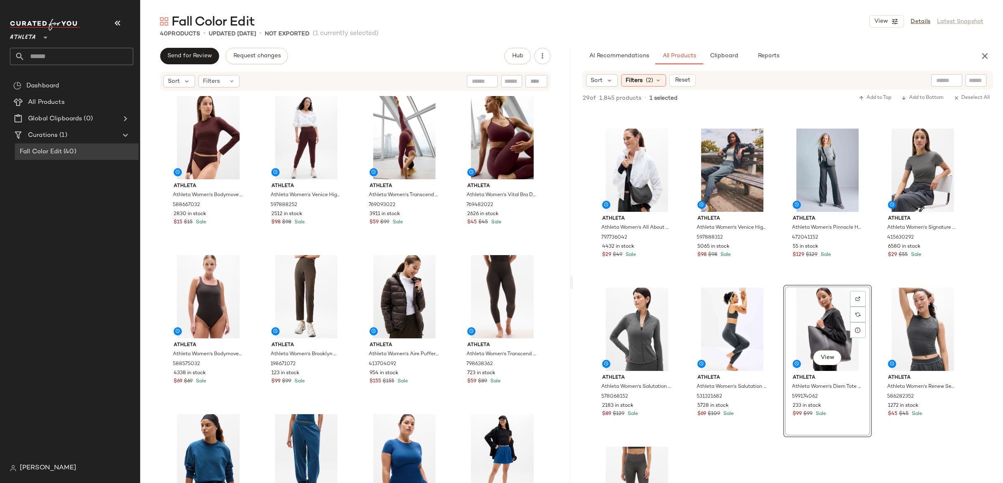
drag, startPoint x: 819, startPoint y: 318, endPoint x: 316, endPoint y: 7, distance: 591.6
click at [58, 137] on span "(1)" at bounding box center [62, 135] width 9 height 9
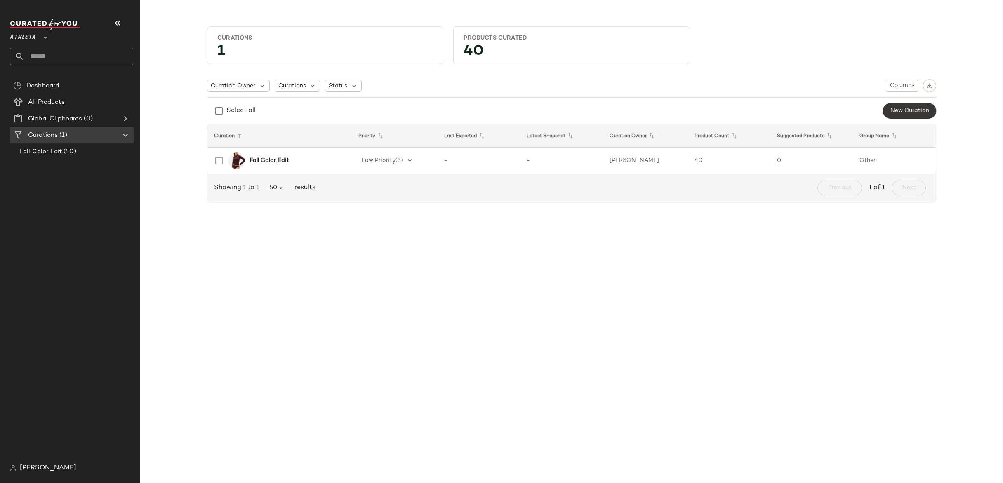
click at [906, 112] on span "New Curation" at bounding box center [909, 111] width 39 height 7
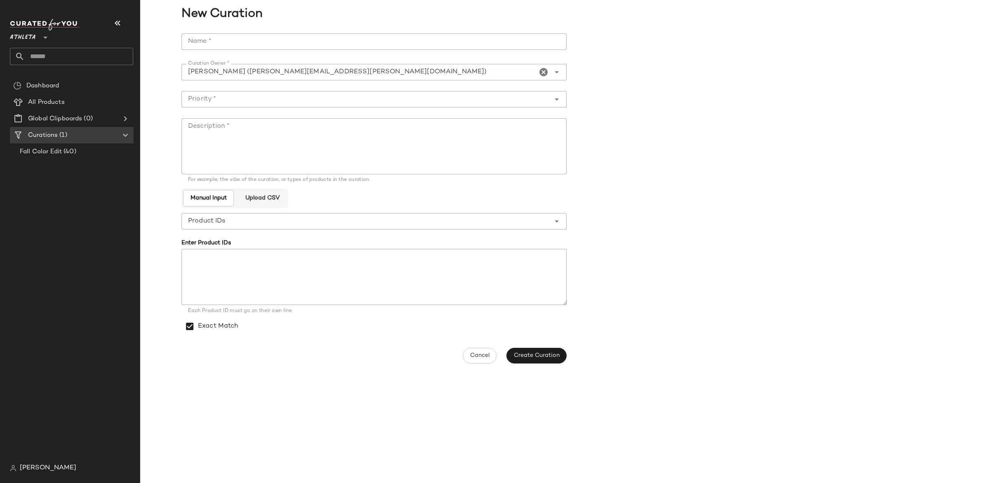
click at [229, 46] on input "Name *" at bounding box center [374, 41] width 385 height 17
type input "**********"
click at [298, 101] on input "Priority *" at bounding box center [366, 99] width 369 height 10
click at [284, 180] on div "Low Priority (3)" at bounding box center [374, 180] width 372 height 10
type input "**********"
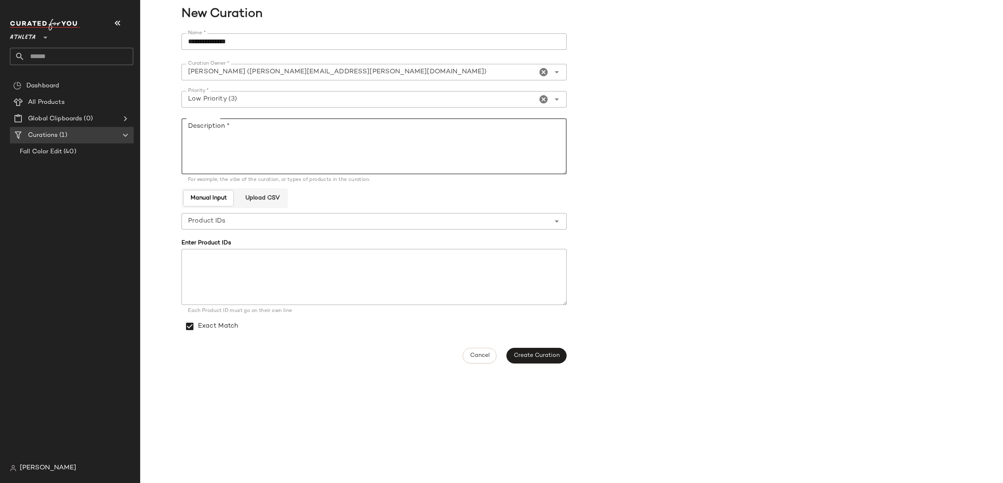
click at [278, 134] on textarea "Description *" at bounding box center [374, 146] width 385 height 56
type textarea "**********"
click at [570, 356] on div "**********" at bounding box center [377, 198] width 390 height 340
click at [555, 357] on span "Create Curation" at bounding box center [537, 356] width 46 height 7
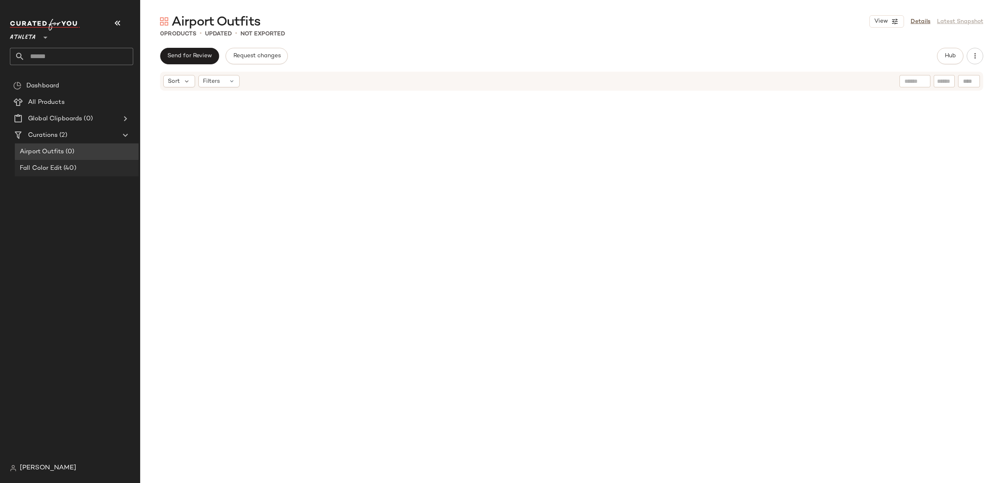
click at [63, 168] on span "(40)" at bounding box center [69, 168] width 14 height 9
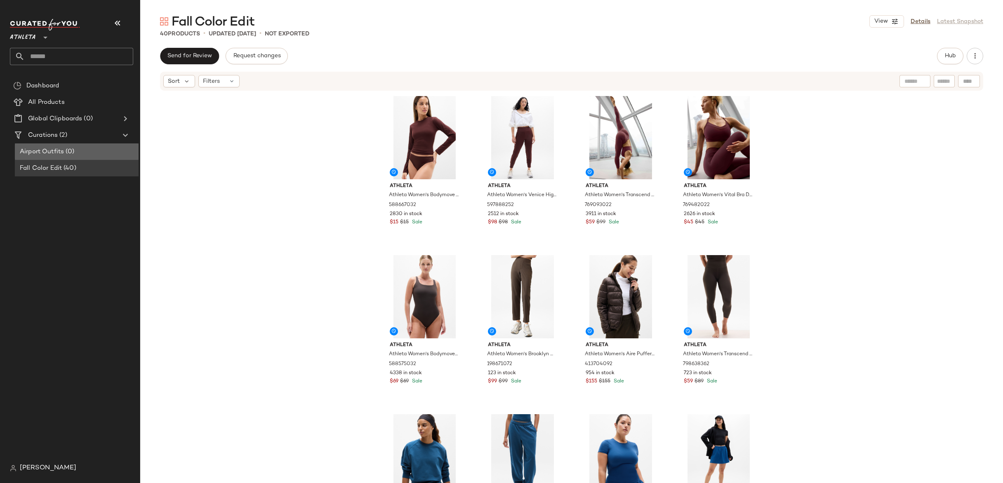
click at [65, 156] on span "(0)" at bounding box center [69, 151] width 10 height 9
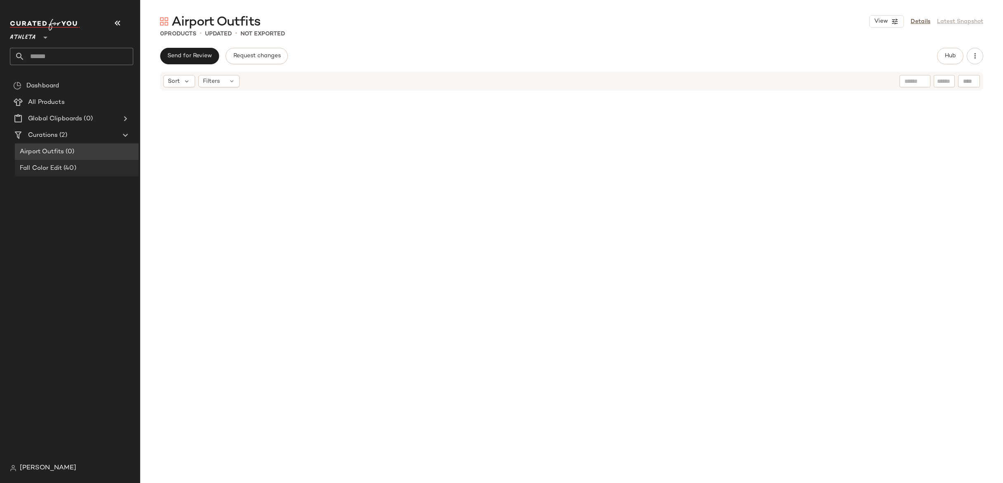
click at [112, 166] on div "Fall Color Edit (40)" at bounding box center [76, 168] width 118 height 9
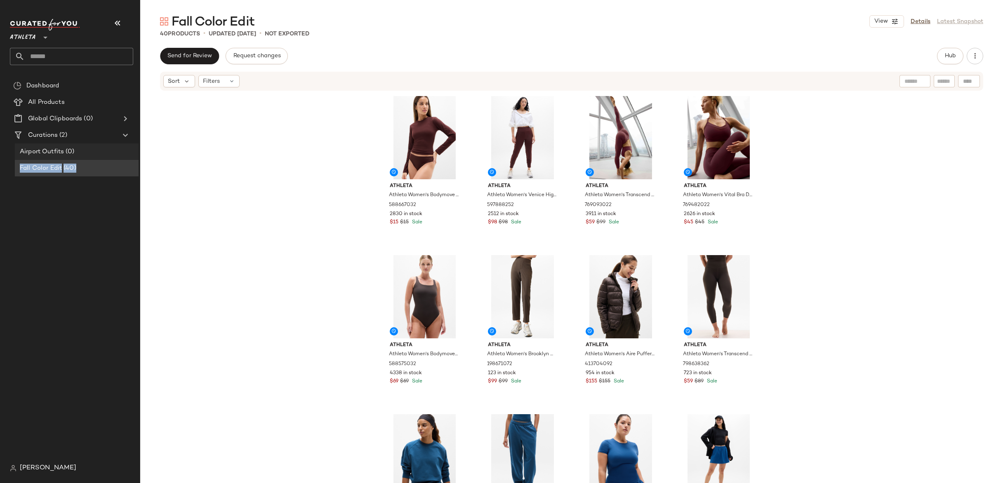
drag, startPoint x: 98, startPoint y: 171, endPoint x: 96, endPoint y: 153, distance: 17.8
click at [96, 153] on div "Curations (2) Airport Outfits (0) Fall Color Edit (40)" at bounding box center [75, 152] width 130 height 50
click at [62, 147] on span "Airport Outfits" at bounding box center [42, 151] width 44 height 9
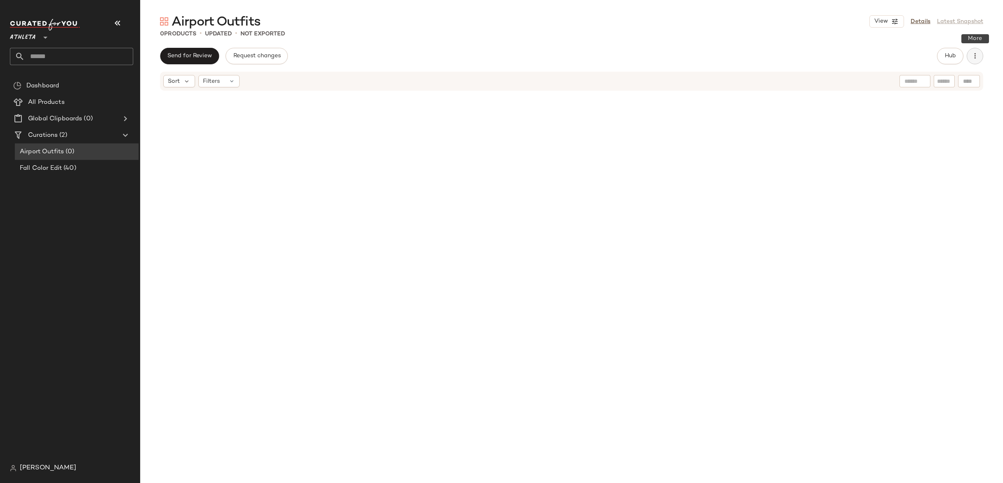
click at [974, 61] on button "button" at bounding box center [975, 56] width 17 height 17
click at [935, 59] on div "Send for Review Request changes Hub" at bounding box center [571, 56] width 823 height 17
click at [943, 58] on button "Hub" at bounding box center [950, 56] width 26 height 17
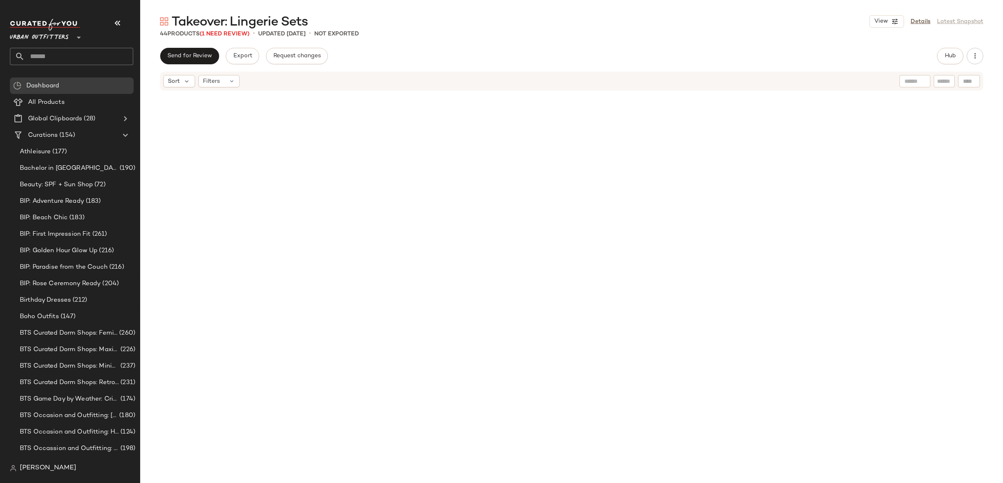
scroll to position [2008, 0]
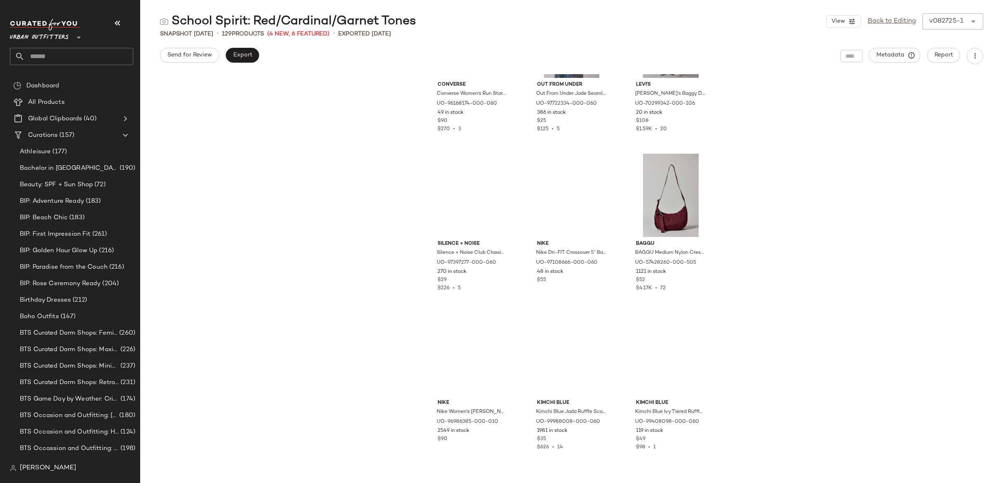
scroll to position [4217, 0]
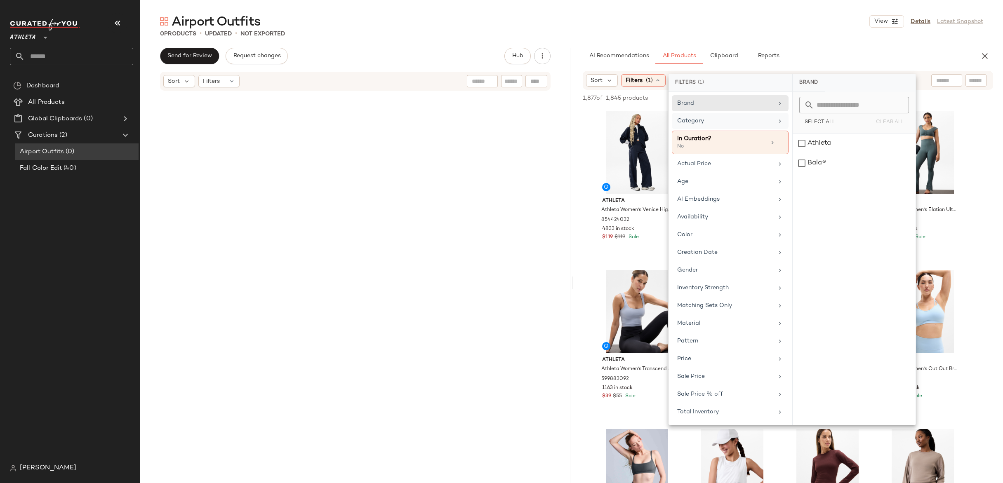
click at [717, 119] on div "Category" at bounding box center [725, 121] width 96 height 9
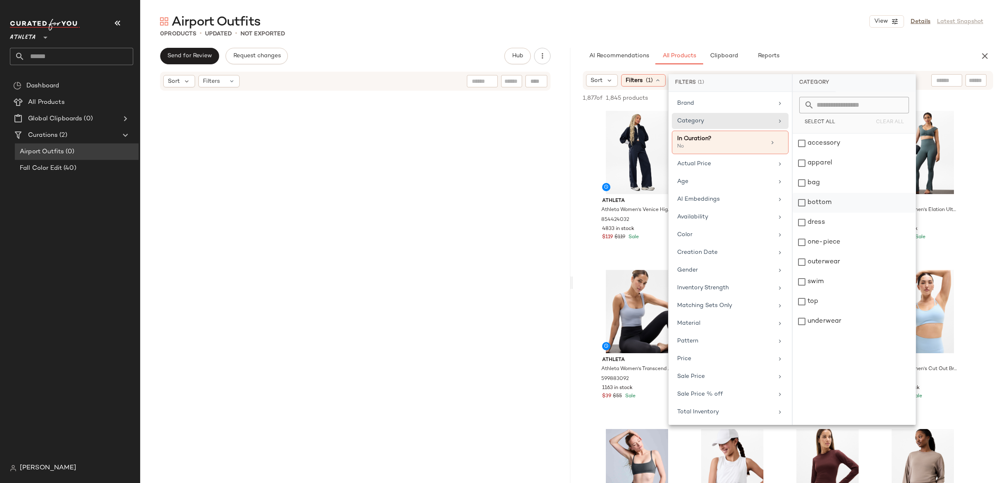
click at [801, 213] on div "bottom" at bounding box center [854, 223] width 123 height 20
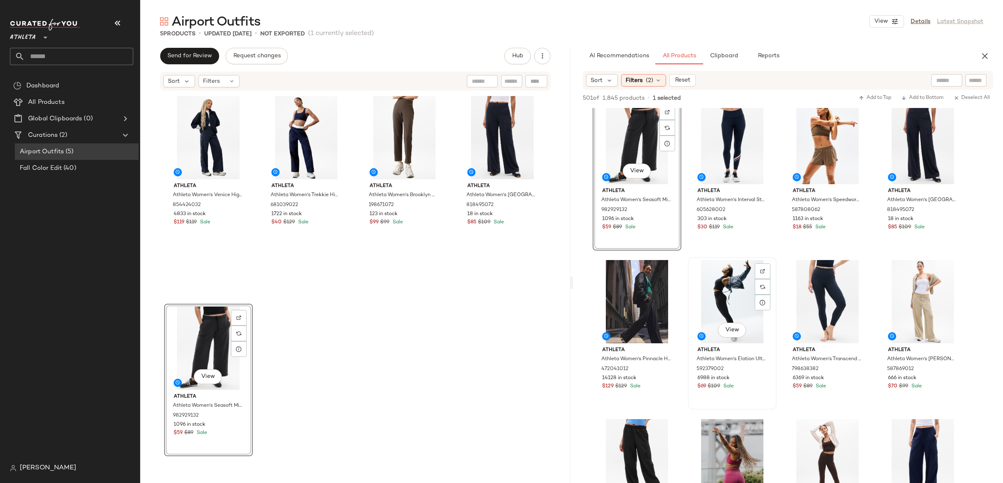
scroll to position [678, 0]
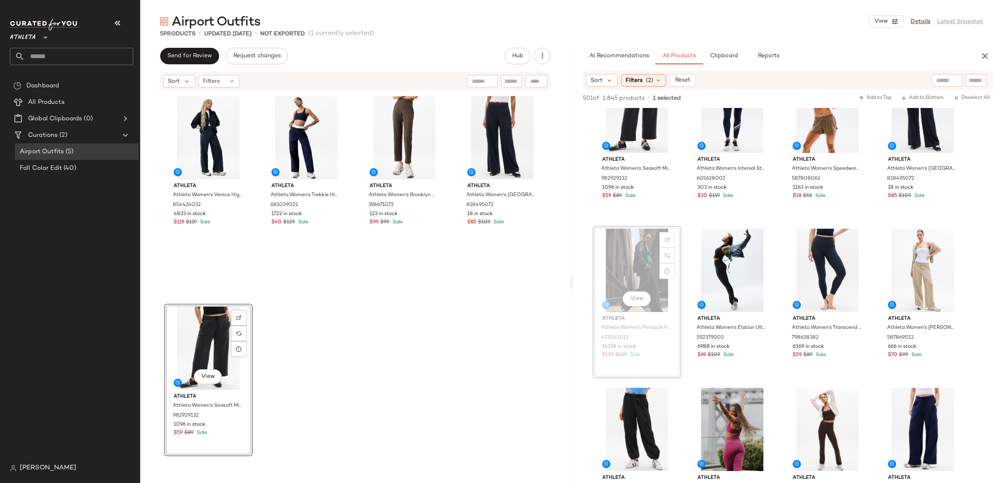
drag, startPoint x: 646, startPoint y: 255, endPoint x: 641, endPoint y: 255, distance: 4.1
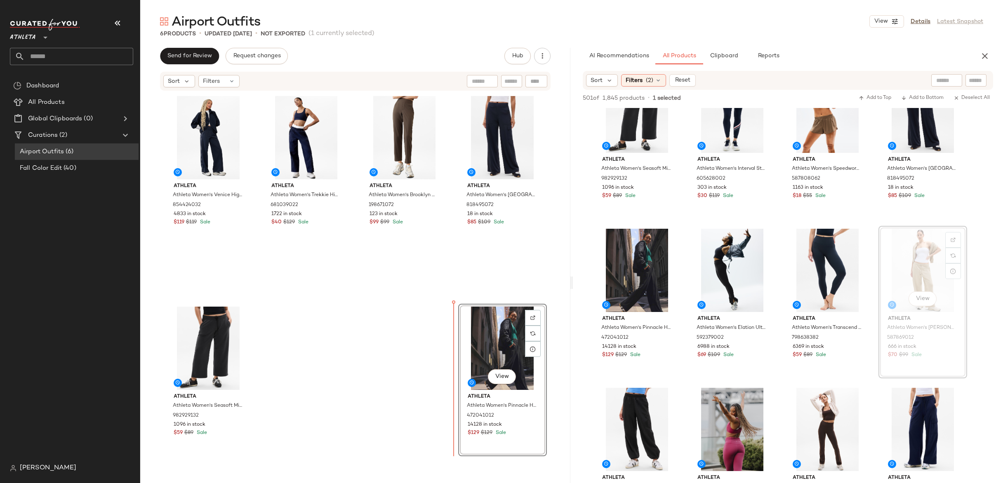
drag, startPoint x: 910, startPoint y: 238, endPoint x: 901, endPoint y: 243, distance: 10.1
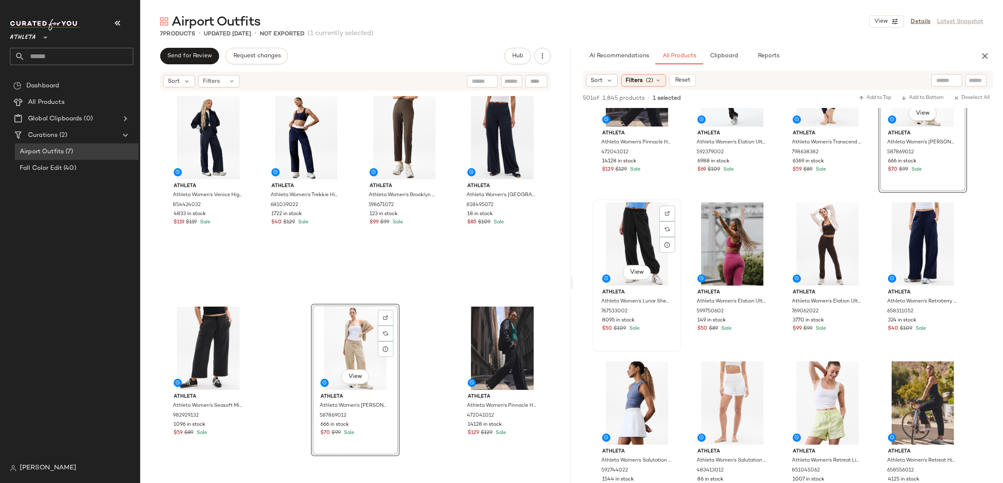
scroll to position [908, 0]
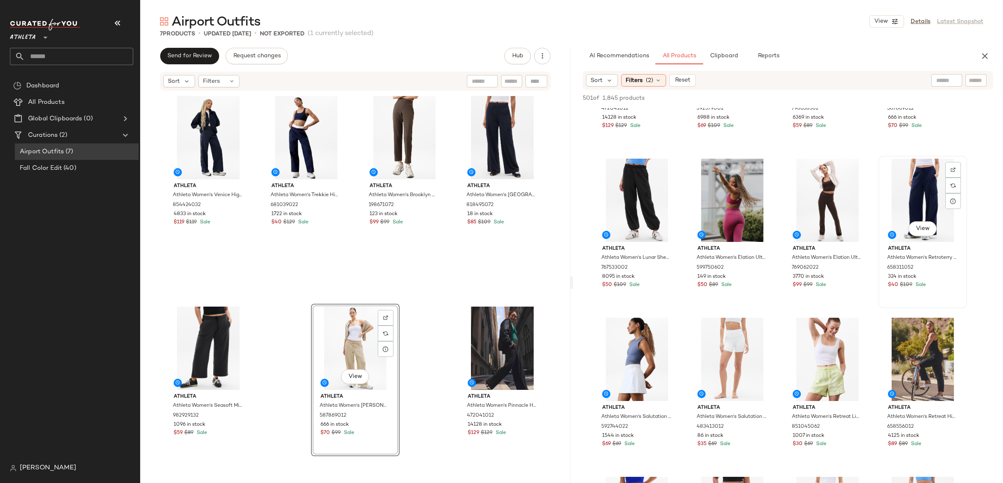
click at [912, 197] on div "View" at bounding box center [923, 200] width 83 height 83
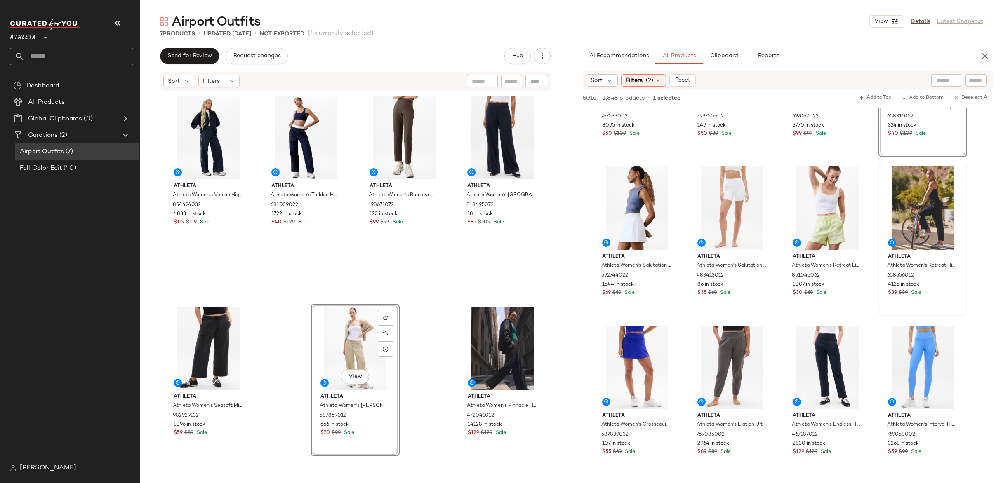
scroll to position [1061, 0]
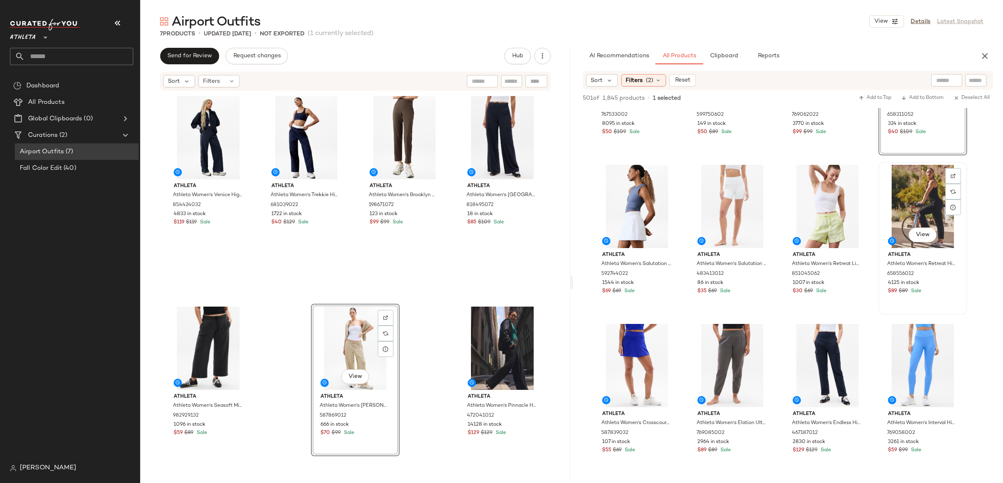
click at [923, 218] on div "View" at bounding box center [923, 206] width 83 height 83
click at [730, 351] on div "View" at bounding box center [732, 365] width 83 height 83
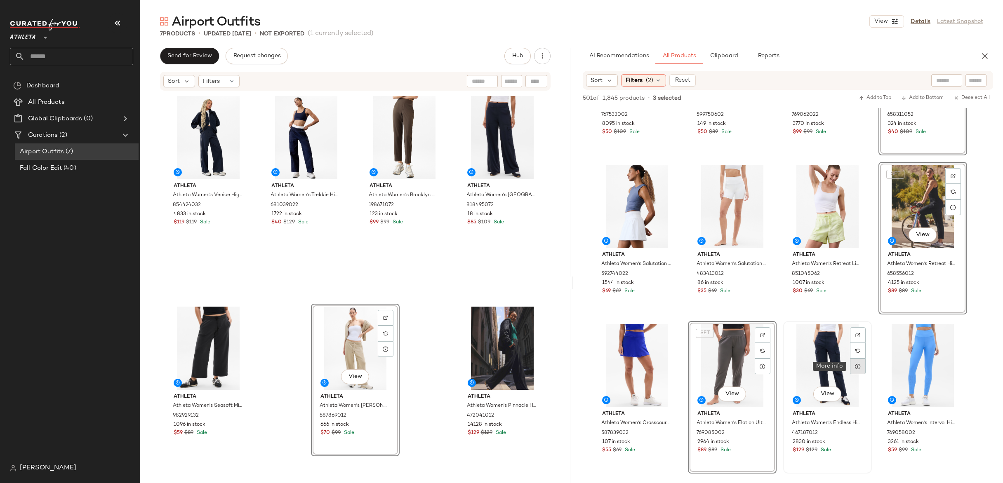
click at [851, 365] on div at bounding box center [858, 367] width 16 height 16
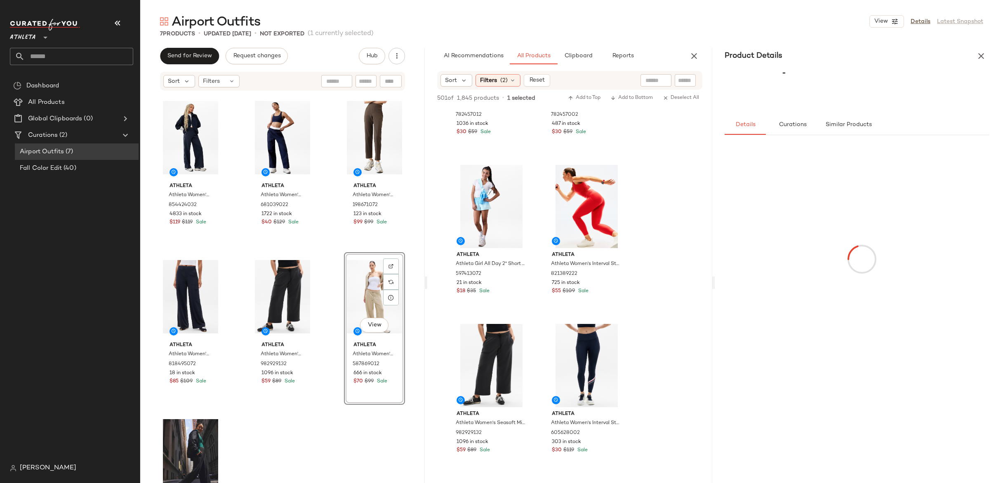
scroll to position [2016, 0]
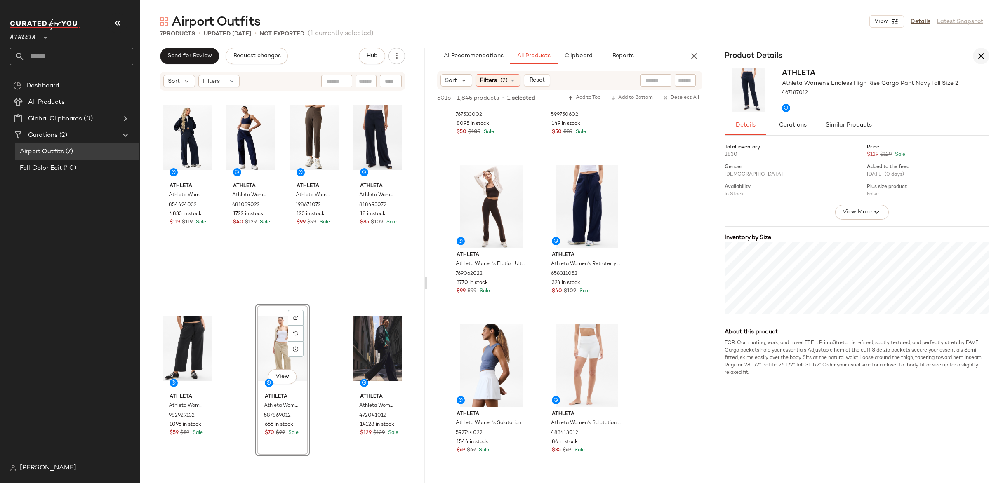
click at [987, 51] on button "button" at bounding box center [981, 56] width 17 height 17
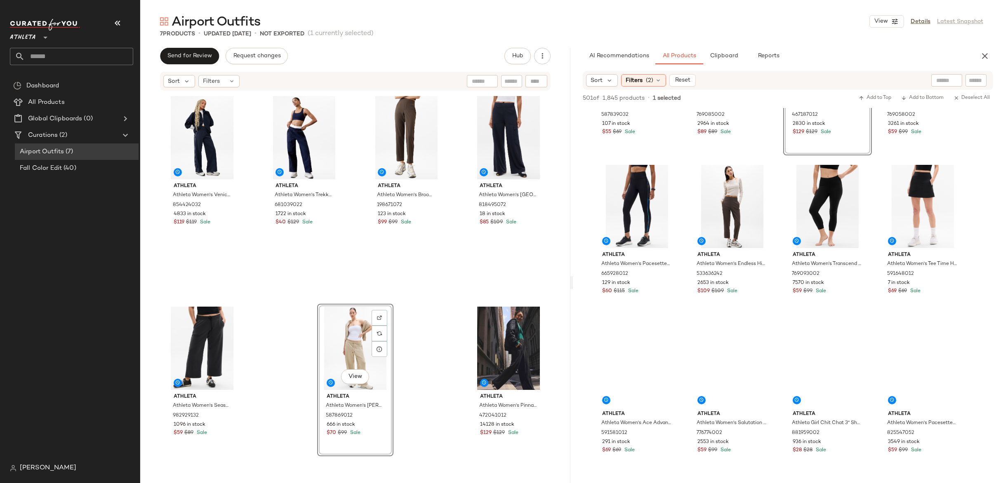
scroll to position [1061, 0]
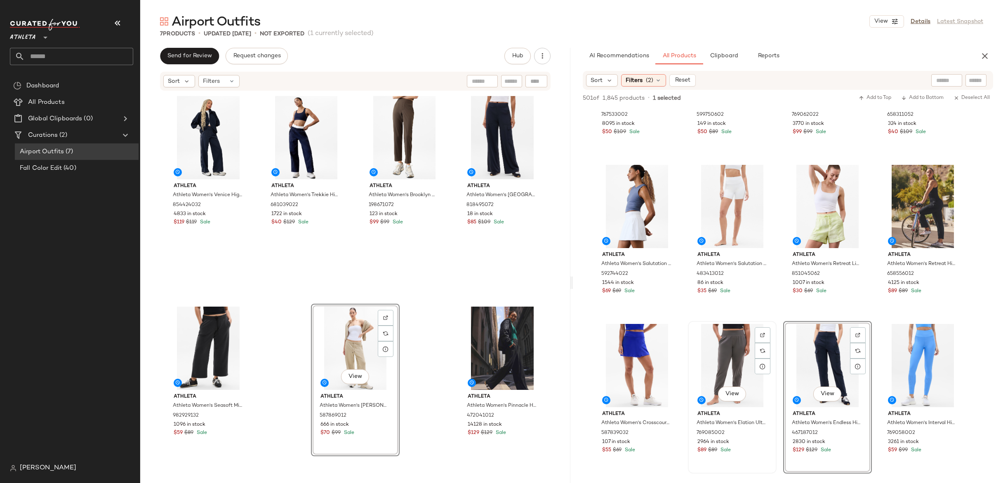
click at [724, 355] on div "View" at bounding box center [732, 365] width 83 height 83
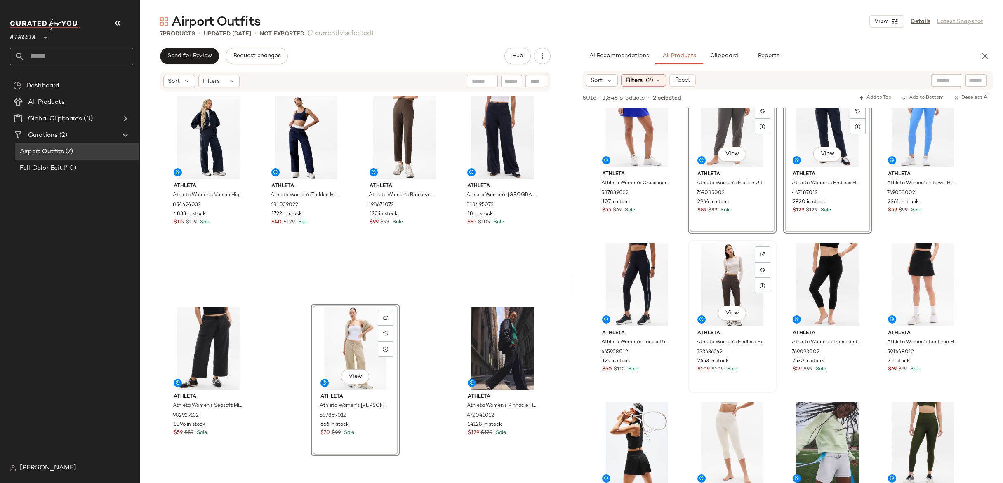
scroll to position [1302, 0]
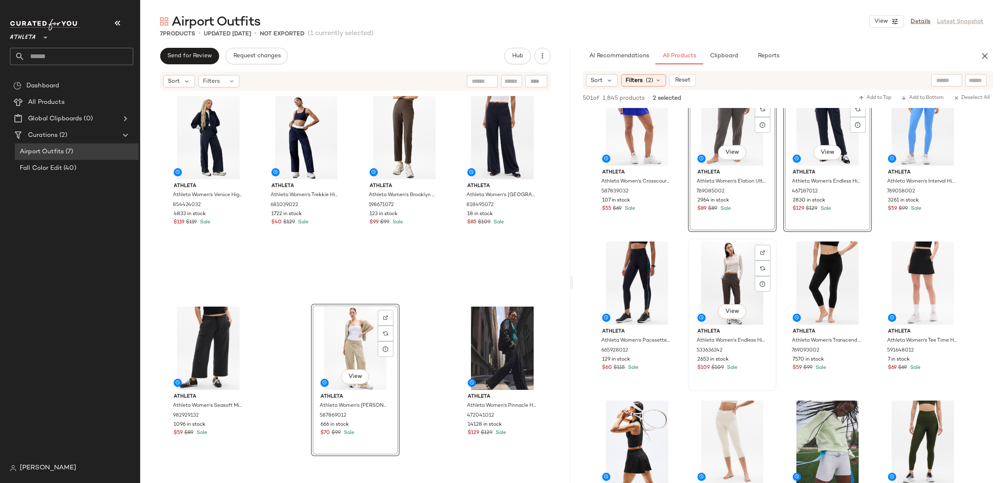
click at [738, 274] on div "View" at bounding box center [732, 283] width 83 height 83
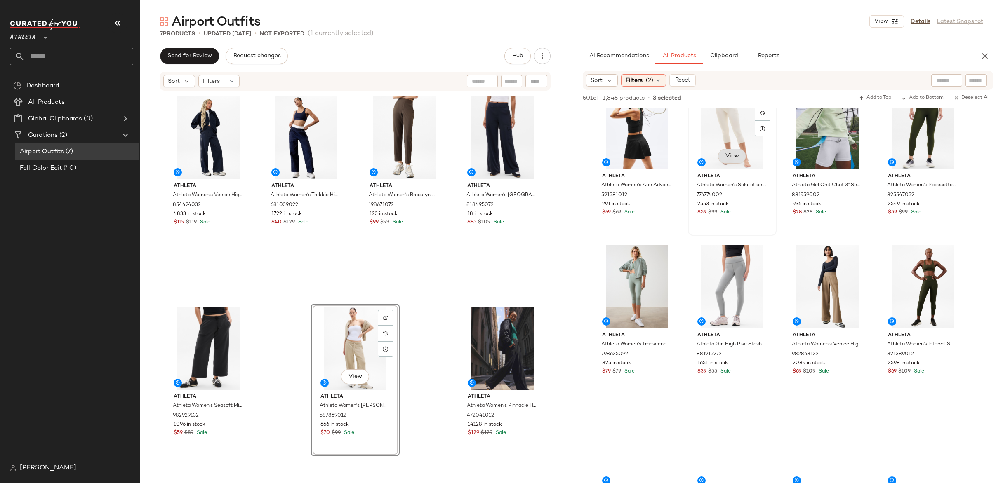
scroll to position [1625, 0]
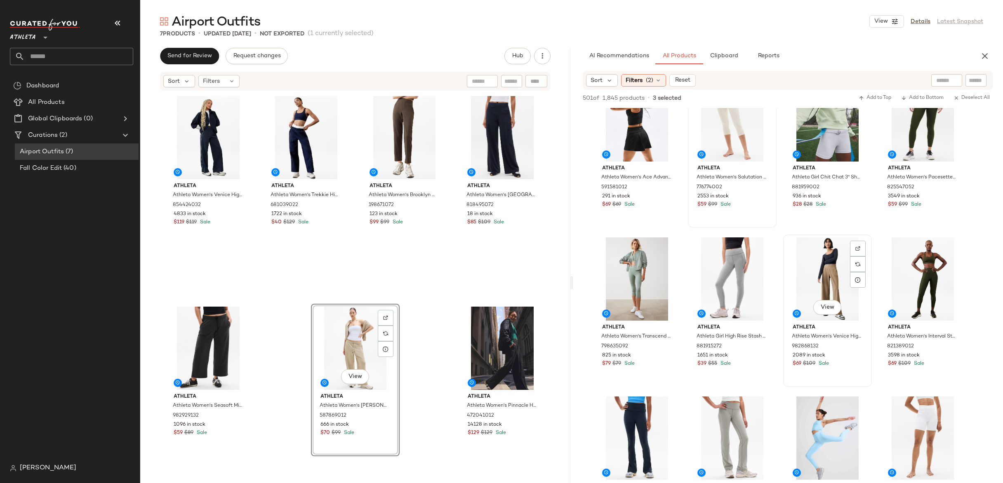
click at [833, 278] on div "View" at bounding box center [827, 279] width 83 height 83
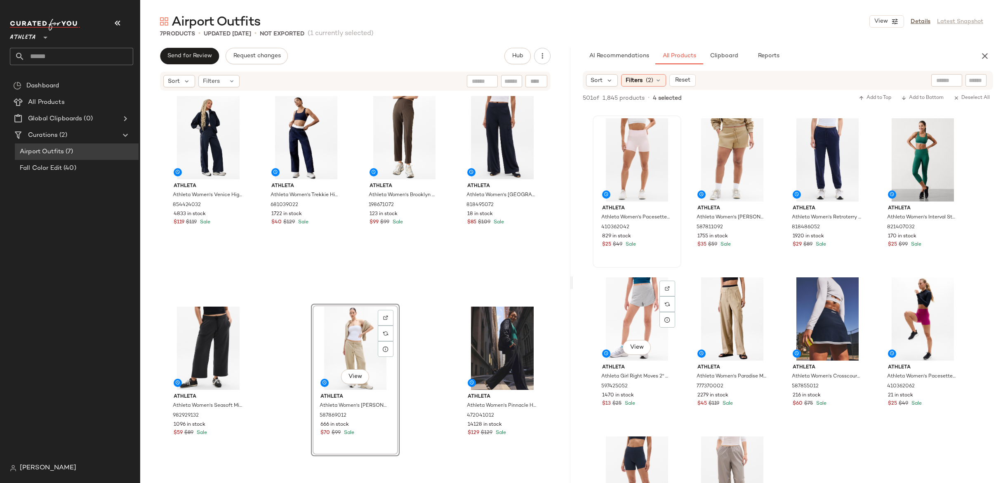
scroll to position [2075, 0]
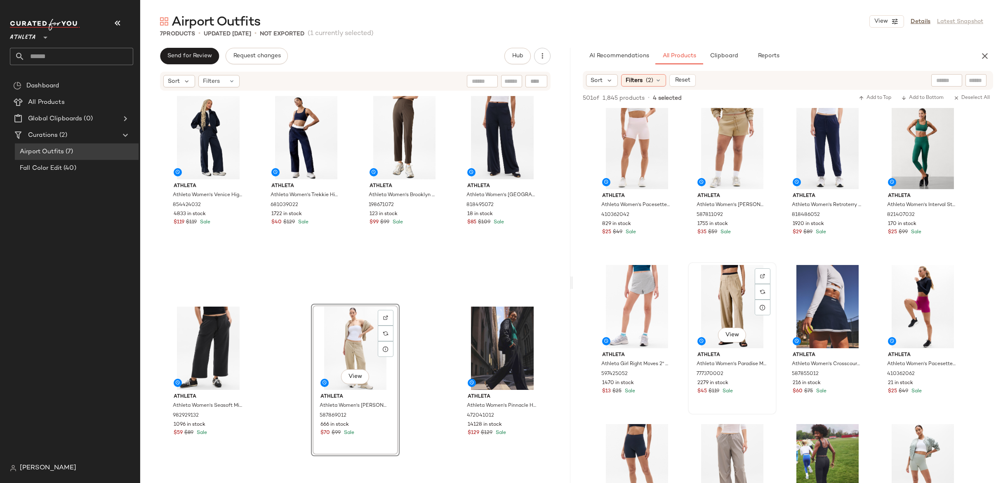
click at [729, 295] on div "View" at bounding box center [732, 306] width 83 height 83
click at [729, 458] on div "View" at bounding box center [732, 465] width 83 height 83
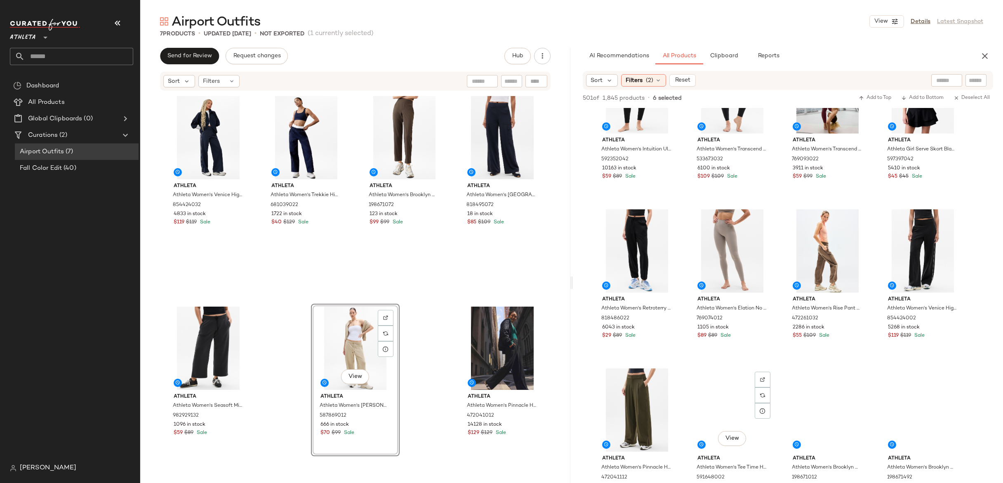
scroll to position [3247, 0]
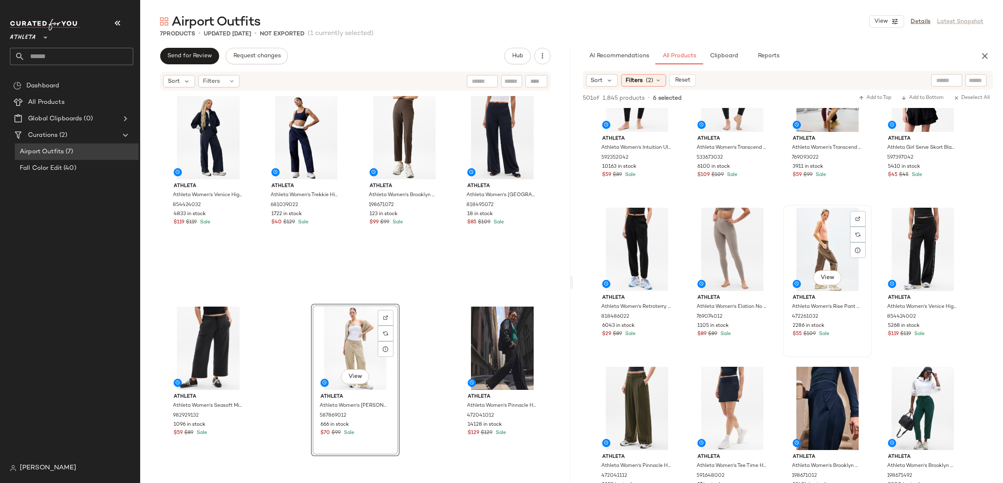
click at [844, 267] on div "View" at bounding box center [827, 249] width 83 height 83
click at [922, 395] on div "View" at bounding box center [923, 408] width 83 height 83
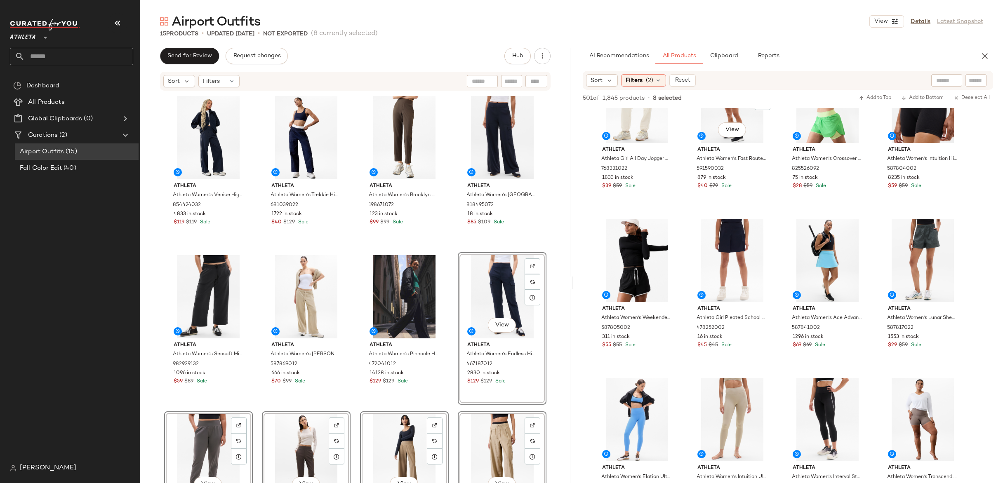
scroll to position [2579, 0]
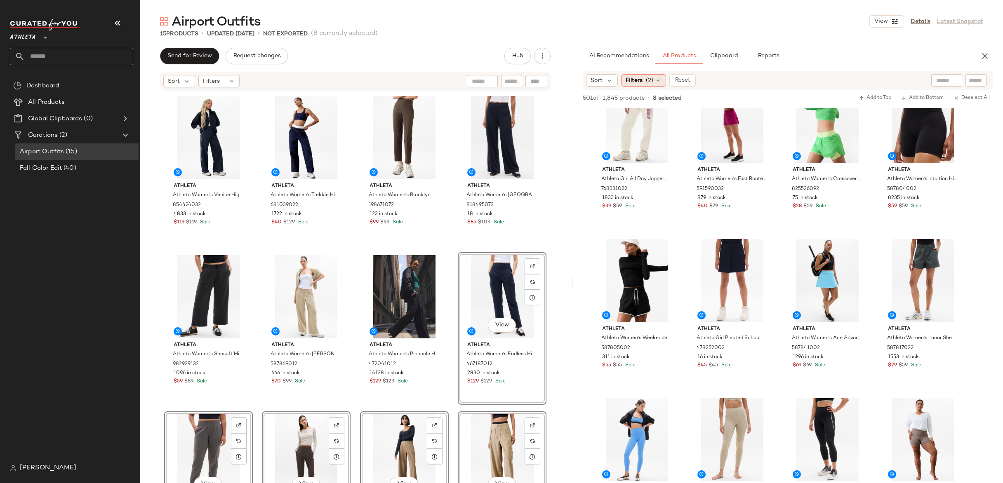
click at [648, 85] on div "Filters (2)" at bounding box center [643, 80] width 45 height 12
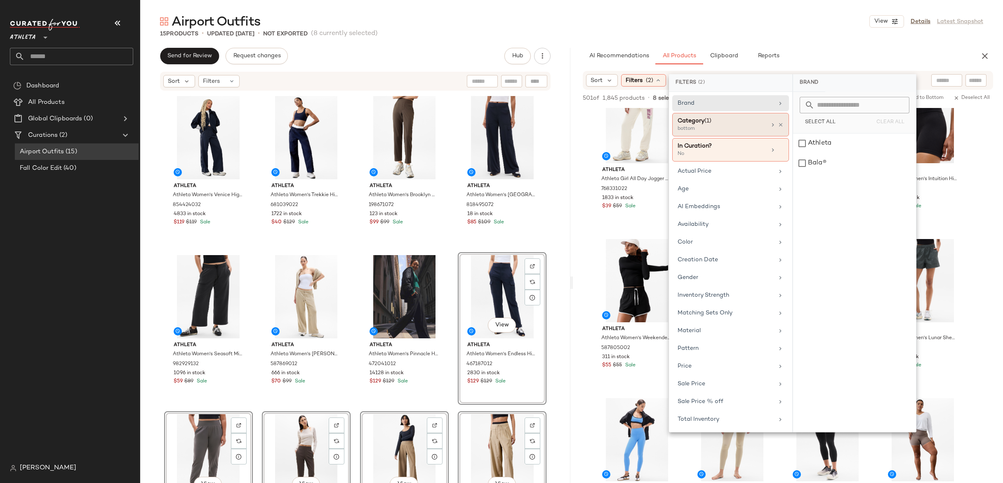
click at [738, 126] on div "bottom" at bounding box center [719, 128] width 83 height 7
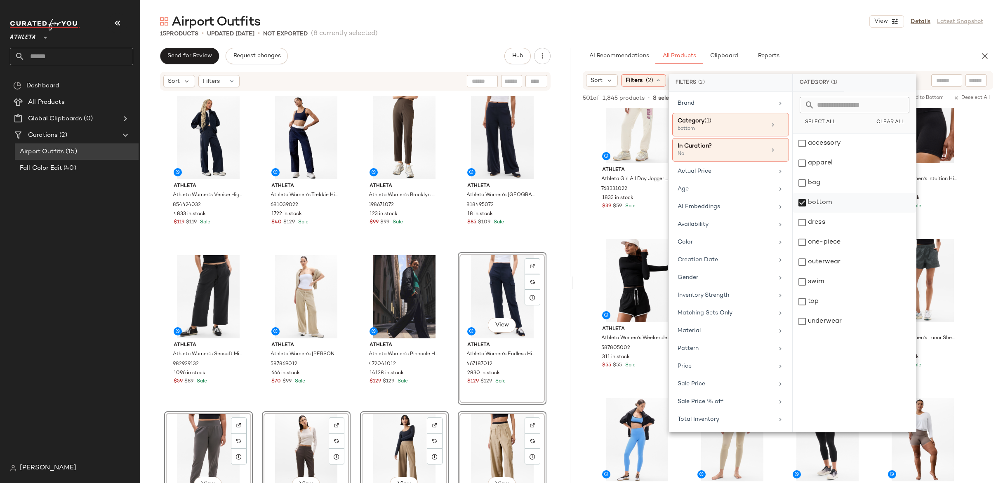
click at [809, 213] on div "bottom" at bounding box center [854, 223] width 123 height 20
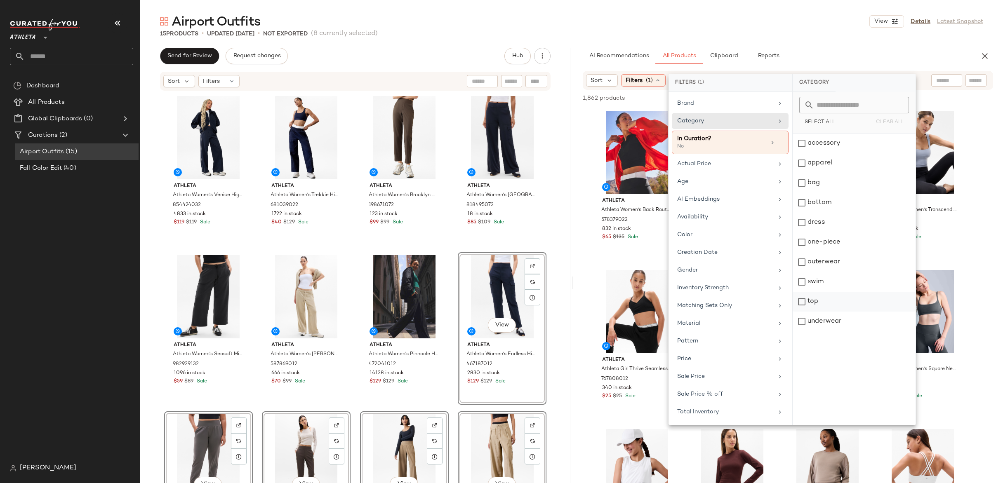
click at [801, 312] on div "top" at bounding box center [854, 322] width 123 height 20
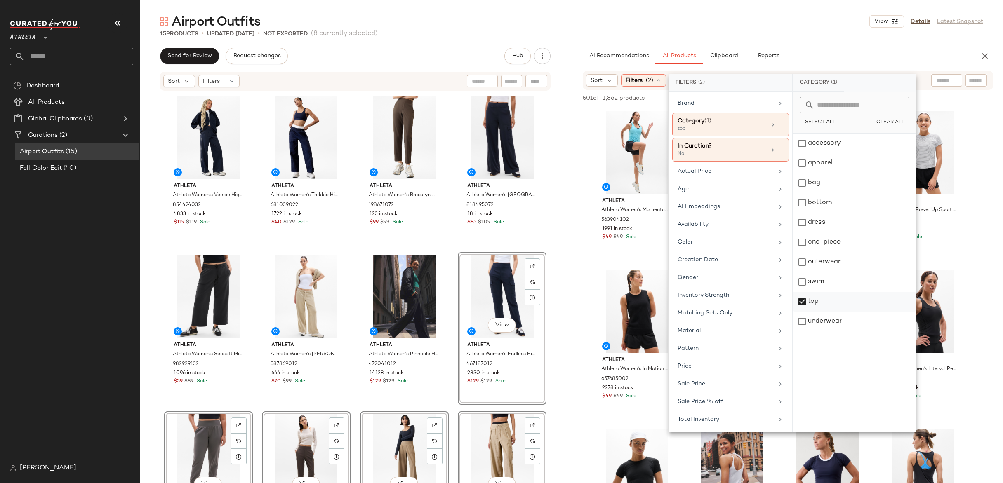
click at [798, 312] on div "top" at bounding box center [854, 322] width 123 height 20
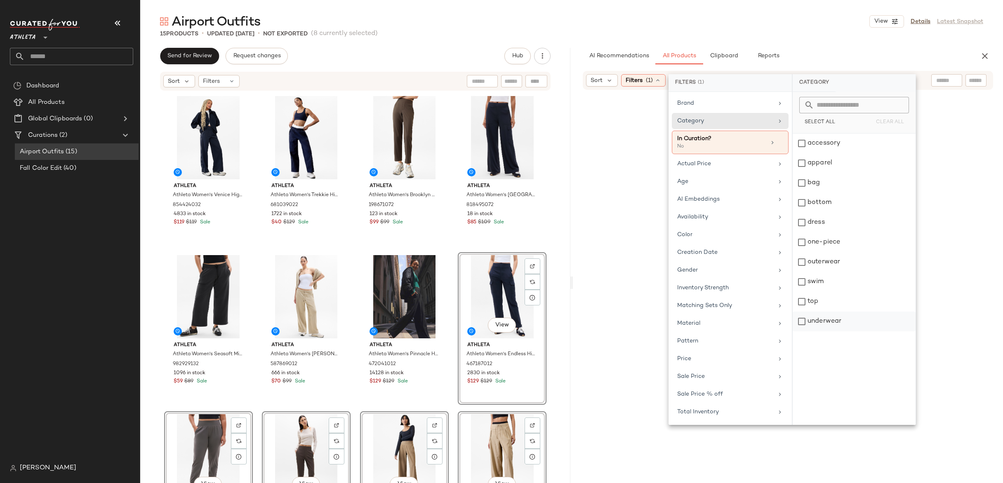
click at [802, 318] on div "underwear" at bounding box center [854, 322] width 123 height 20
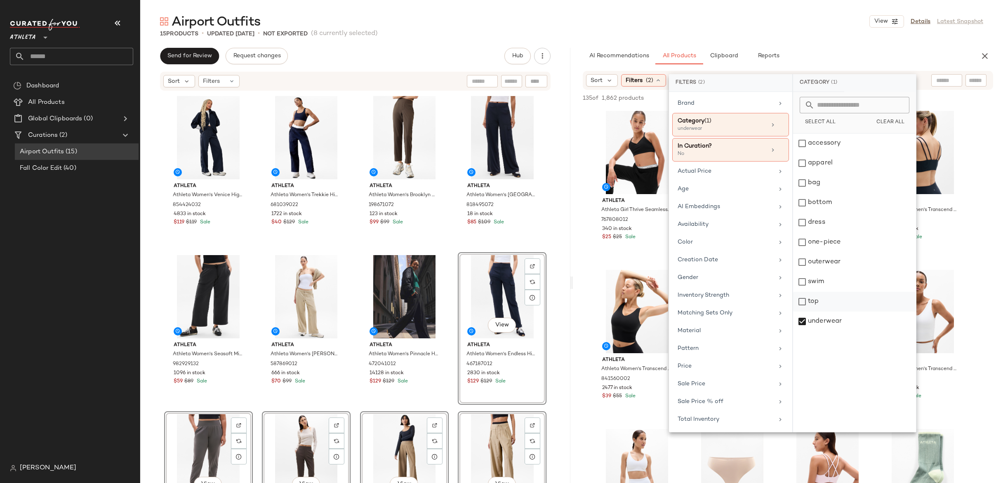
click at [806, 312] on div "top" at bounding box center [854, 322] width 123 height 20
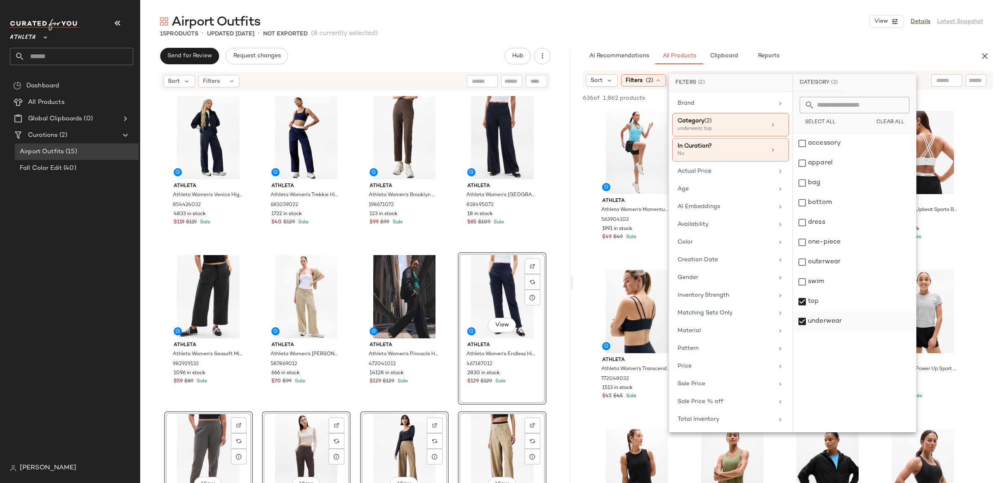
click at [803, 322] on div "underwear" at bounding box center [854, 322] width 123 height 20
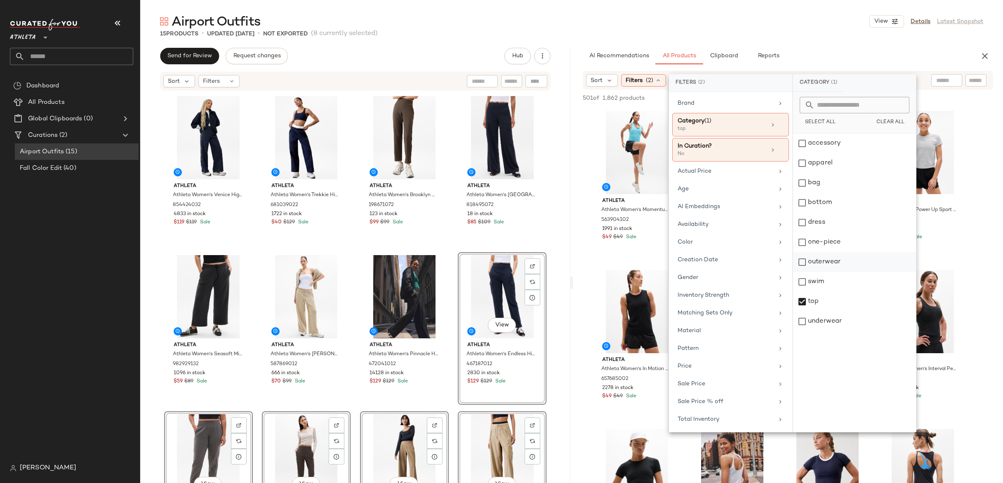
click at [801, 272] on div "outerwear" at bounding box center [854, 282] width 123 height 20
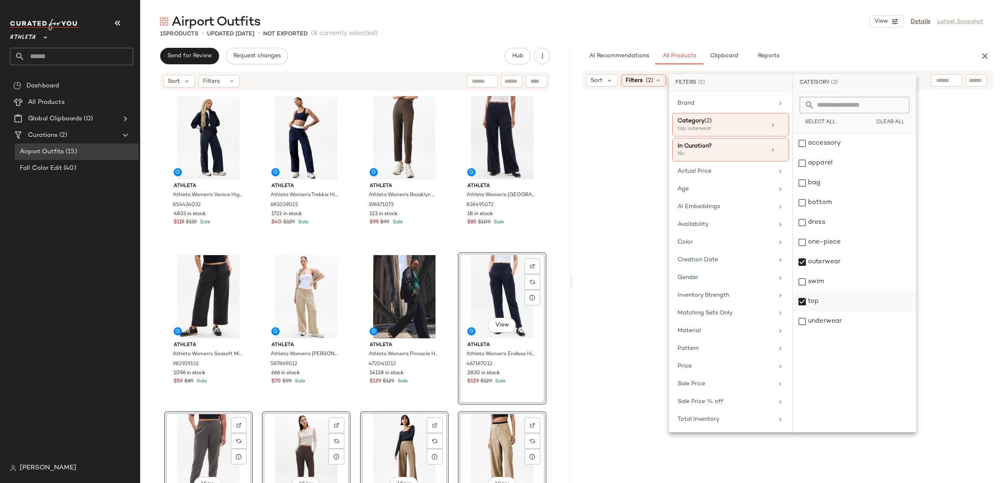
click at [803, 312] on div "top" at bounding box center [854, 322] width 123 height 20
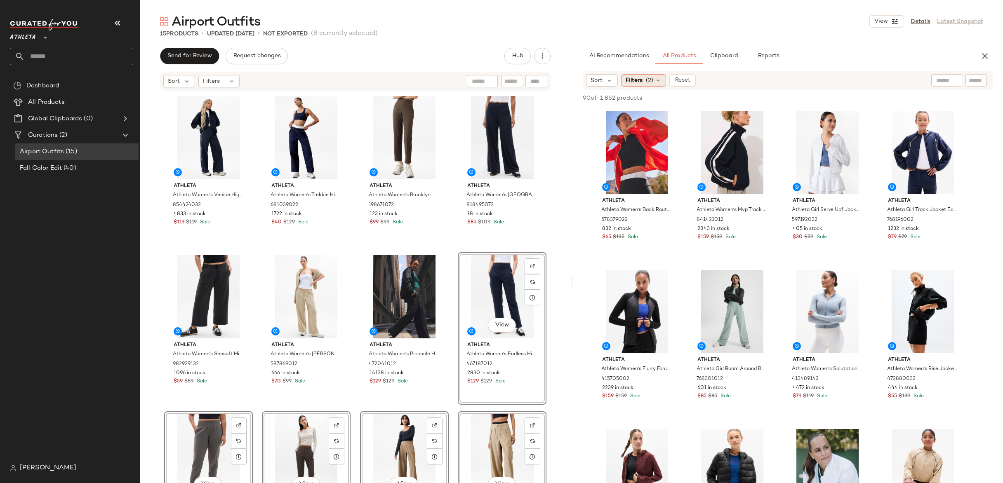
click at [633, 79] on span "Filters" at bounding box center [634, 80] width 17 height 9
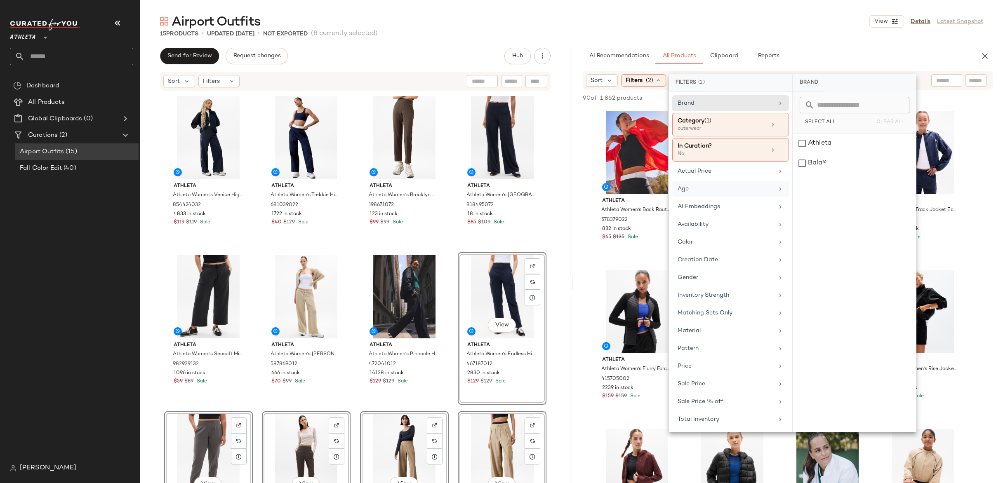
click at [705, 188] on div "Age" at bounding box center [726, 189] width 96 height 9
click at [797, 153] on div "adult" at bounding box center [854, 163] width 123 height 20
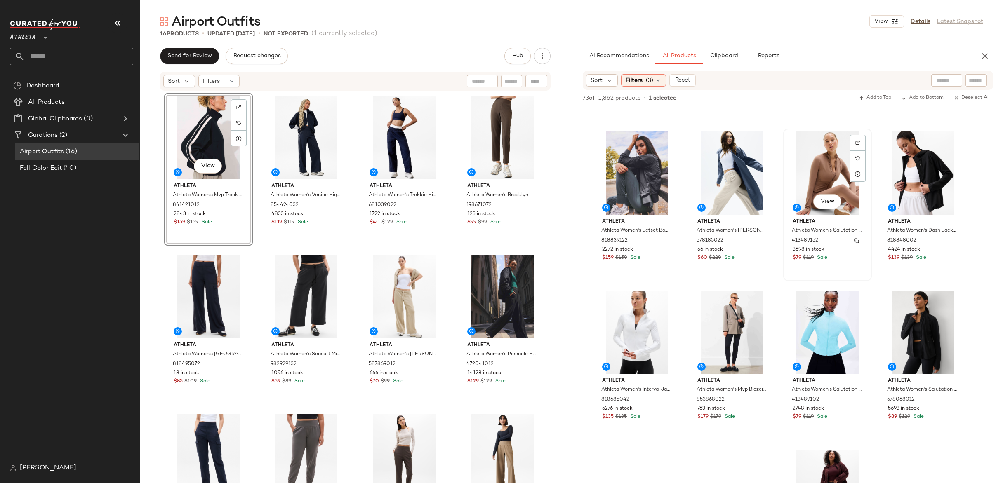
scroll to position [936, 0]
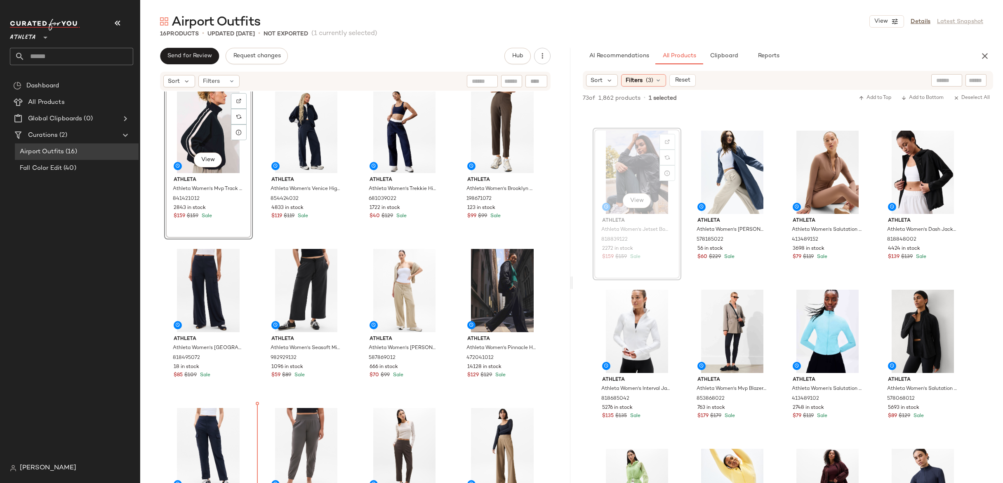
drag, startPoint x: 640, startPoint y: 160, endPoint x: 634, endPoint y: 164, distance: 6.7
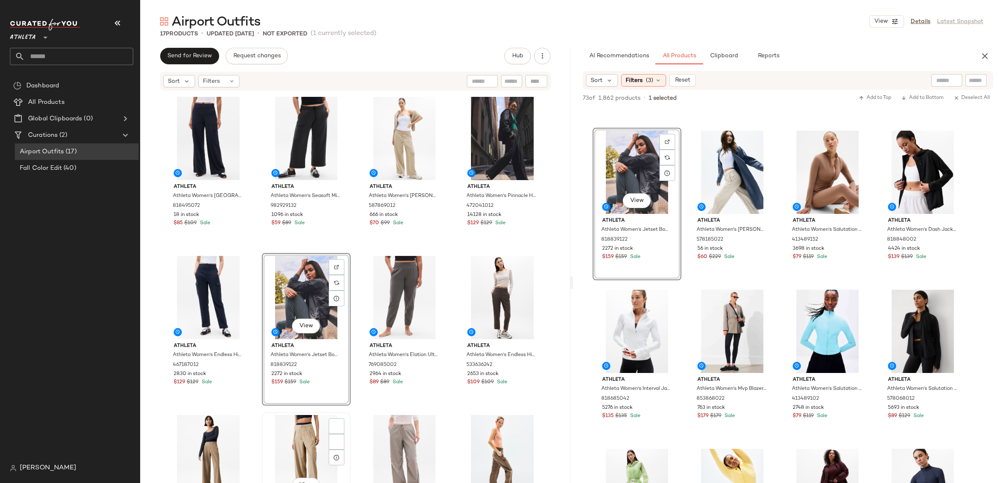
scroll to position [159, 0]
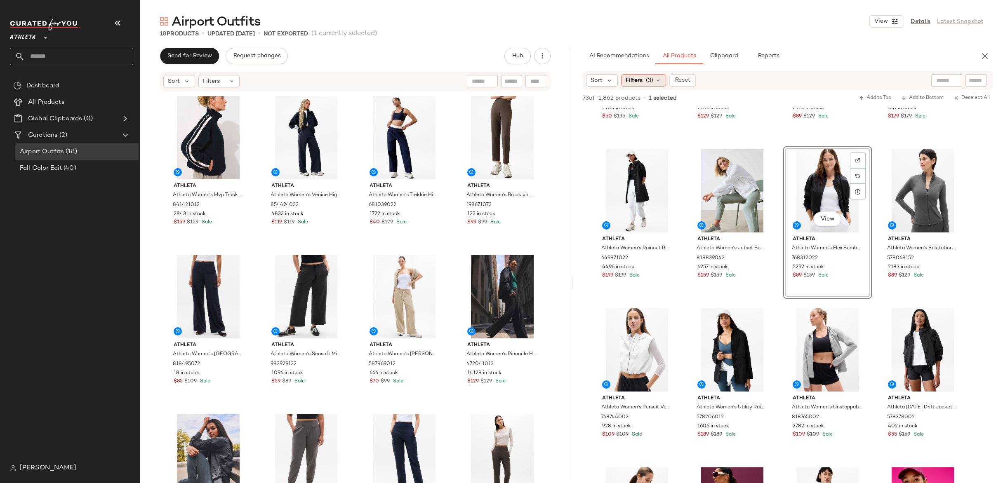
click at [654, 80] on div "Filters (3)" at bounding box center [643, 80] width 45 height 12
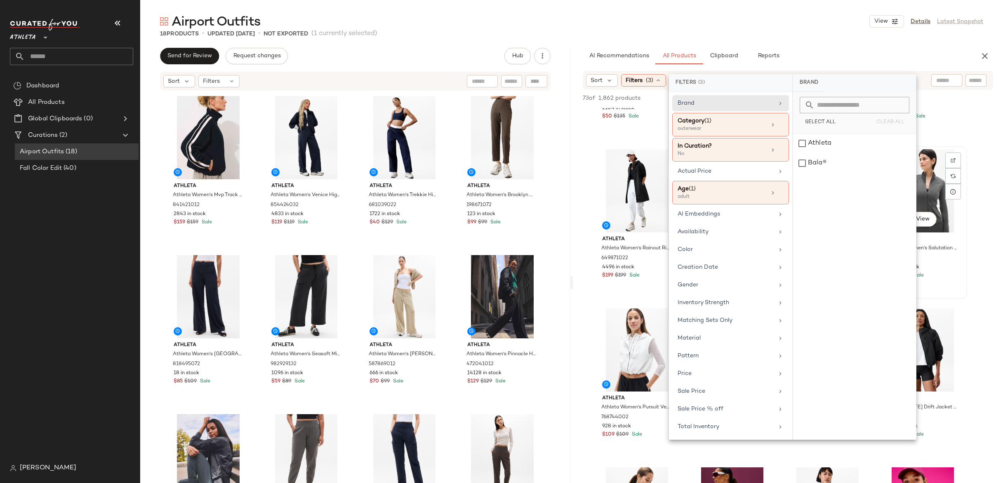
click at [958, 269] on div "Athleta Athleta Women's Salutation Jacket 2.0 Shadow Grey Tall Size S 578068152…" at bounding box center [923, 257] width 83 height 48
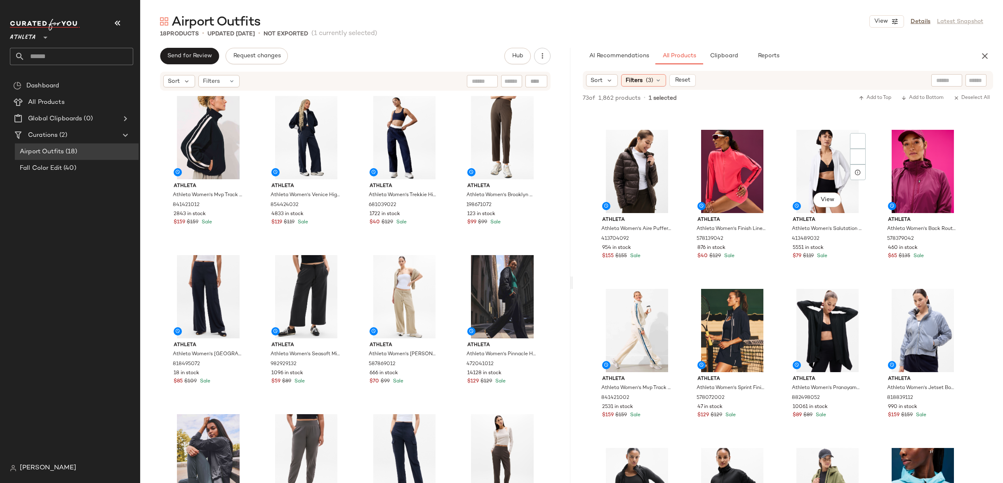
scroll to position [2204, 0]
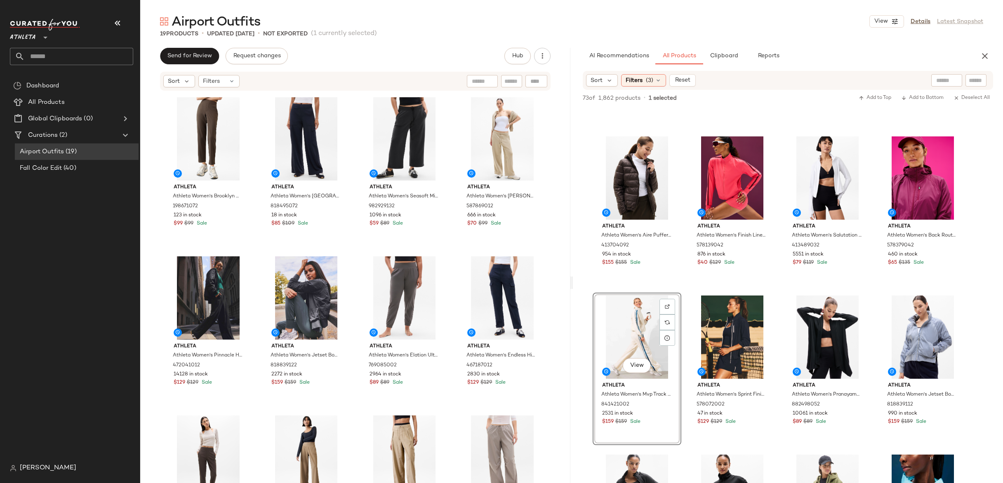
scroll to position [236, 0]
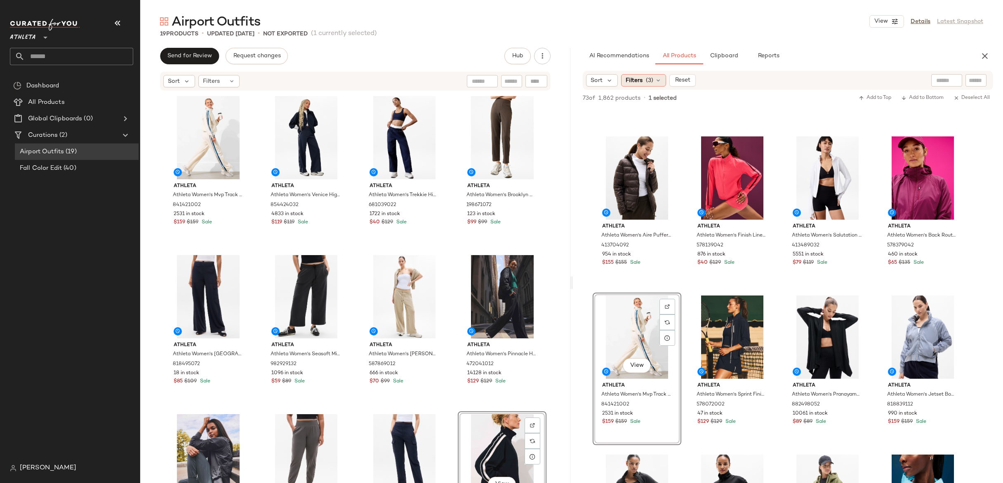
click at [657, 84] on div "Filters (3)" at bounding box center [643, 80] width 45 height 12
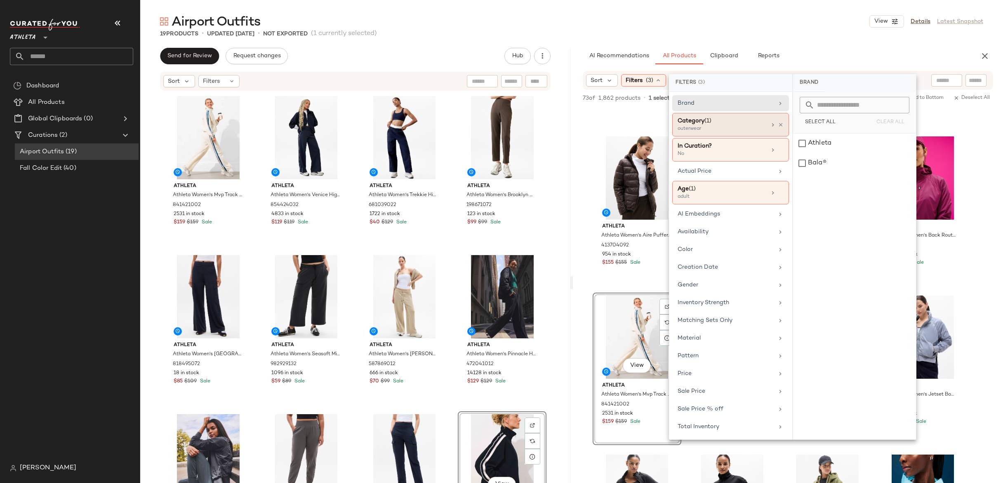
click at [741, 124] on div "Category (1)" at bounding box center [722, 121] width 89 height 9
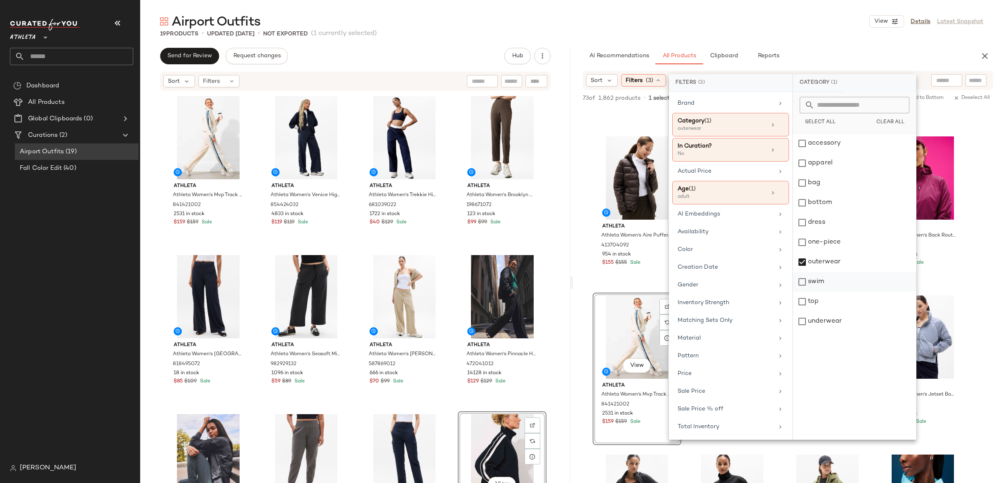
drag, startPoint x: 803, startPoint y: 302, endPoint x: 803, endPoint y: 276, distance: 26.0
click at [803, 312] on div "top" at bounding box center [854, 322] width 123 height 20
click at [802, 272] on div "outerwear" at bounding box center [854, 282] width 123 height 20
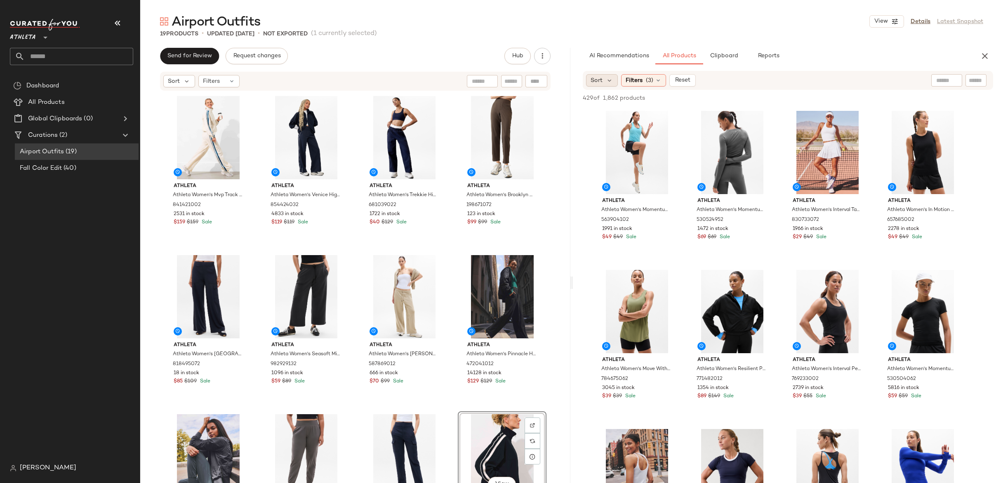
click at [614, 78] on div "Sort" at bounding box center [602, 80] width 32 height 12
click at [617, 100] on span "Newest" at bounding box center [616, 102] width 21 height 9
click at [772, 82] on div "Sort: Newest Filters (3) Reset" at bounding box center [734, 80] width 297 height 12
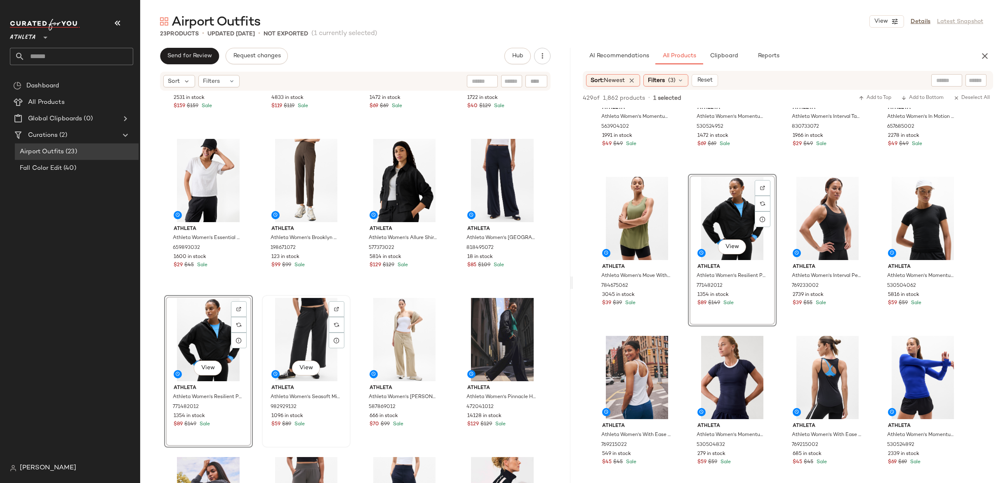
scroll to position [116, 0]
click at [665, 79] on span "Filters" at bounding box center [656, 80] width 17 height 9
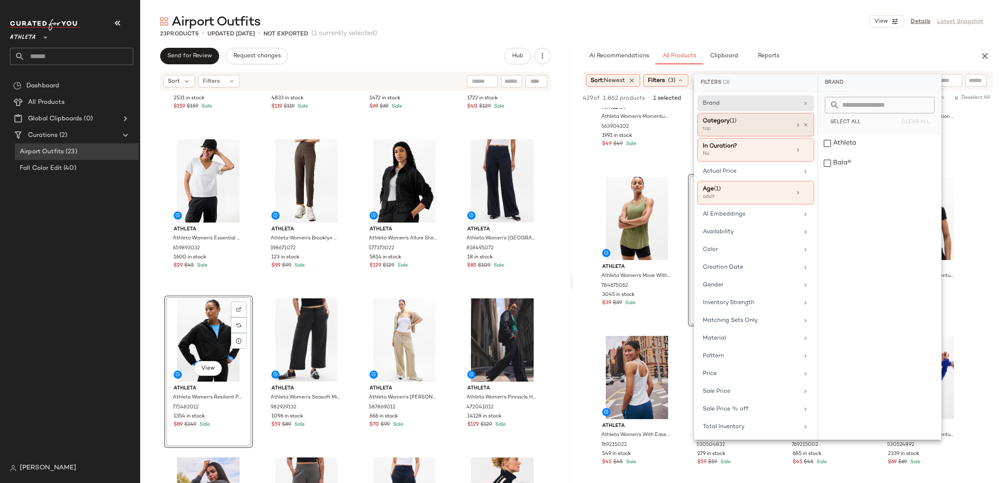
click at [757, 132] on div "top" at bounding box center [744, 128] width 83 height 7
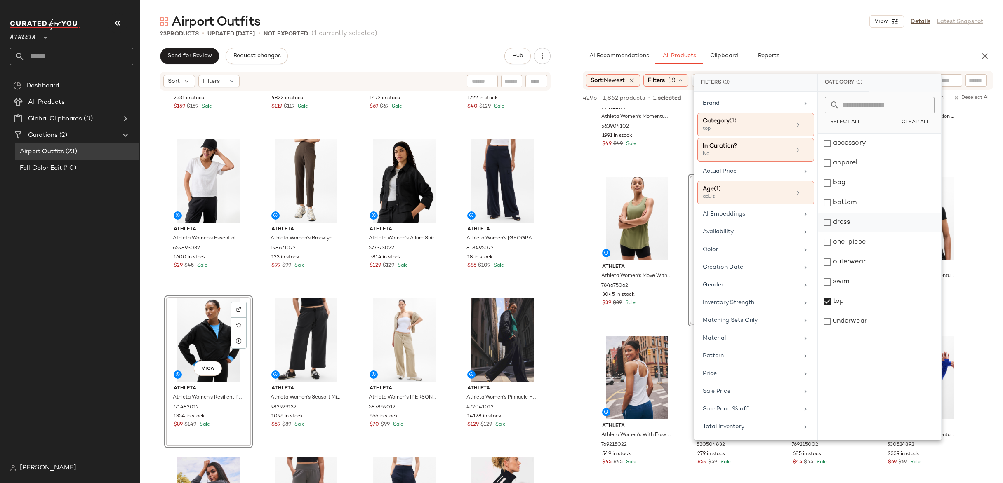
click at [835, 233] on div "dress" at bounding box center [879, 243] width 123 height 20
click at [825, 312] on div "top" at bounding box center [879, 322] width 123 height 20
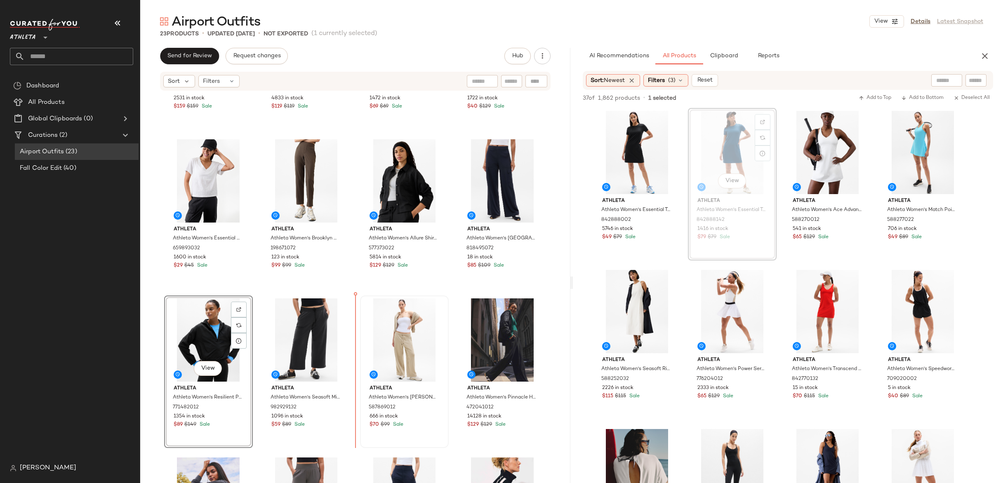
scroll to position [116, 0]
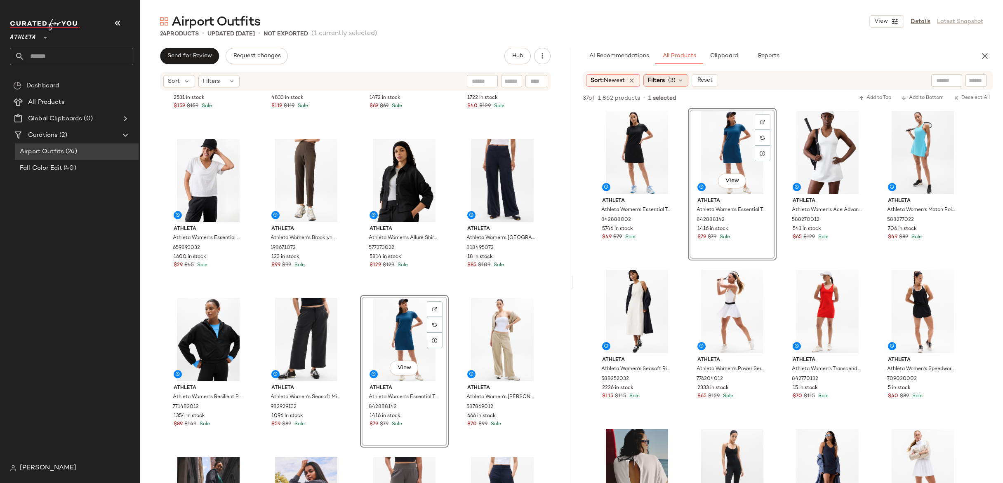
click at [672, 81] on span "(3)" at bounding box center [671, 80] width 7 height 9
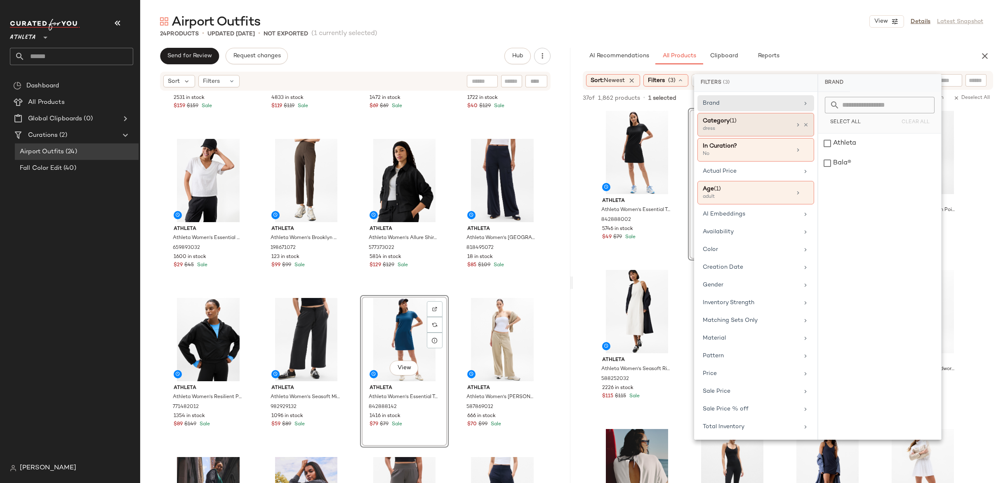
click at [733, 130] on div "dress" at bounding box center [744, 128] width 83 height 7
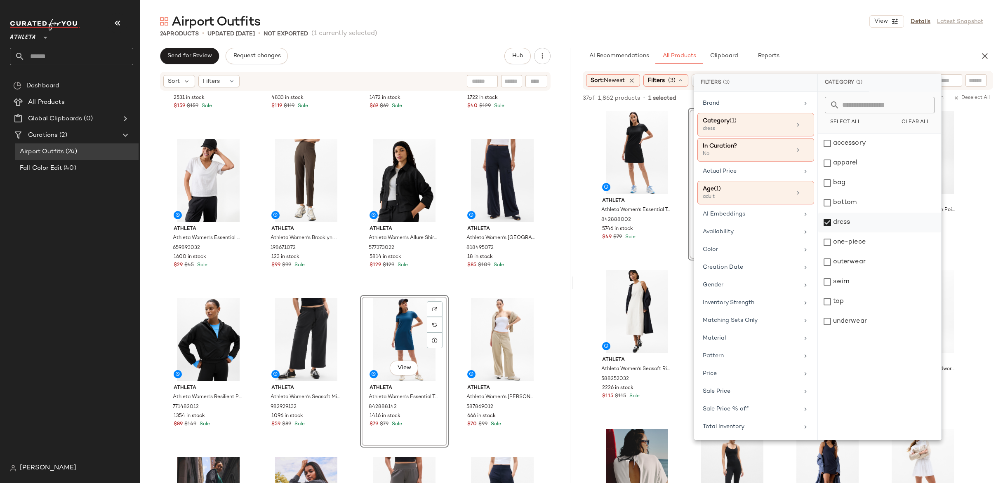
click at [826, 233] on div "dress" at bounding box center [879, 243] width 123 height 20
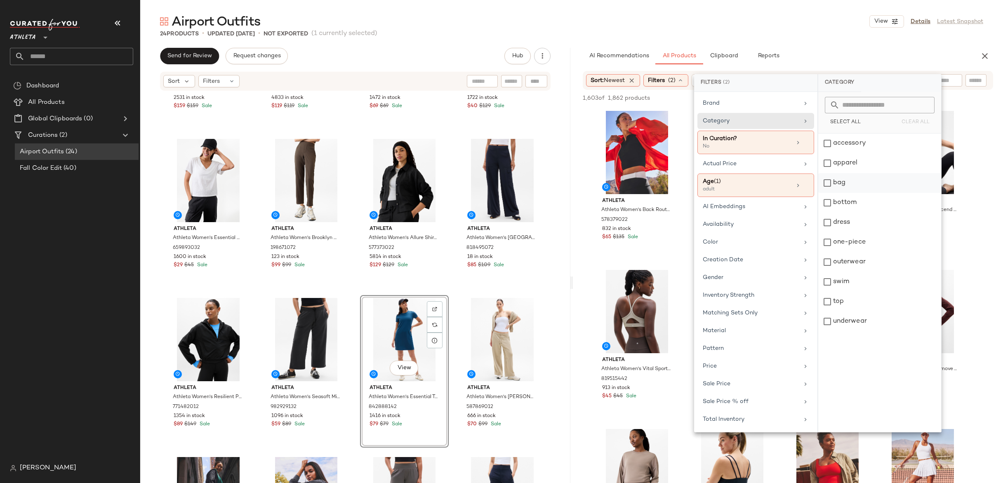
click at [830, 193] on div "bag" at bounding box center [879, 203] width 123 height 20
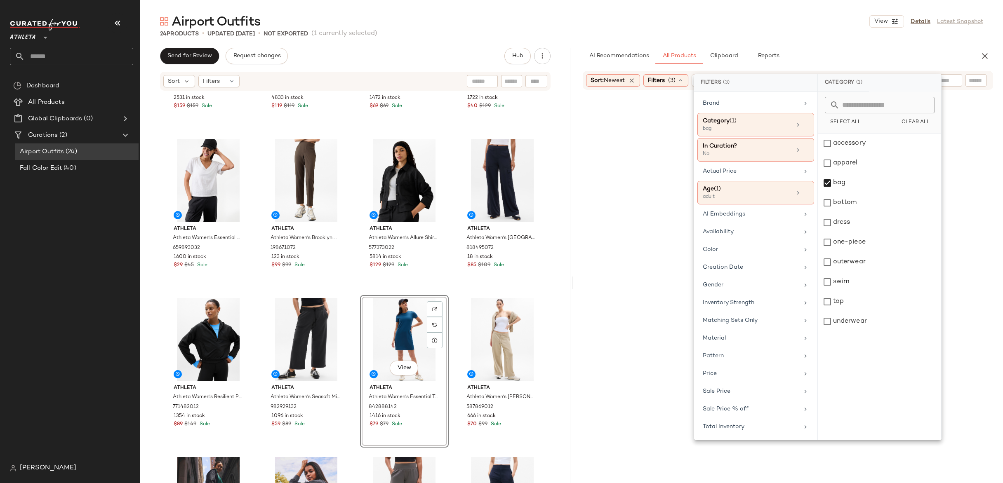
click at [828, 28] on div "Airport Outfits View Details Latest Snapshot" at bounding box center [571, 21] width 863 height 17
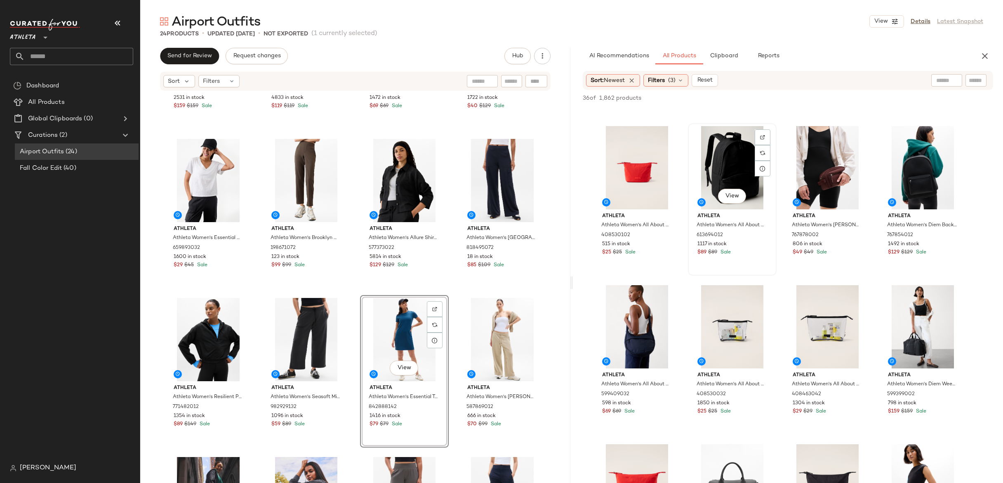
scroll to position [143, 0]
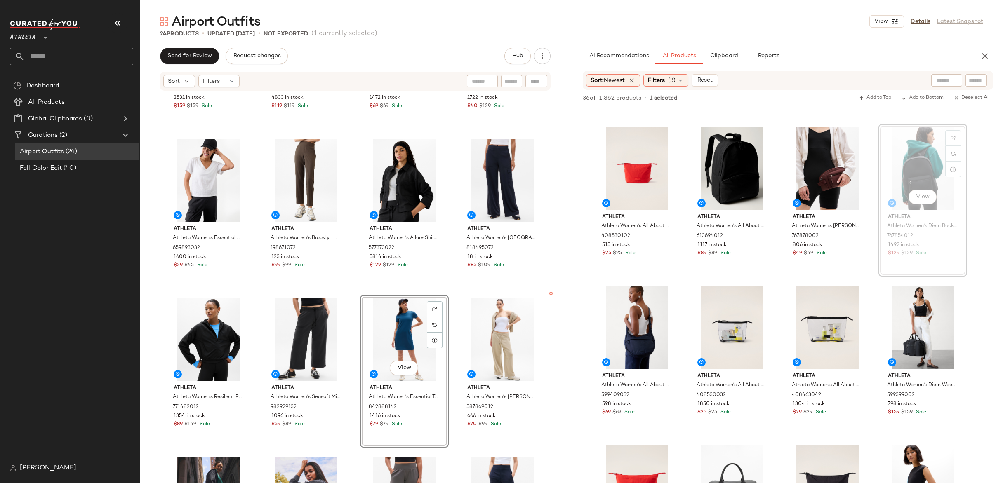
drag, startPoint x: 912, startPoint y: 169, endPoint x: 907, endPoint y: 171, distance: 6.3
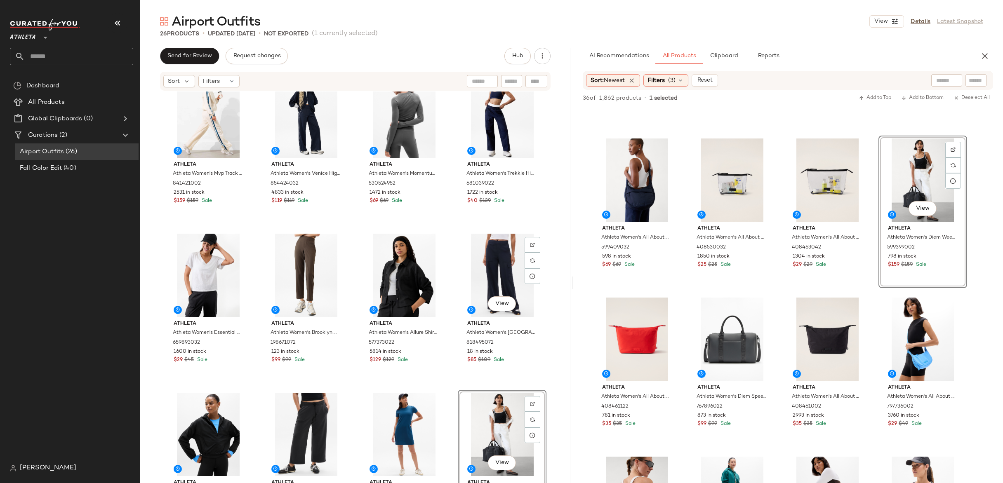
scroll to position [0, 0]
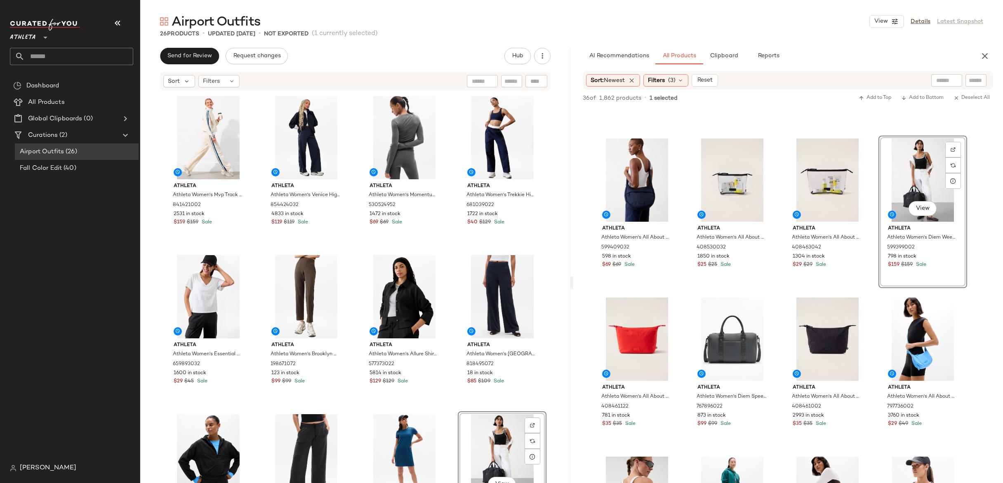
drag, startPoint x: 912, startPoint y: 183, endPoint x: 636, endPoint y: 3, distance: 329.8
